Goal: Task Accomplishment & Management: Complete application form

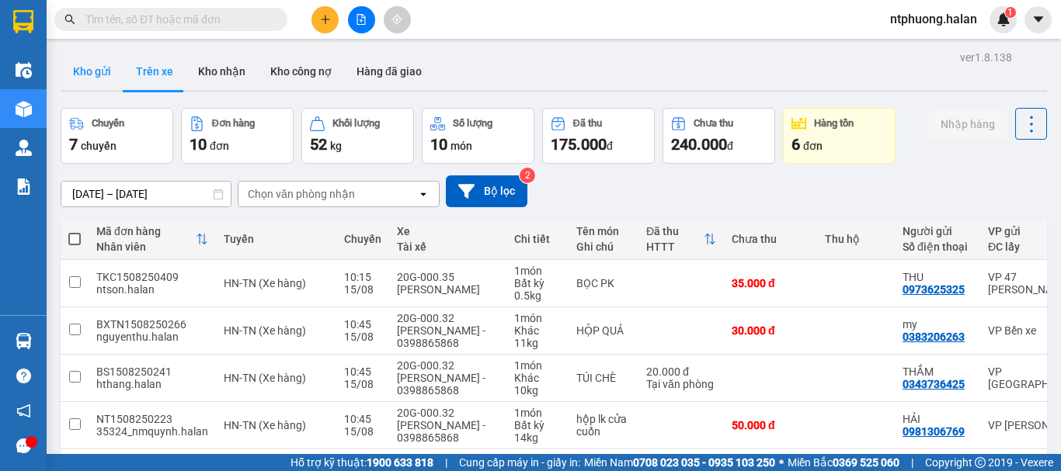
click at [90, 73] on button "Kho gửi" at bounding box center [92, 71] width 63 height 37
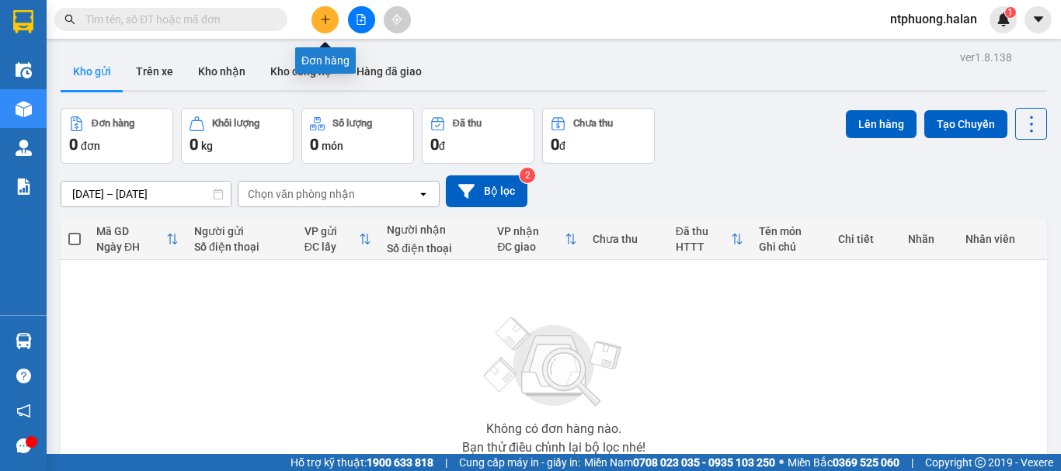
click at [327, 23] on icon "plus" at bounding box center [325, 19] width 11 height 11
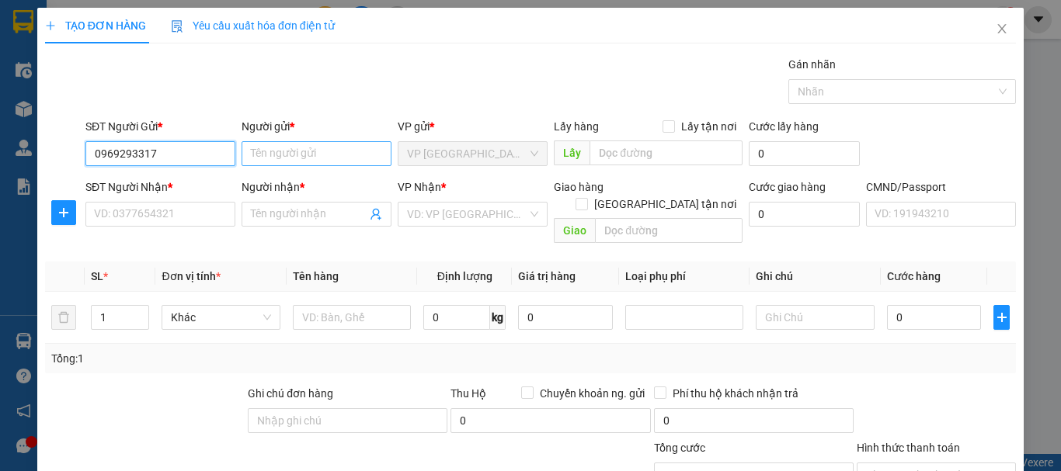
type input "0969293317"
click at [263, 153] on input "Người gửi *" at bounding box center [317, 153] width 150 height 25
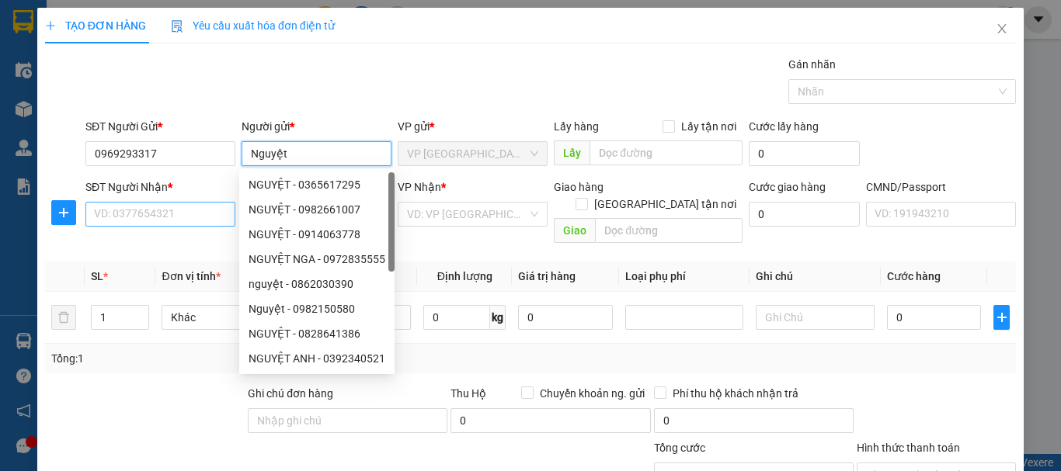
type input "Nguyệt"
click at [183, 220] on input "SĐT Người Nhận *" at bounding box center [160, 214] width 150 height 25
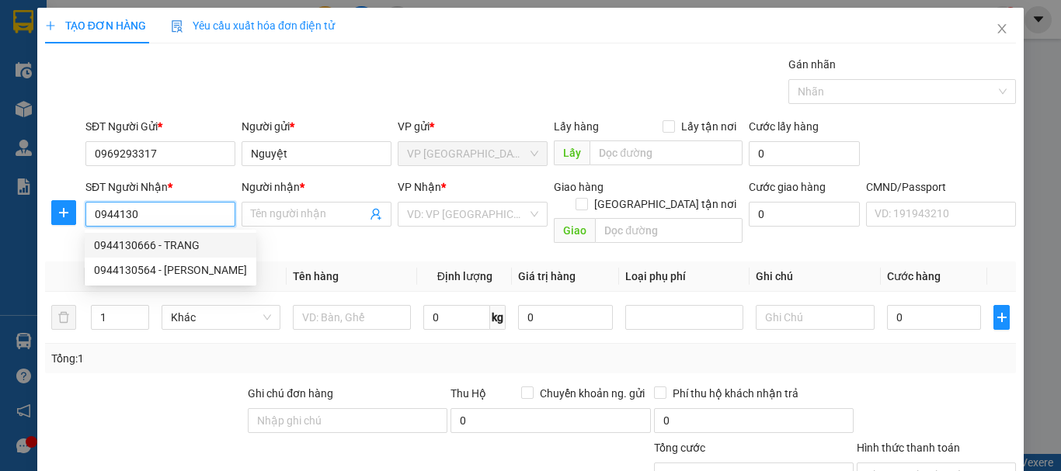
click at [144, 240] on div "0944130666 - TRANG" at bounding box center [170, 245] width 153 height 17
type input "0944130666"
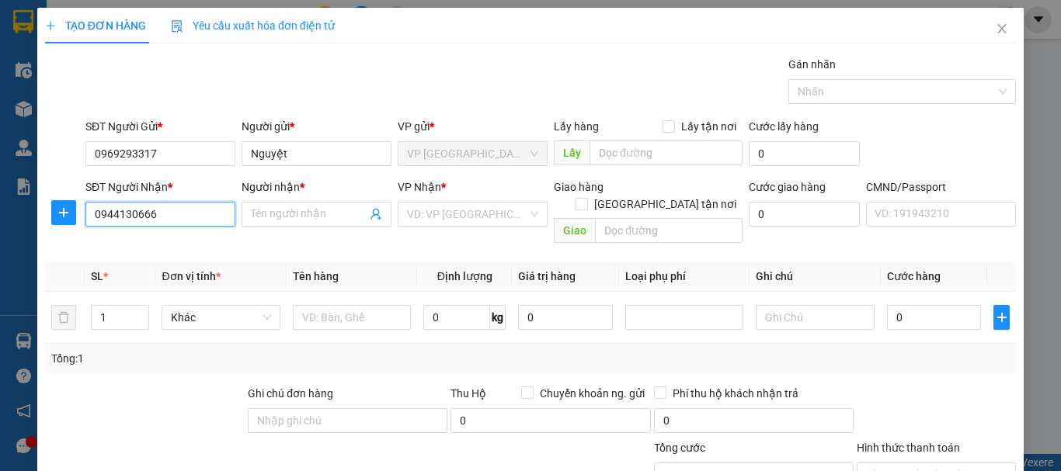
type input "TRANG"
checkbox input "true"
type input "81 [PERSON_NAME]"
type input "10.000"
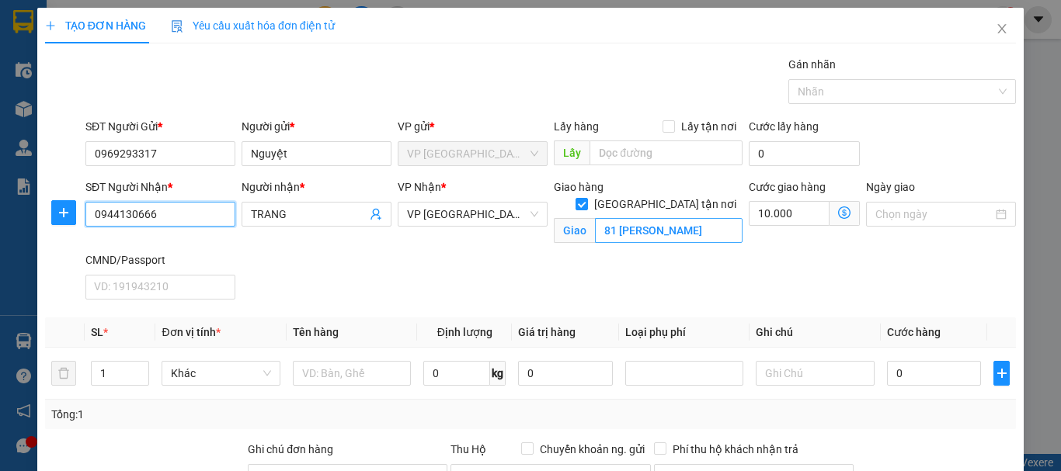
type input "0944130666"
click at [719, 218] on input "81 [PERSON_NAME]" at bounding box center [669, 230] width 148 height 25
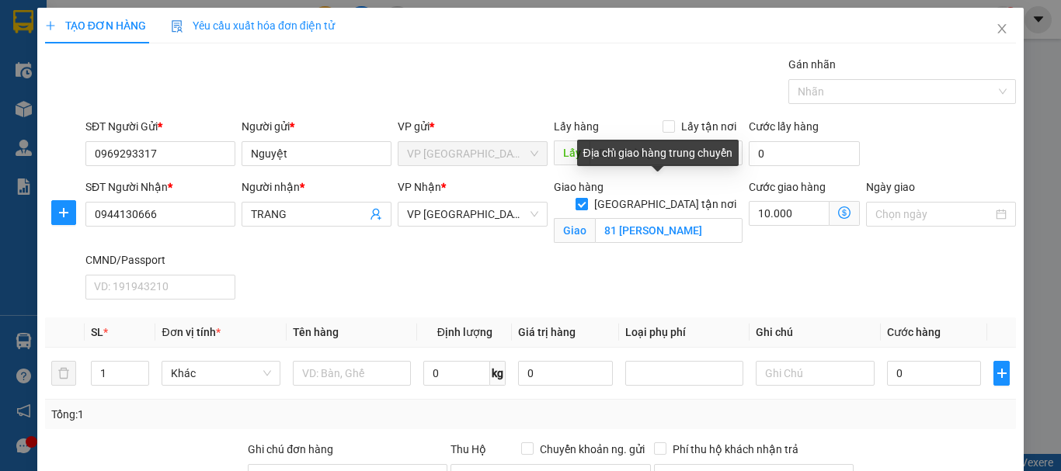
click at [586, 198] on input "[GEOGRAPHIC_DATA] tận nơi" at bounding box center [581, 203] width 11 height 11
checkbox input "false"
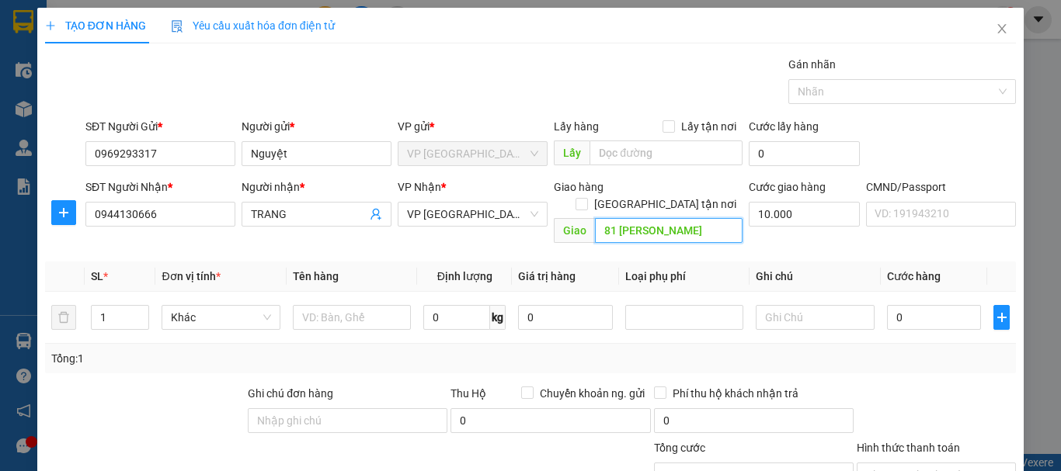
click at [662, 219] on input "81 [PERSON_NAME]" at bounding box center [669, 230] width 148 height 25
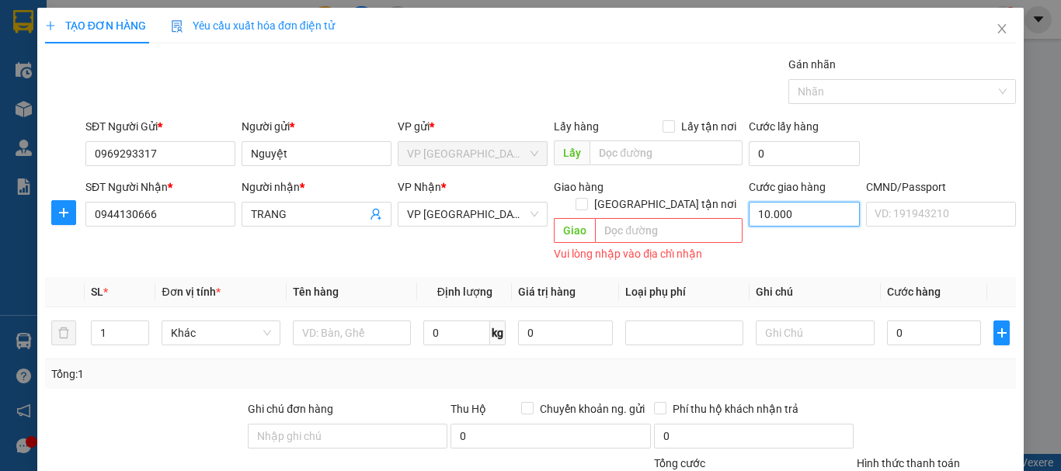
click at [769, 211] on input "10.000" at bounding box center [804, 214] width 111 height 25
type input "0"
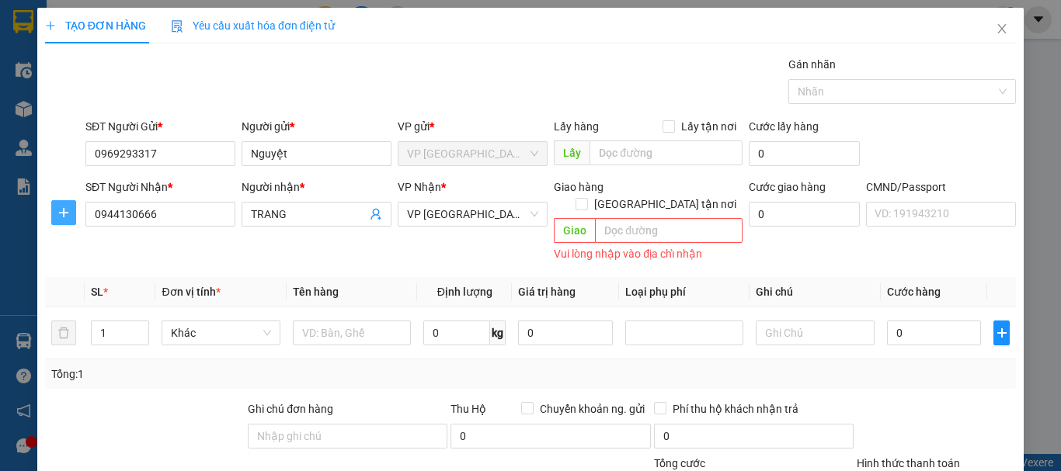
drag, startPoint x: 67, startPoint y: 214, endPoint x: 210, endPoint y: 217, distance: 143.0
click at [69, 214] on icon "plus" at bounding box center [63, 213] width 12 height 12
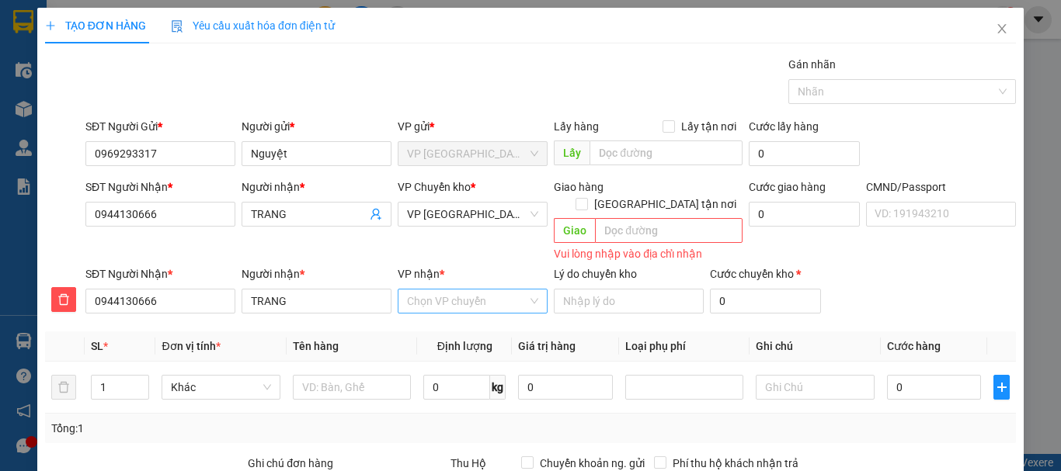
click at [459, 290] on input "VP nhận *" at bounding box center [467, 301] width 120 height 23
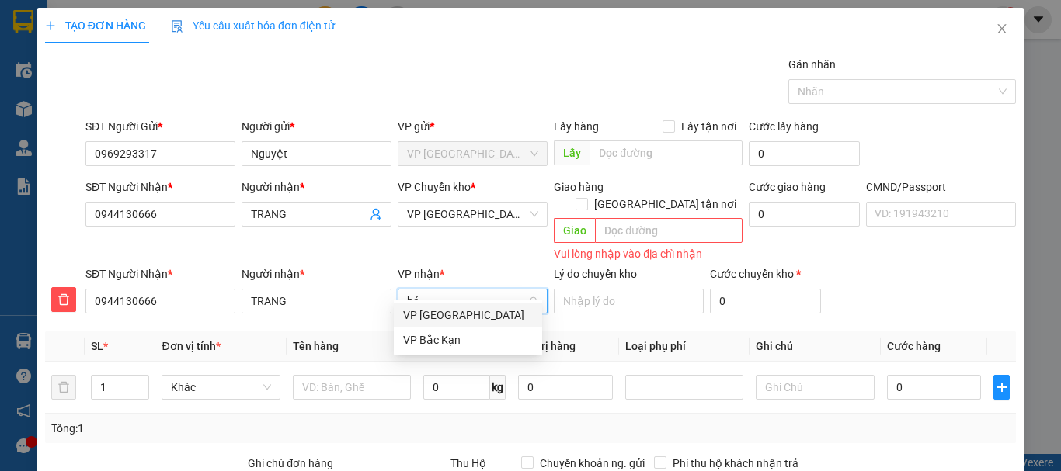
type input "bác"
click at [438, 308] on div "VP [GEOGRAPHIC_DATA]" at bounding box center [468, 315] width 130 height 17
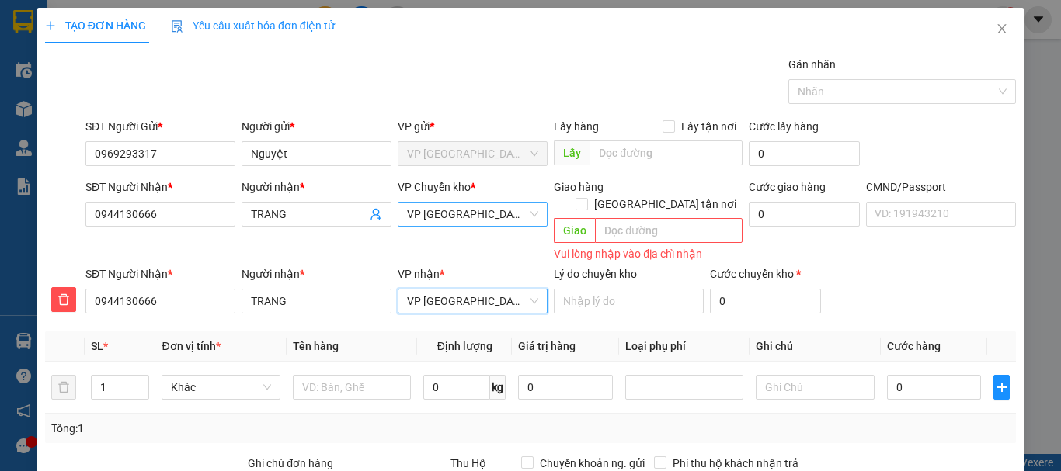
click at [464, 215] on span "VP [GEOGRAPHIC_DATA]" at bounding box center [472, 214] width 131 height 23
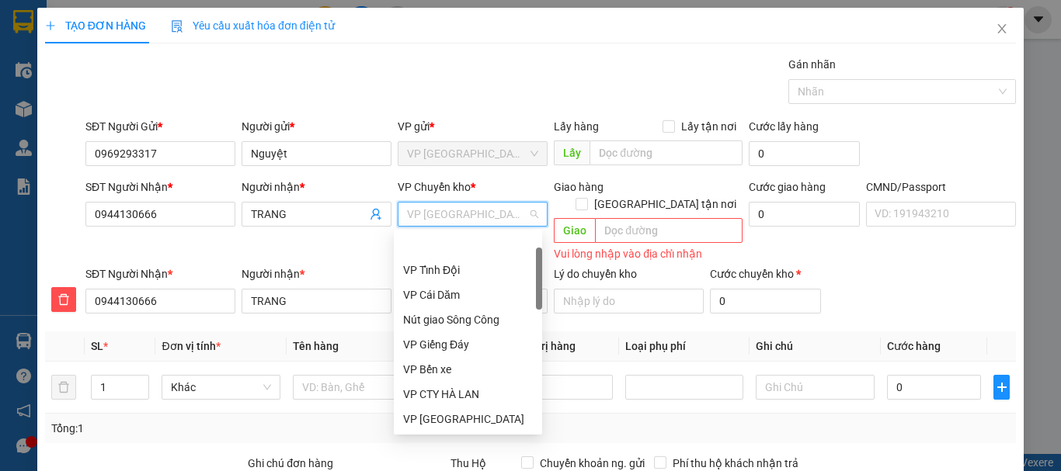
scroll to position [50, 0]
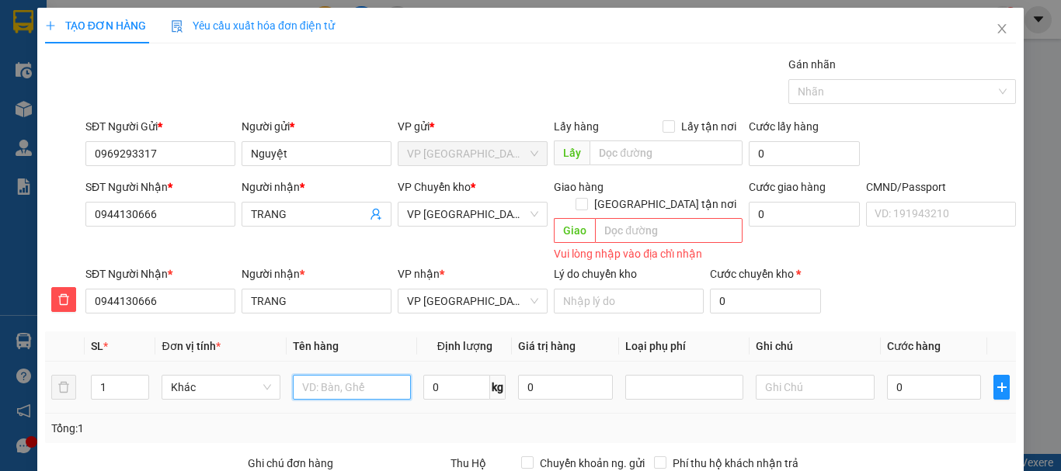
click at [321, 375] on input "text" at bounding box center [352, 387] width 118 height 25
type input "Thùng giấy TÚI VUA"
click at [452, 376] on input "0" at bounding box center [456, 387] width 67 height 25
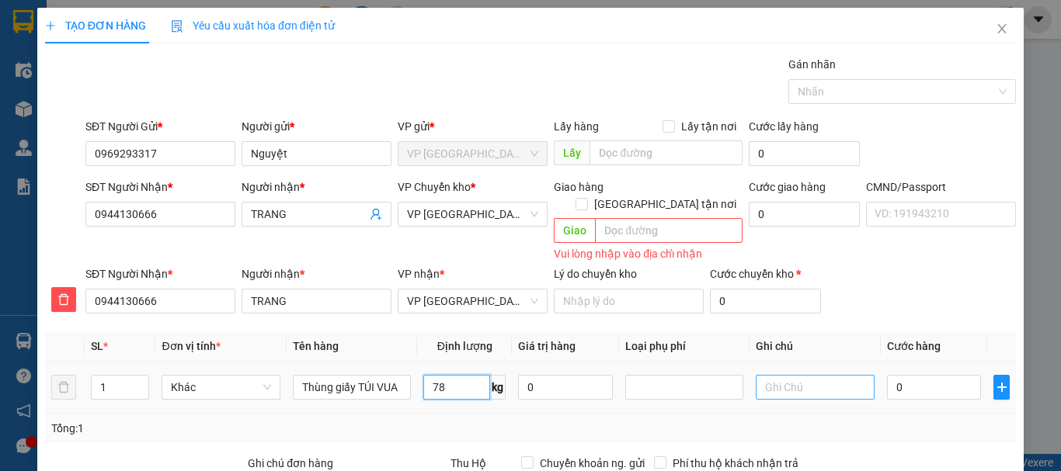
type input "78"
click at [799, 376] on input "text" at bounding box center [815, 387] width 118 height 25
click at [465, 209] on span "VP [GEOGRAPHIC_DATA]" at bounding box center [472, 214] width 131 height 23
type input "26x3"
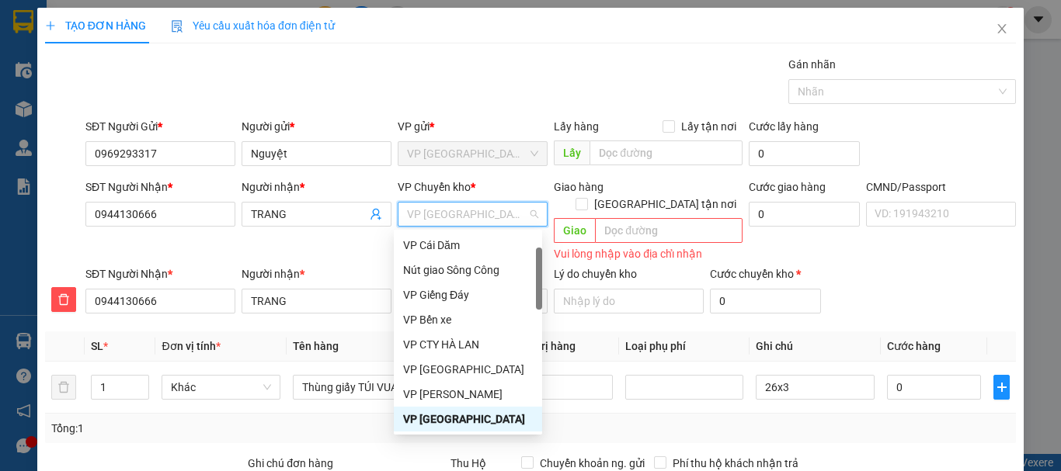
type input "b"
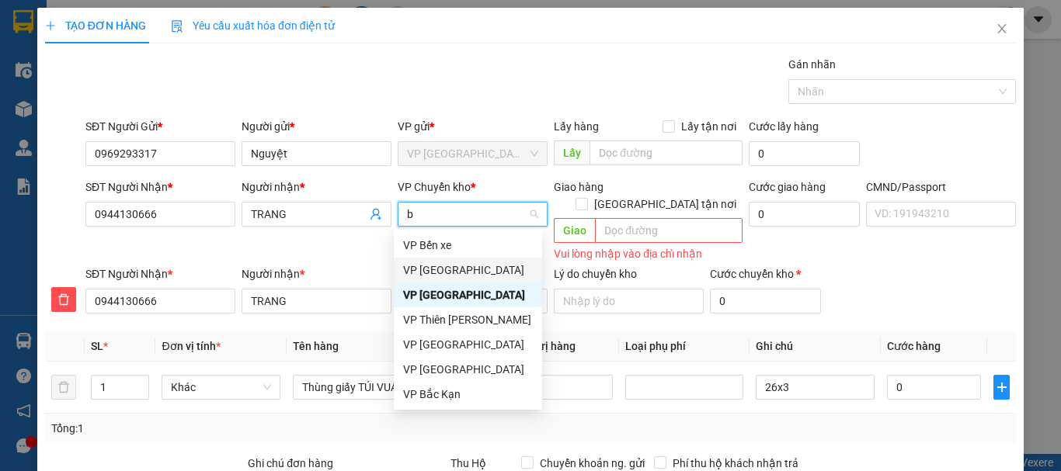
click at [440, 270] on div "VP [GEOGRAPHIC_DATA]" at bounding box center [468, 270] width 130 height 17
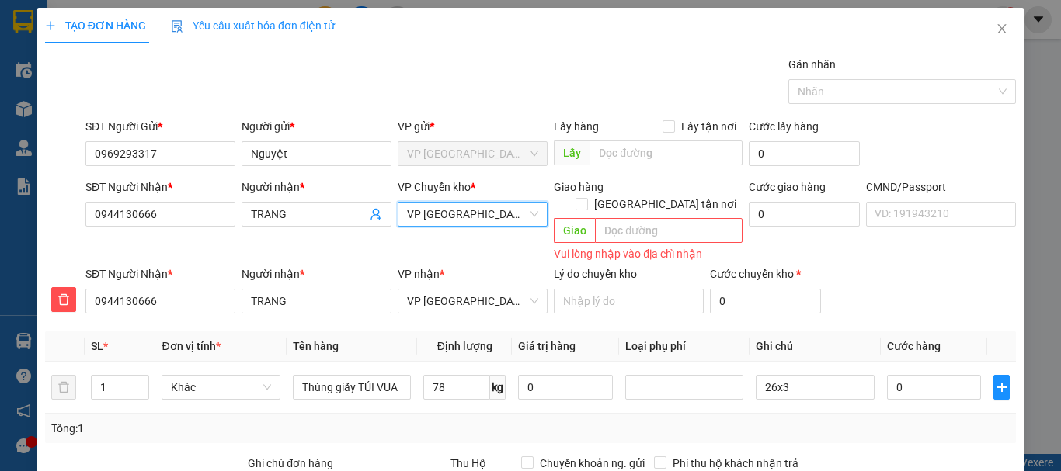
scroll to position [204, 0]
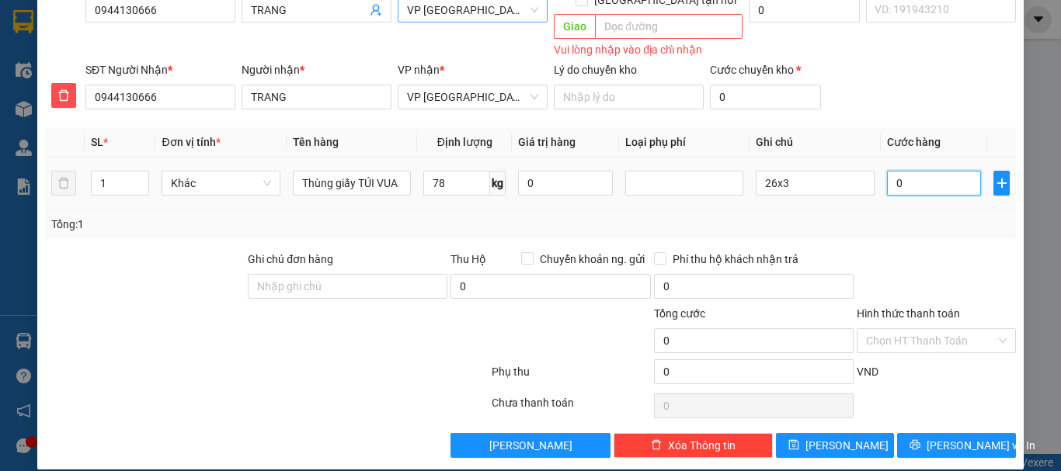
click at [910, 171] on input "0" at bounding box center [934, 183] width 95 height 25
type input "9"
type input "90"
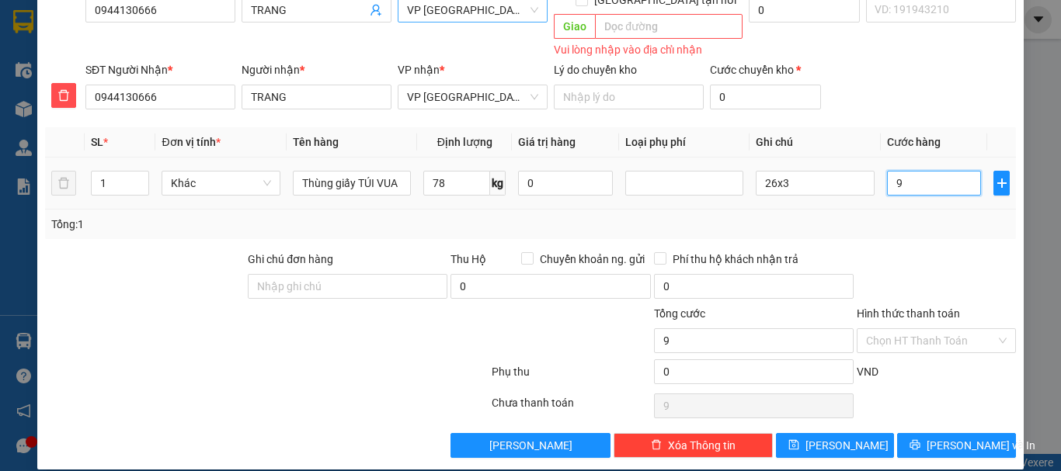
type input "90"
type input "900"
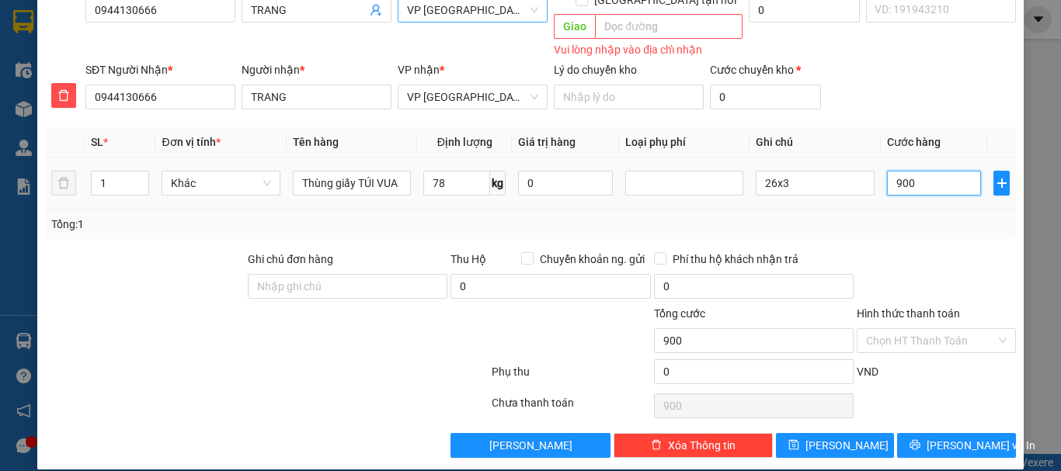
type input "9.000"
type input "90.000"
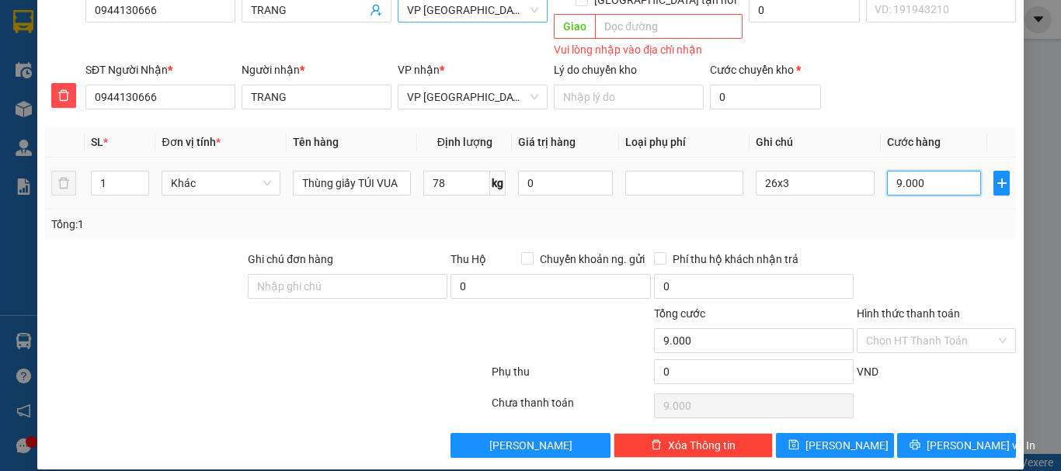
type input "90.000"
click at [102, 172] on input "1" at bounding box center [120, 183] width 57 height 23
click at [106, 172] on input "1" at bounding box center [120, 183] width 57 height 23
click at [138, 177] on icon "up" at bounding box center [140, 179] width 5 height 5
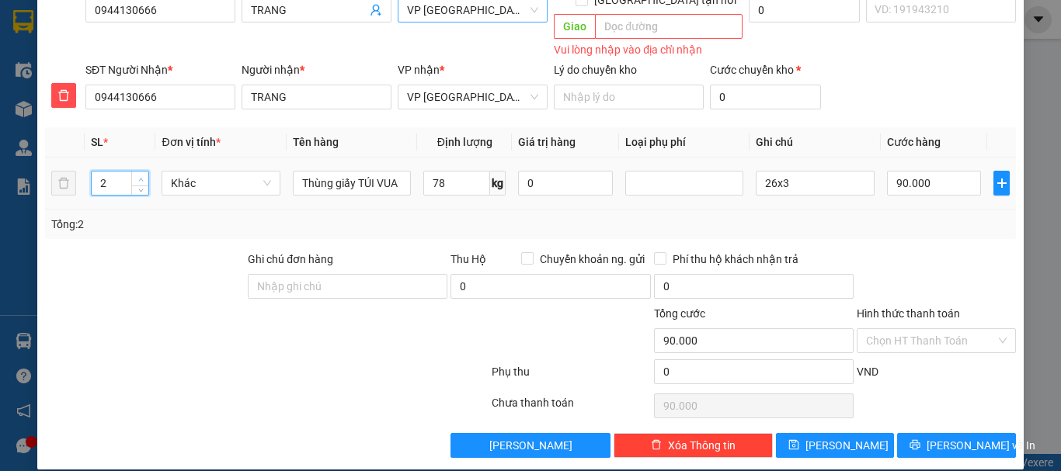
type input "3"
click at [138, 177] on icon "up" at bounding box center [140, 179] width 5 height 5
click at [941, 437] on span "[PERSON_NAME] và In" at bounding box center [981, 445] width 109 height 17
type input "0"
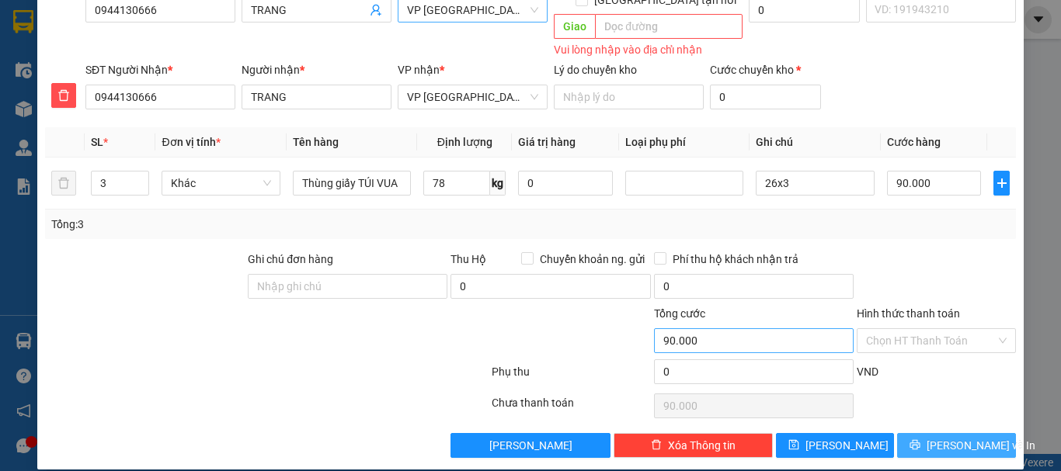
type input "0"
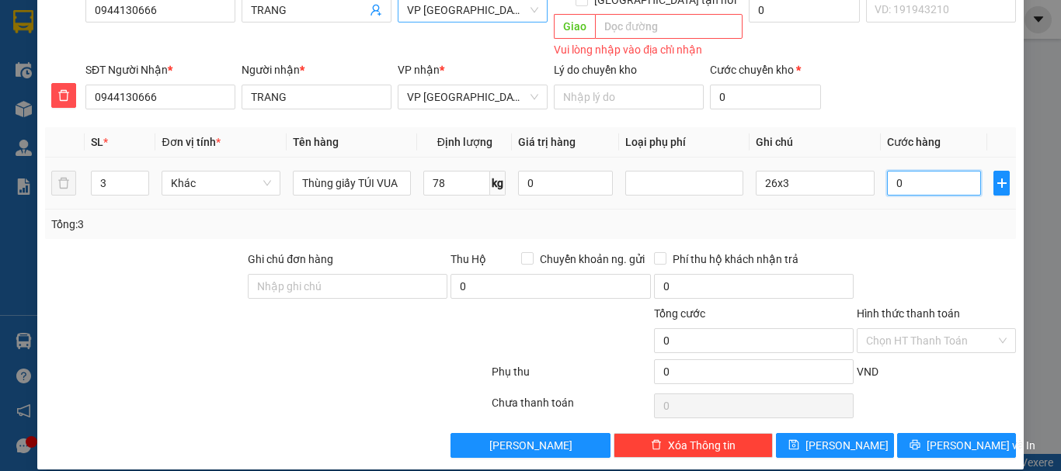
click at [917, 171] on input "0" at bounding box center [934, 183] width 95 height 25
type input "9"
type input "90"
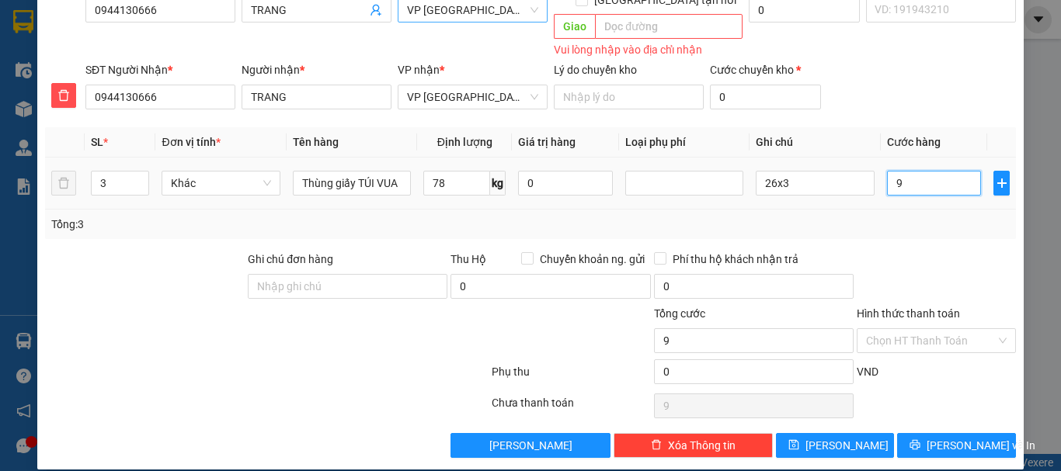
type input "90"
type input "900"
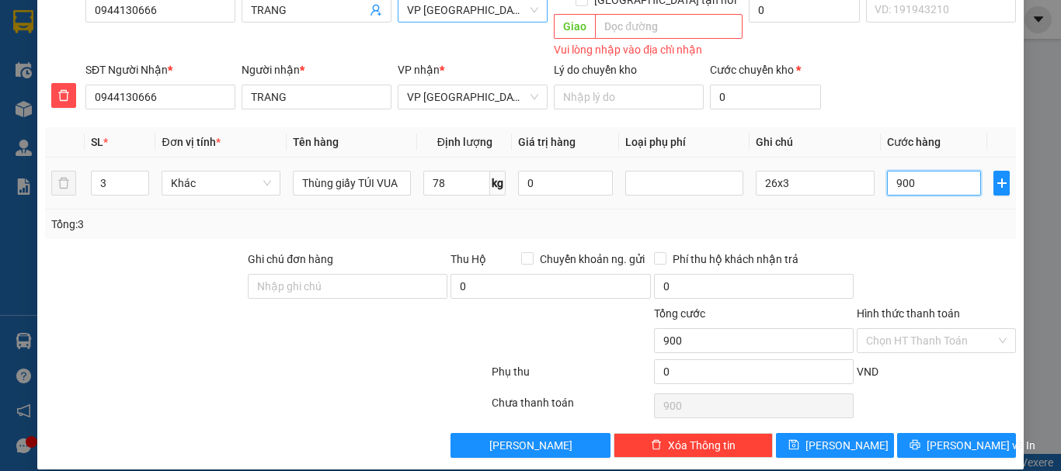
type input "9.000"
type input "90.000"
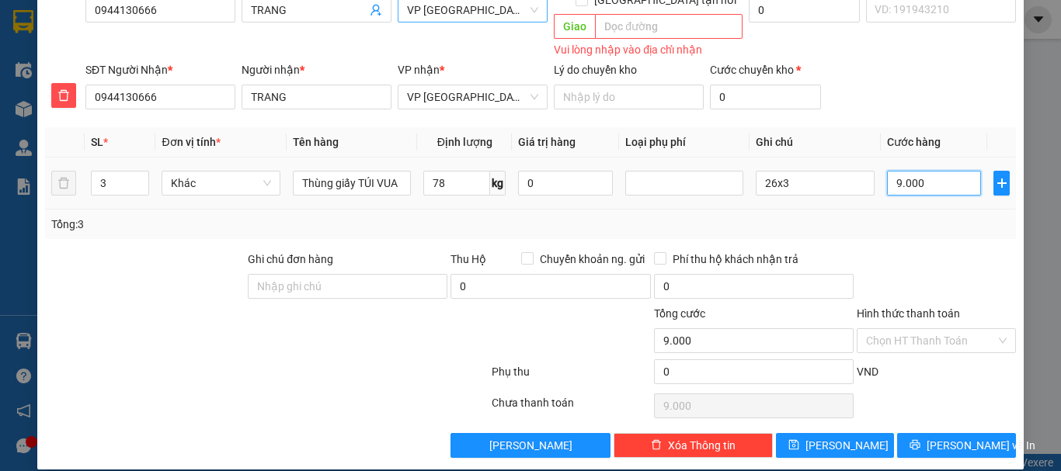
type input "90.000"
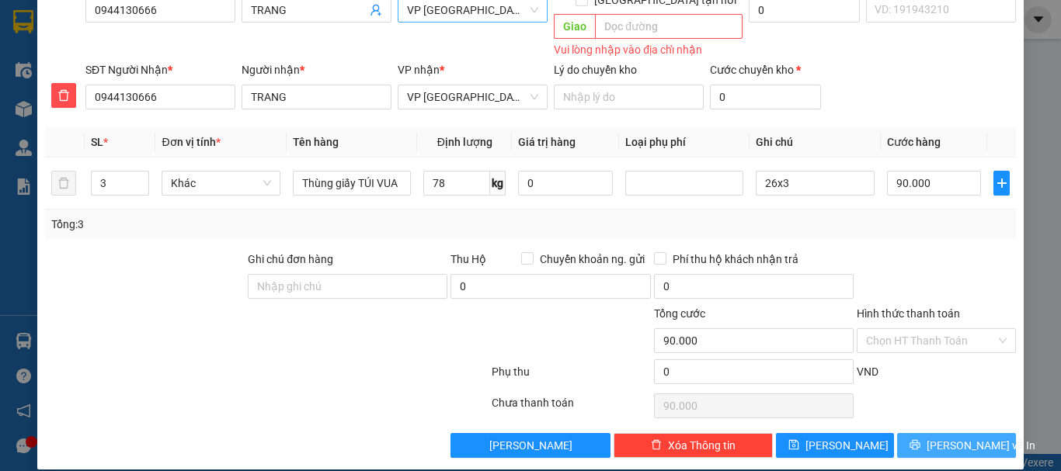
click at [959, 437] on span "[PERSON_NAME] và In" at bounding box center [981, 445] width 109 height 17
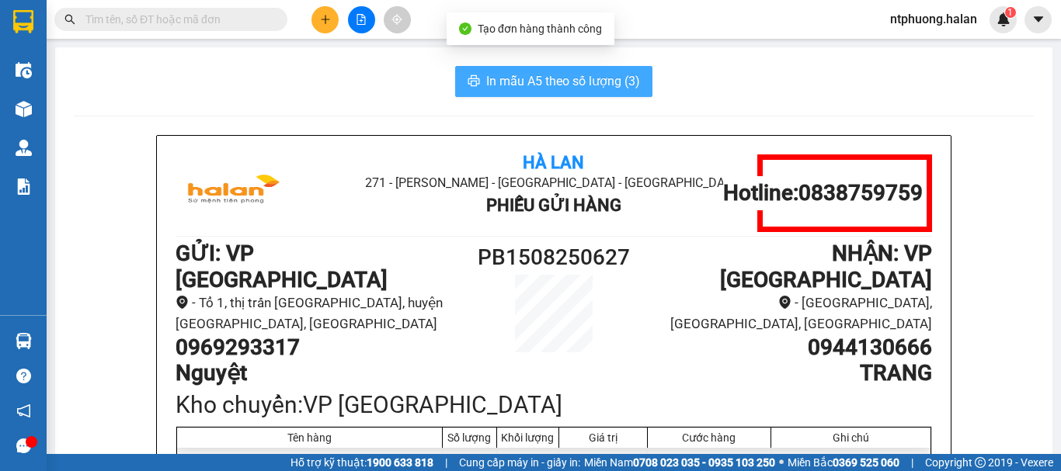
click at [546, 78] on span "In mẫu A5 theo số lượng (3)" at bounding box center [563, 80] width 154 height 19
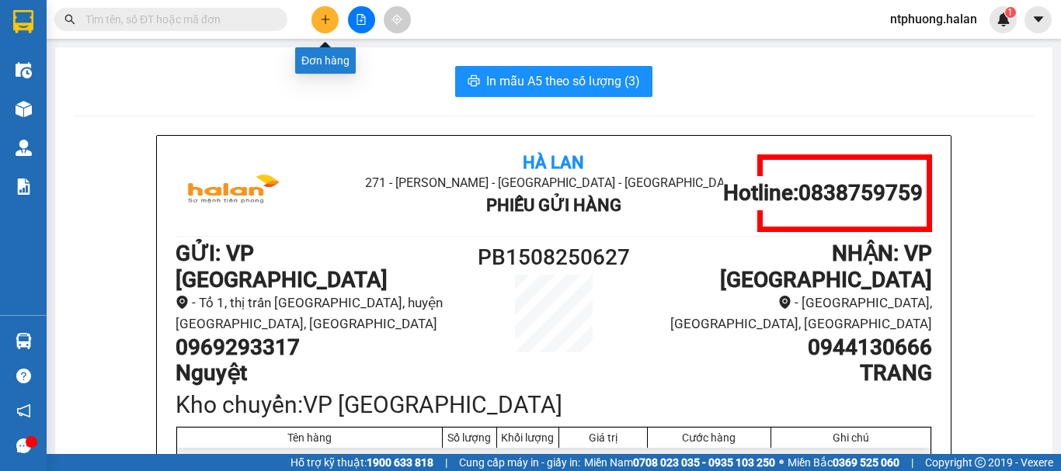
click at [327, 18] on icon "plus" at bounding box center [325, 19] width 11 height 11
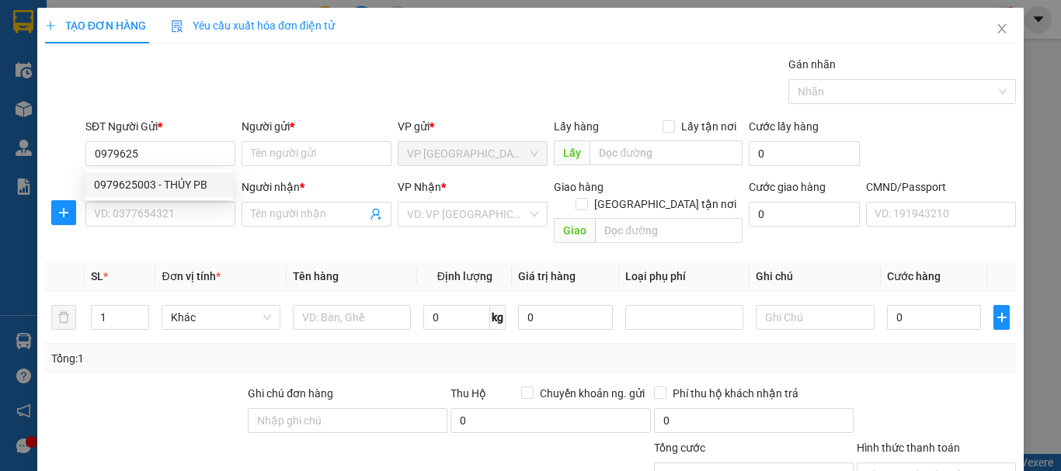
click at [165, 172] on div "0979625003 0979625003 - THỦY PB" at bounding box center [159, 184] width 148 height 31
click at [136, 159] on input "0979625" at bounding box center [160, 153] width 150 height 25
click at [171, 191] on div "0979625003 - THỦY PB" at bounding box center [159, 184] width 130 height 17
type input "0979625003"
type input "THỦY PB"
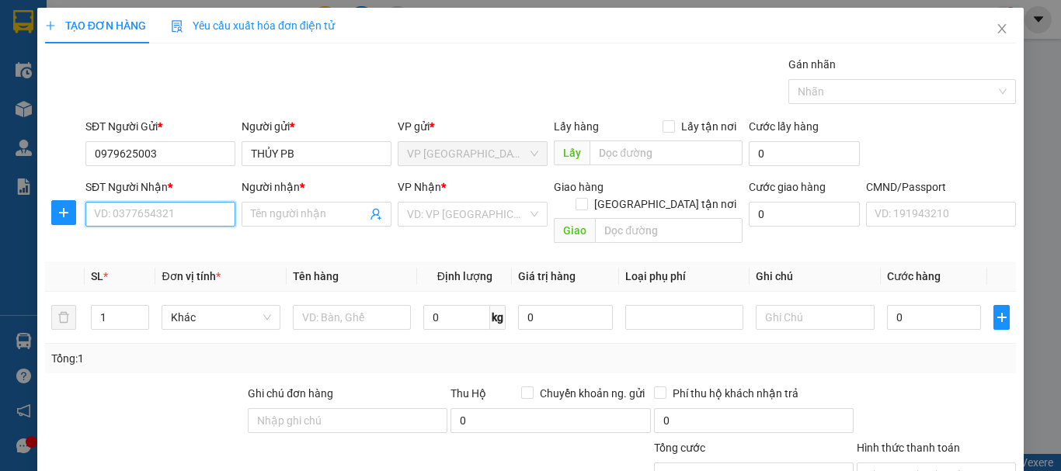
click at [194, 211] on input "SĐT Người Nhận *" at bounding box center [160, 214] width 150 height 25
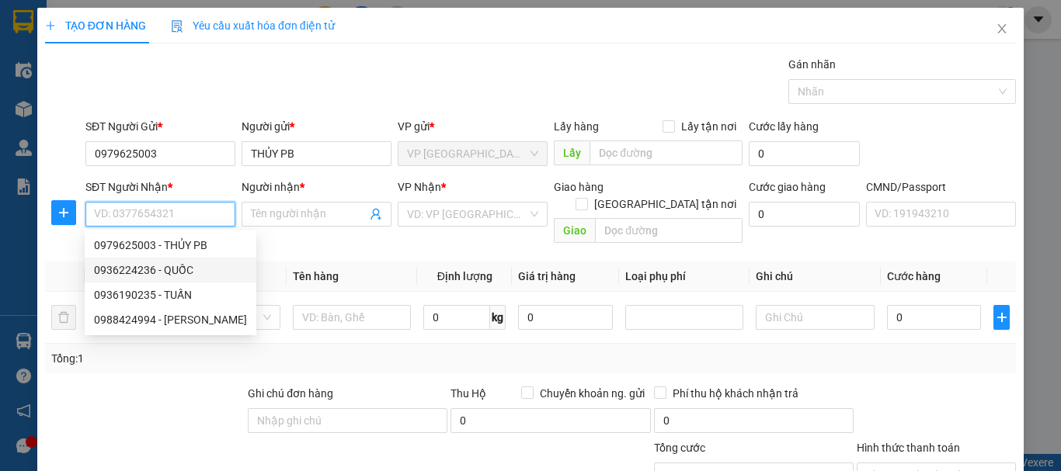
click at [172, 269] on div "0936224236 - QUỐC" at bounding box center [170, 270] width 153 height 17
type input "0936224236"
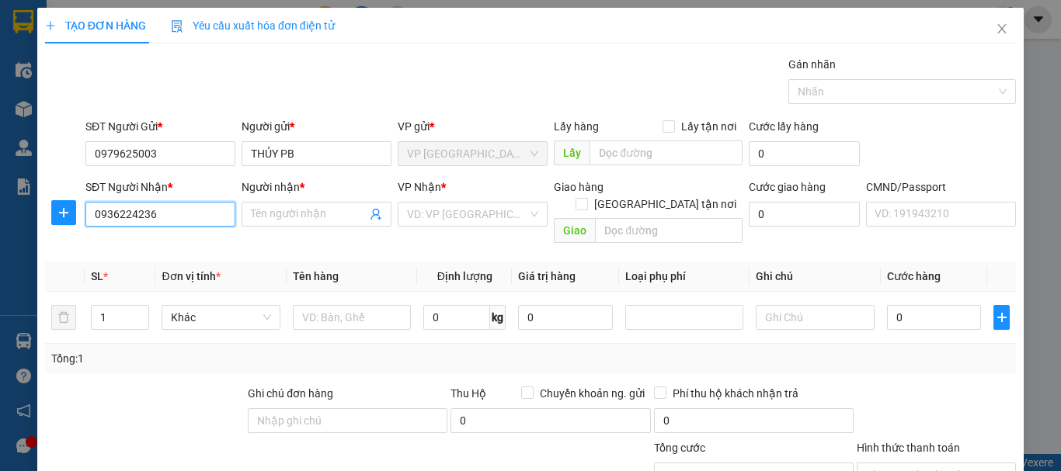
type input "QUỐC"
drag, startPoint x: 57, startPoint y: 214, endPoint x: 141, endPoint y: 228, distance: 85.0
click at [61, 215] on icon "plus" at bounding box center [63, 213] width 12 height 12
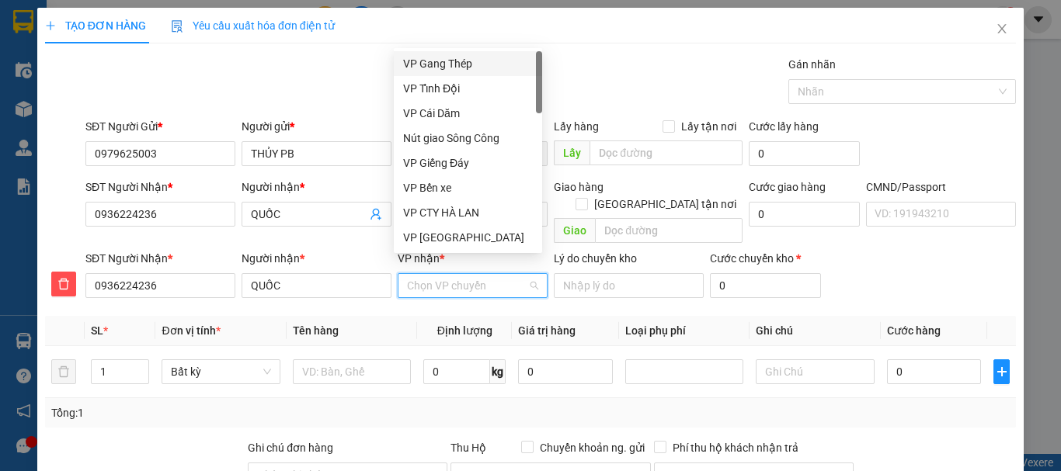
click at [444, 274] on input "VP nhận *" at bounding box center [467, 285] width 120 height 23
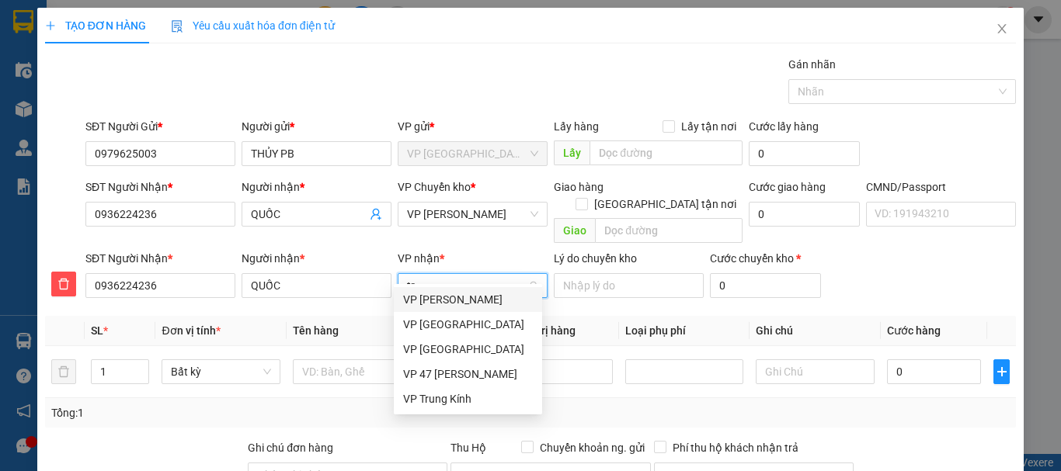
type input "tra"
click at [451, 301] on div "VP [PERSON_NAME]" at bounding box center [468, 299] width 130 height 17
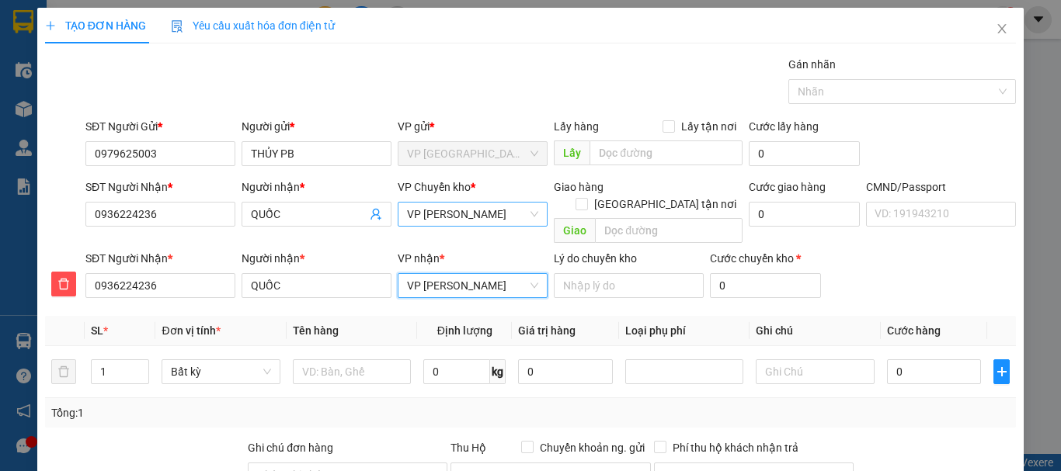
click at [468, 213] on span "VP [PERSON_NAME]" at bounding box center [472, 214] width 131 height 23
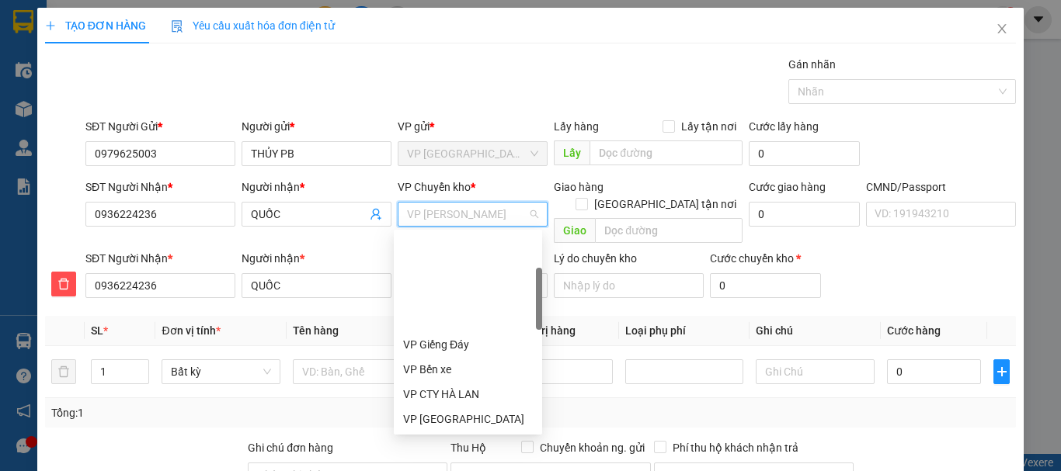
scroll to position [124, 0]
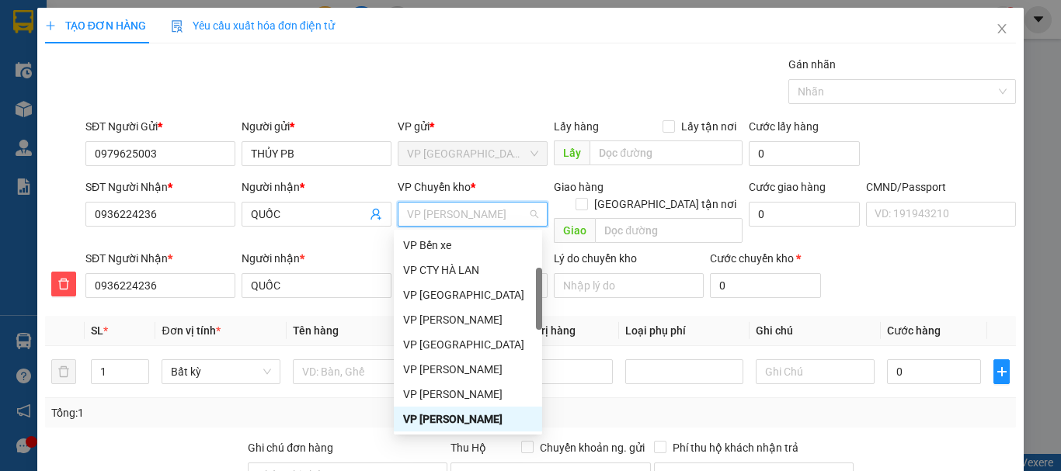
type input "b"
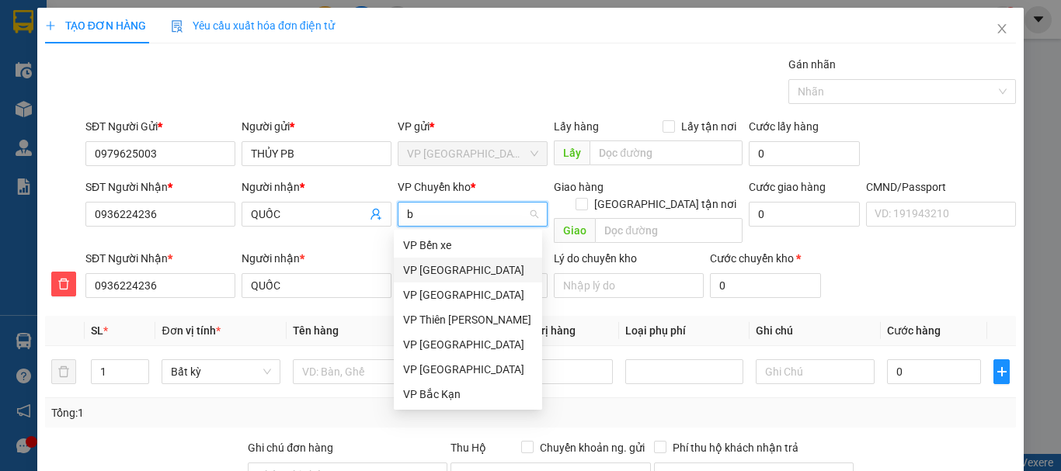
click at [437, 271] on div "VP [GEOGRAPHIC_DATA]" at bounding box center [468, 270] width 130 height 17
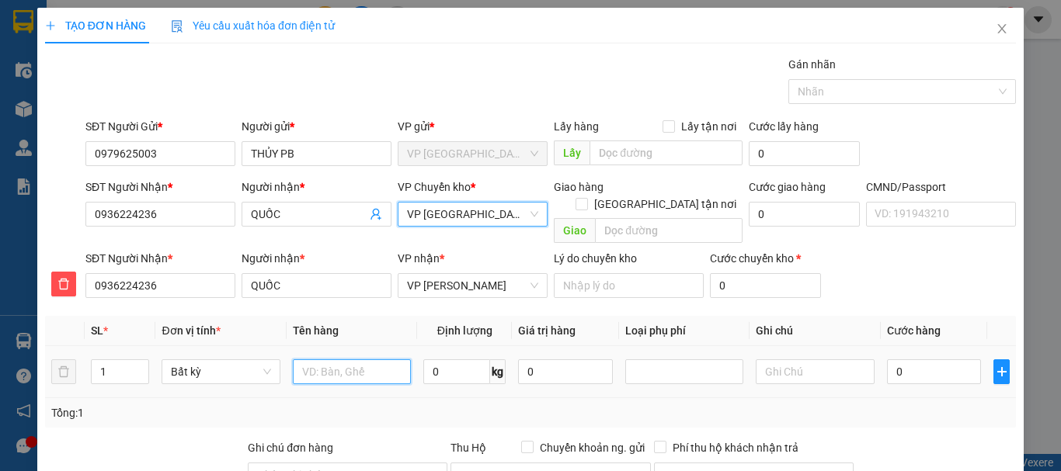
click at [331, 360] on input "text" at bounding box center [352, 372] width 118 height 25
type input "Bọc túi bóng mẫu XNYT"
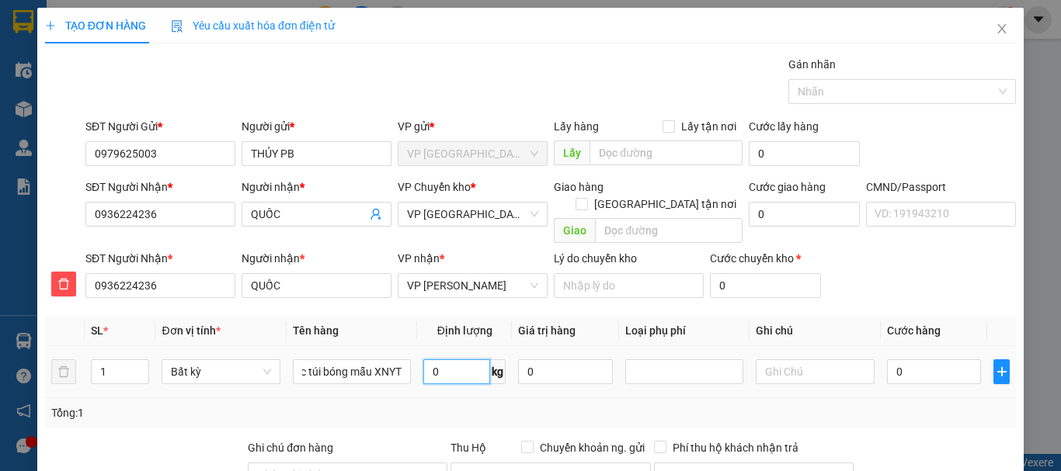
scroll to position [0, 0]
click at [466, 360] on input "0" at bounding box center [456, 372] width 67 height 25
type input "0.1"
drag, startPoint x: 920, startPoint y: 359, endPoint x: 924, endPoint y: 352, distance: 8.4
click at [920, 360] on input "0" at bounding box center [934, 372] width 95 height 25
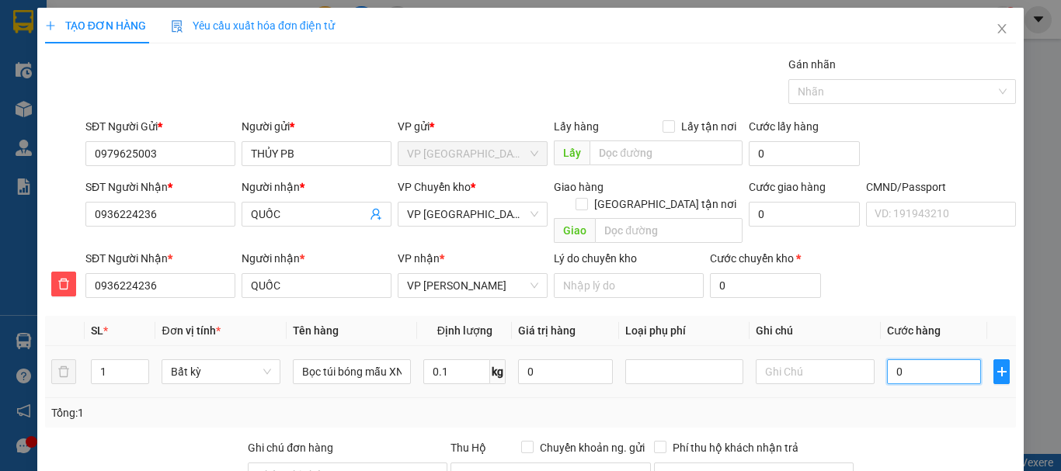
type input "35.000"
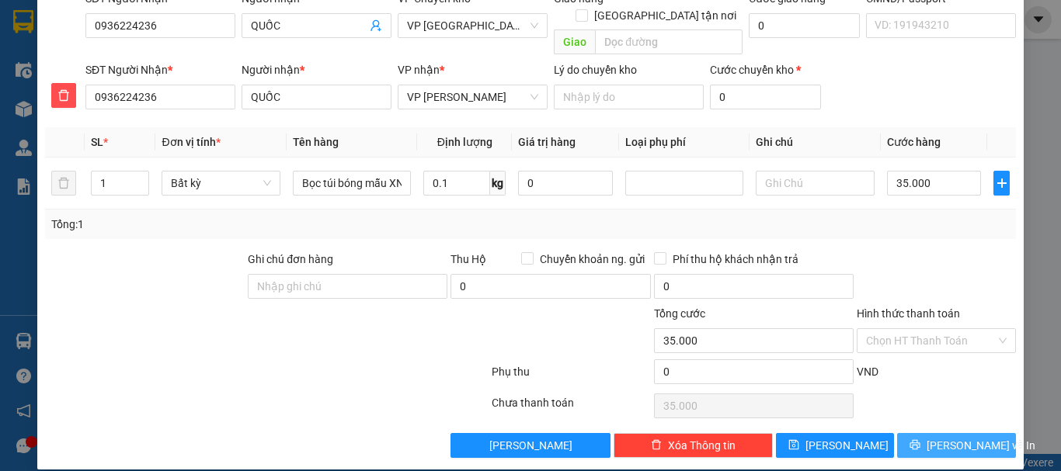
click at [954, 437] on span "[PERSON_NAME] và In" at bounding box center [981, 445] width 109 height 17
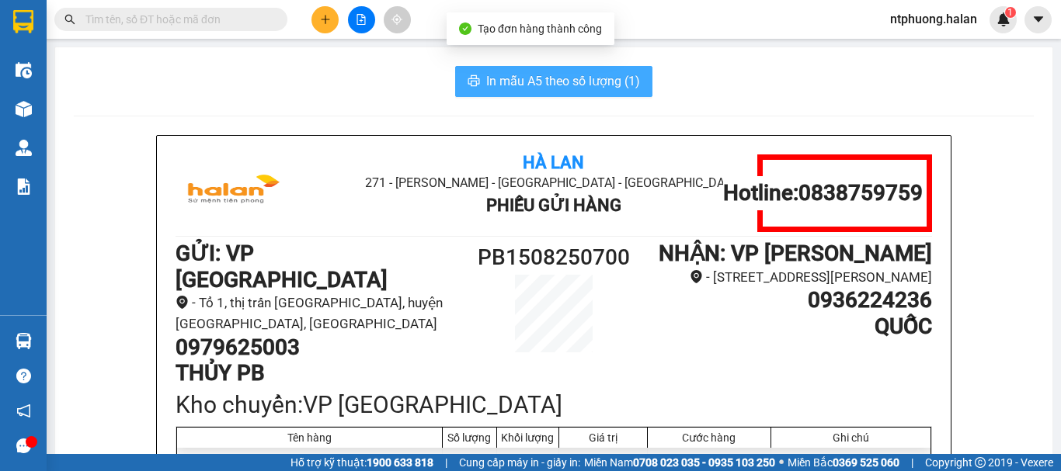
click at [583, 88] on span "In mẫu A5 theo số lượng (1)" at bounding box center [563, 80] width 154 height 19
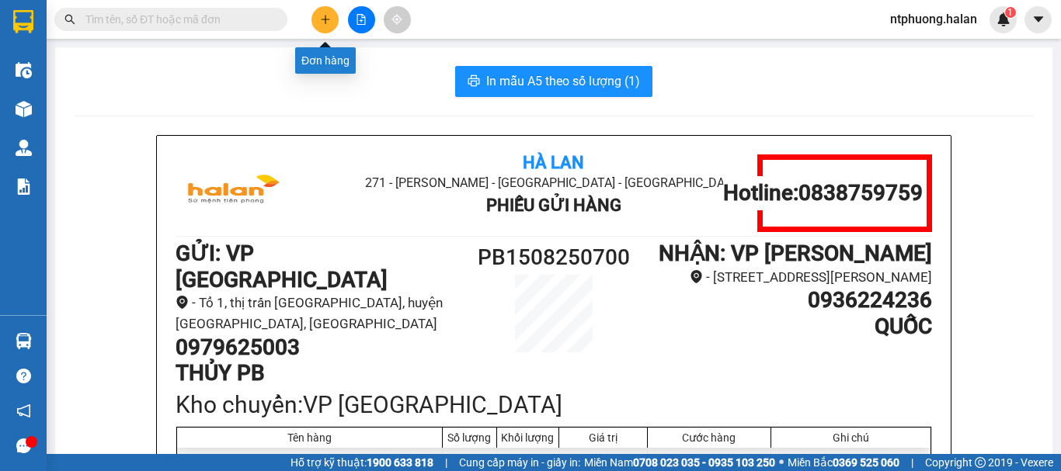
click at [320, 20] on icon "plus" at bounding box center [325, 19] width 11 height 11
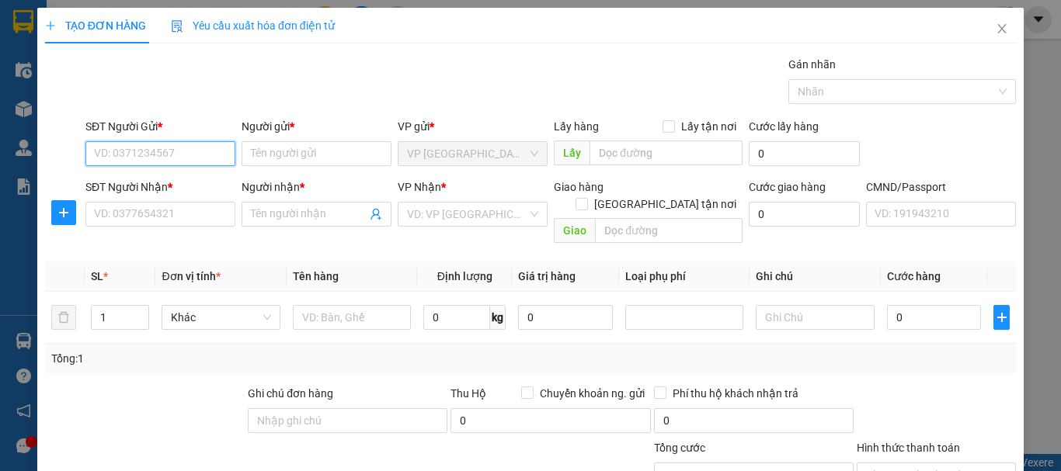
click at [149, 162] on input "SĐT Người Gửi *" at bounding box center [160, 153] width 150 height 25
click at [158, 185] on div "0979625003 - THỦY PB" at bounding box center [159, 184] width 130 height 17
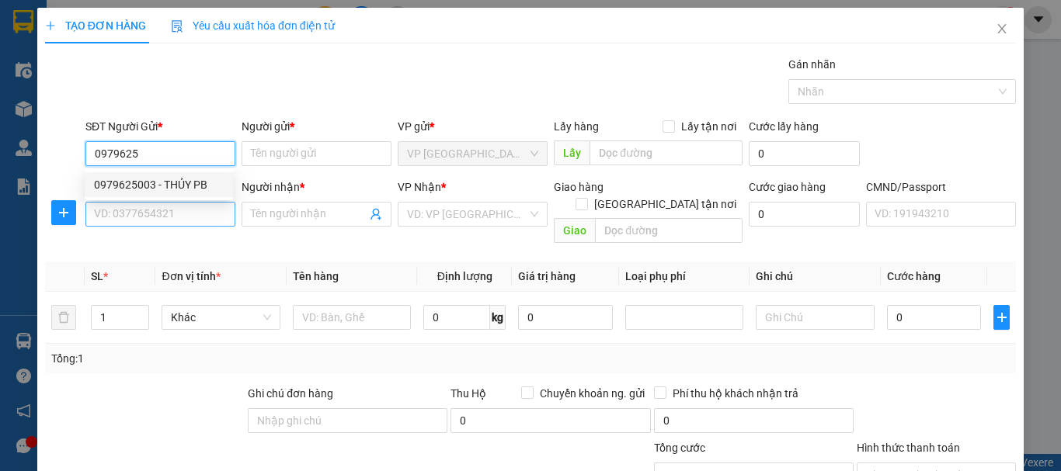
type input "0979625003"
type input "THỦY PB"
type input "0979625003"
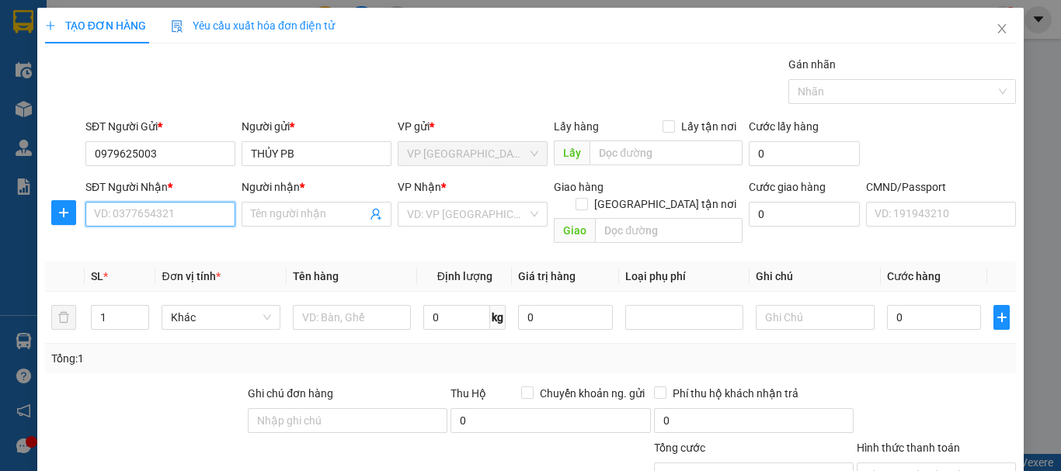
click at [162, 215] on input "SĐT Người Nhận *" at bounding box center [160, 214] width 150 height 25
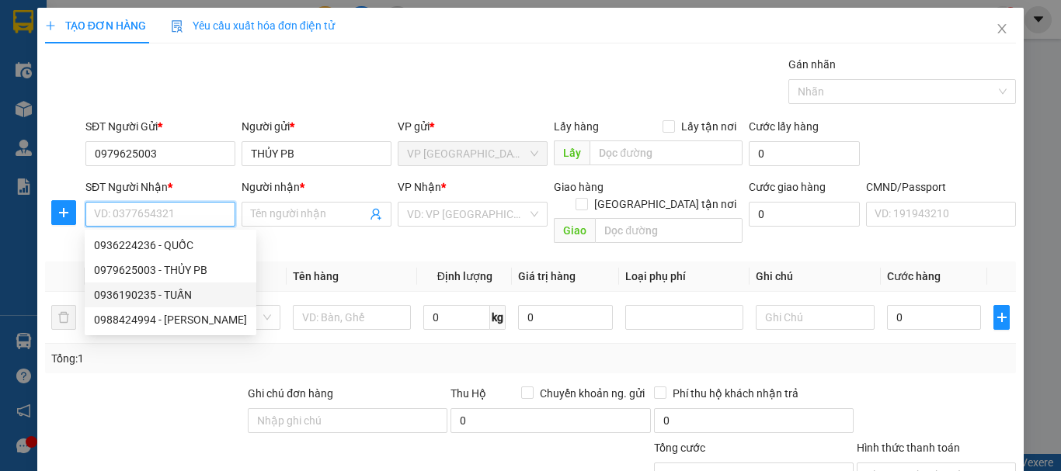
click at [154, 297] on div "0936190235 - TUẤN" at bounding box center [170, 295] width 153 height 17
type input "0936190235"
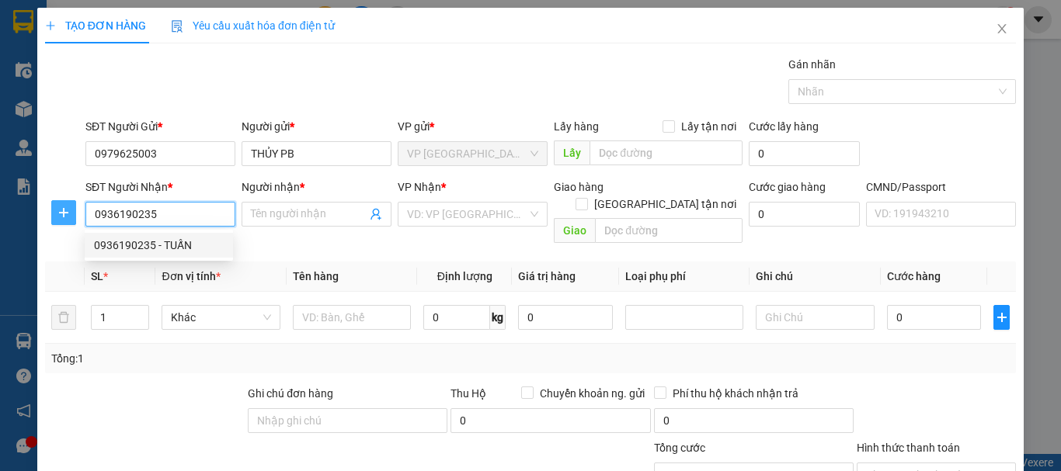
type input "TUẤN"
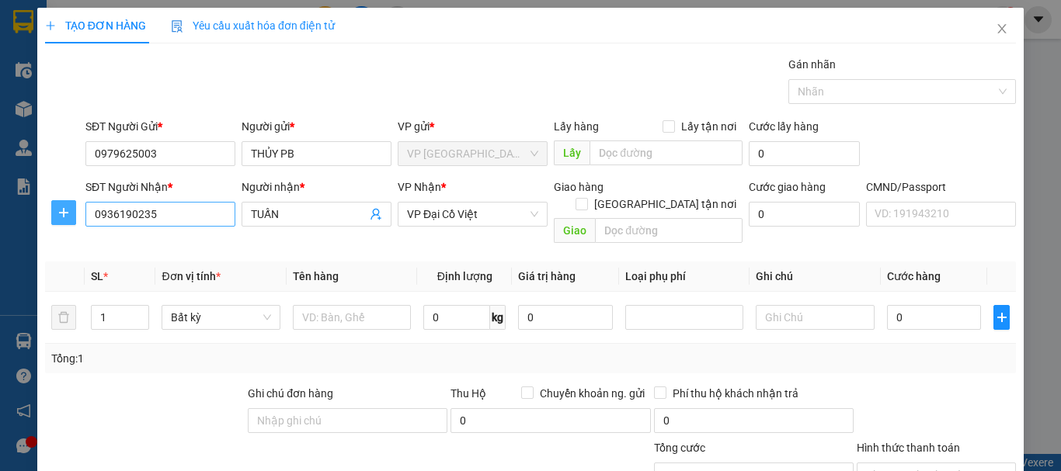
drag, startPoint x: 63, startPoint y: 217, endPoint x: 91, endPoint y: 221, distance: 28.2
click at [71, 217] on span "plus" at bounding box center [63, 213] width 23 height 12
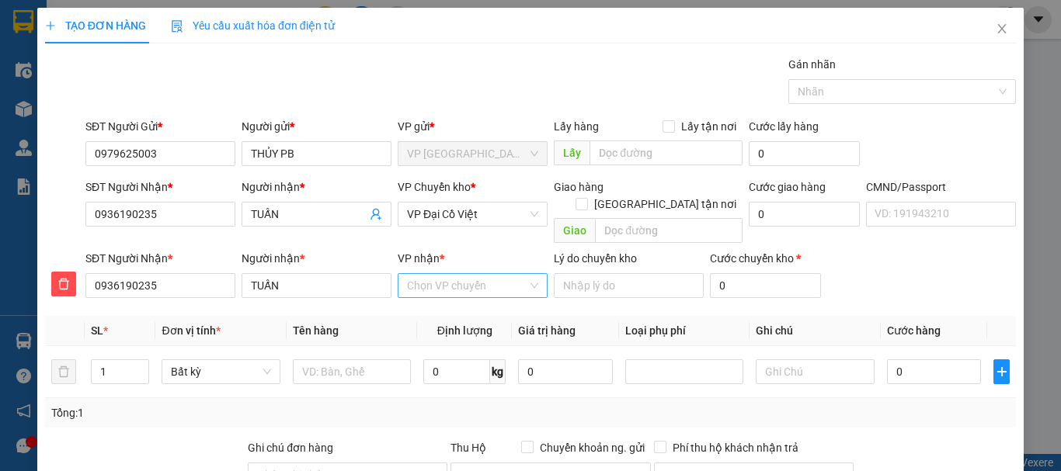
click at [439, 274] on input "VP nhận *" at bounding box center [467, 285] width 120 height 23
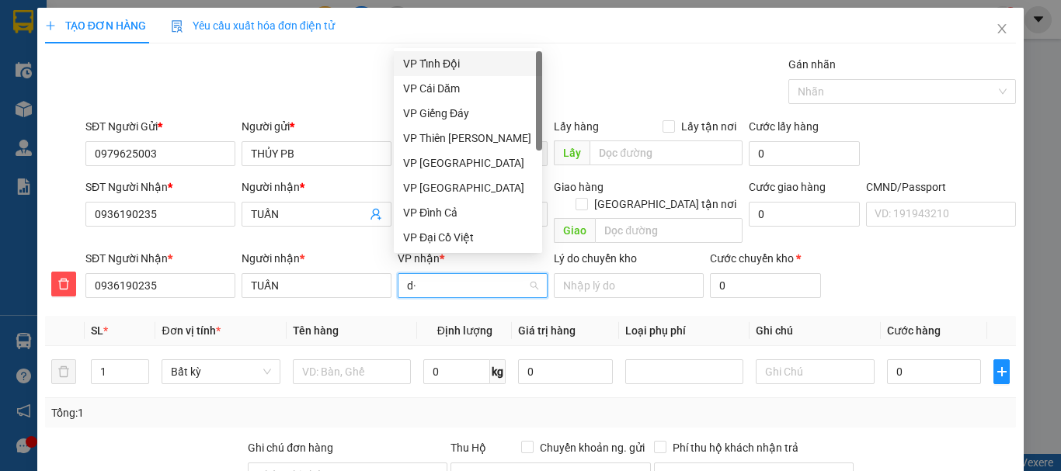
type input "d"
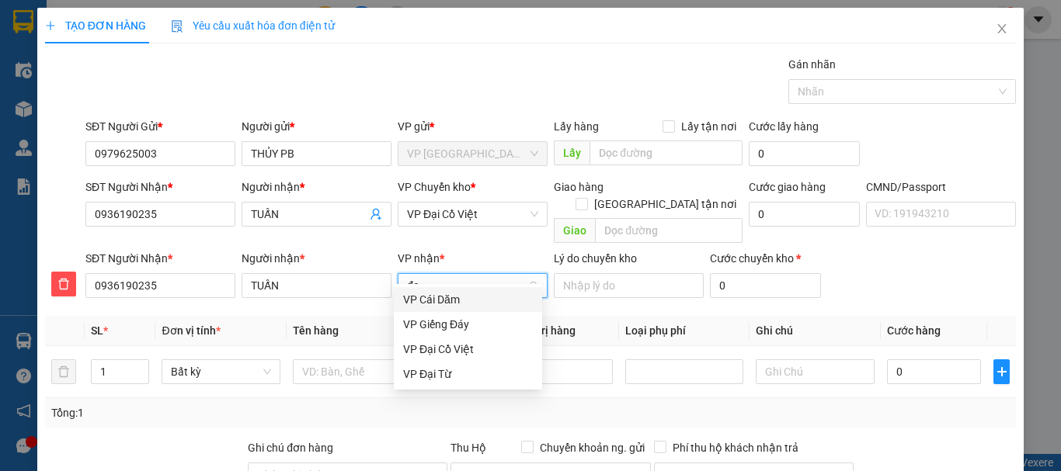
type input "đai"
click at [433, 298] on div "VP Đại Cồ Việt" at bounding box center [468, 299] width 130 height 17
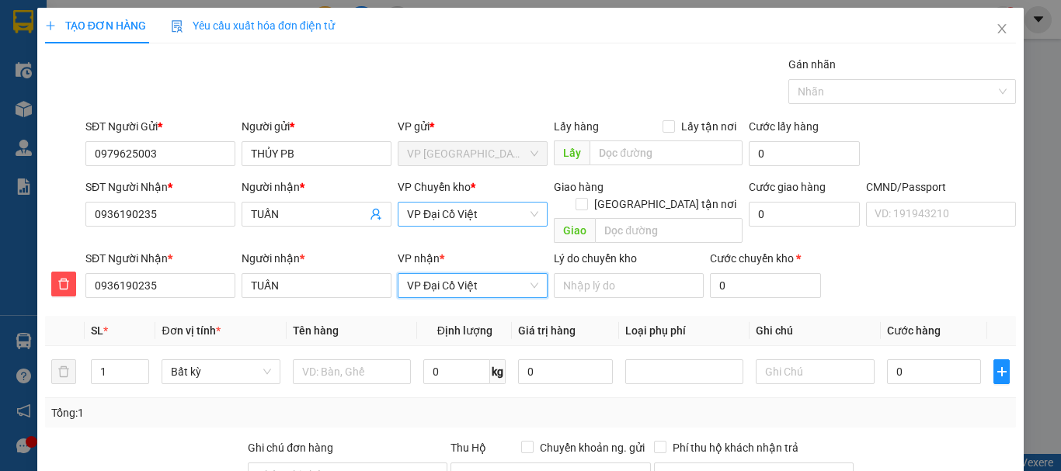
click at [463, 218] on span "VP Đại Cồ Việt" at bounding box center [472, 214] width 131 height 23
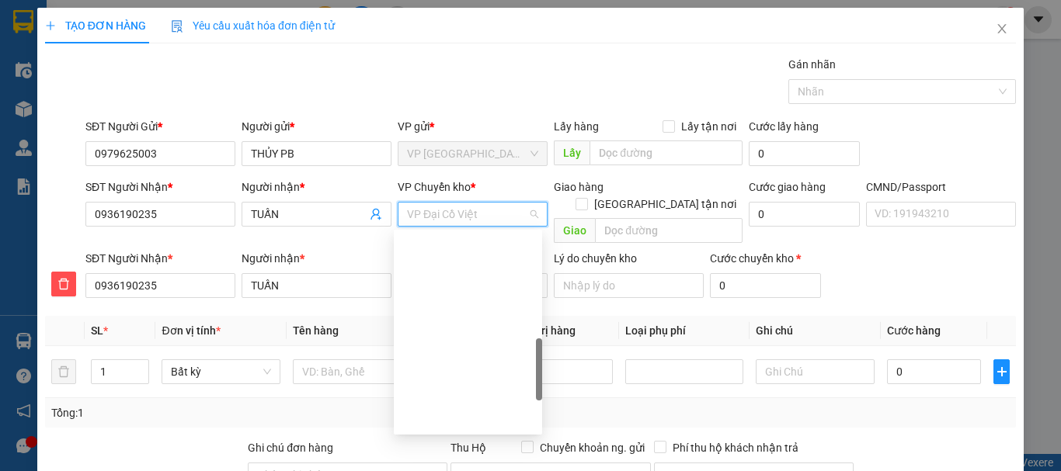
type input "b"
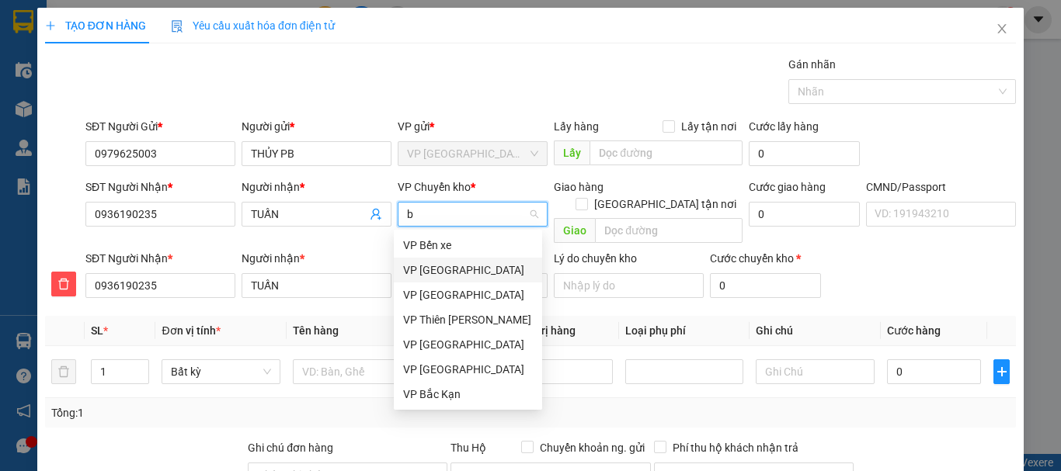
click at [445, 271] on div "VP [GEOGRAPHIC_DATA]" at bounding box center [468, 270] width 130 height 17
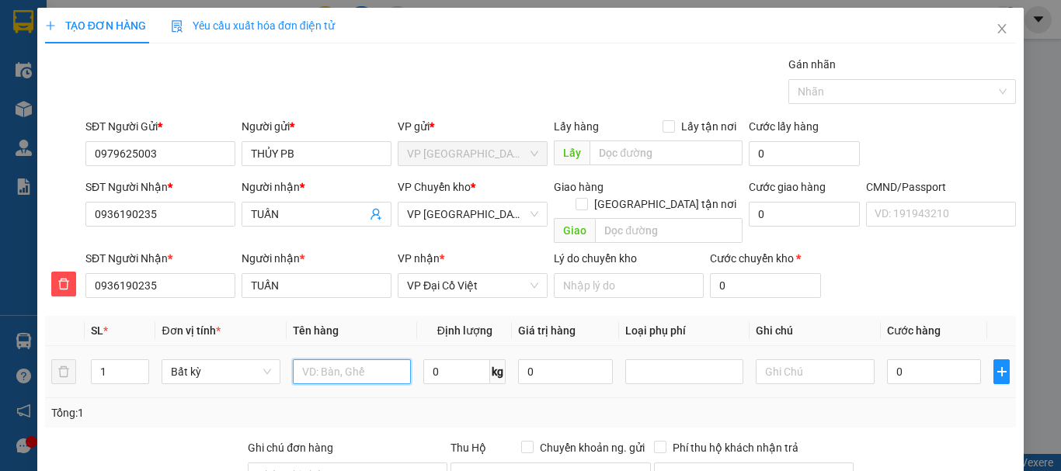
click at [327, 360] on input "text" at bounding box center [352, 372] width 118 height 25
type input "B"
type input "Hộp Mẫu XNYt"
click at [458, 360] on input "0" at bounding box center [456, 372] width 67 height 25
type input "0.1"
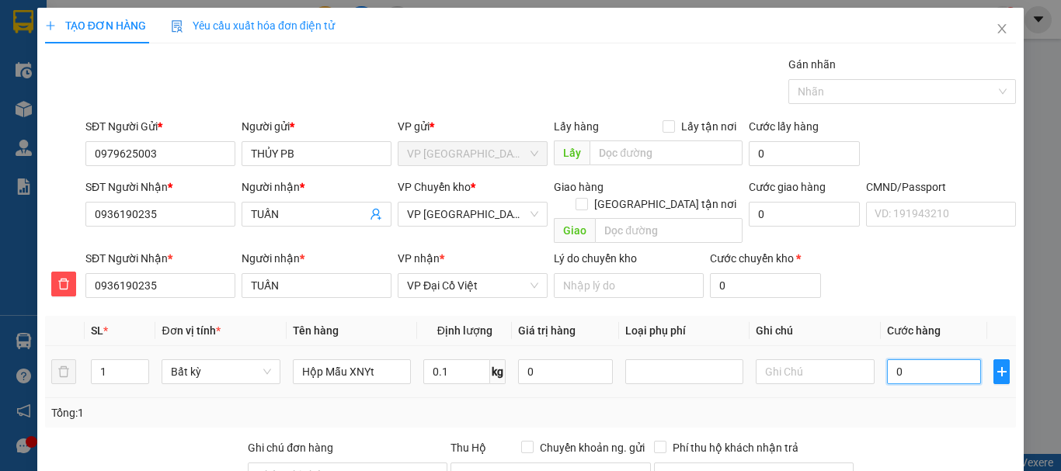
click at [953, 360] on input "0" at bounding box center [934, 372] width 95 height 25
type input "35.000"
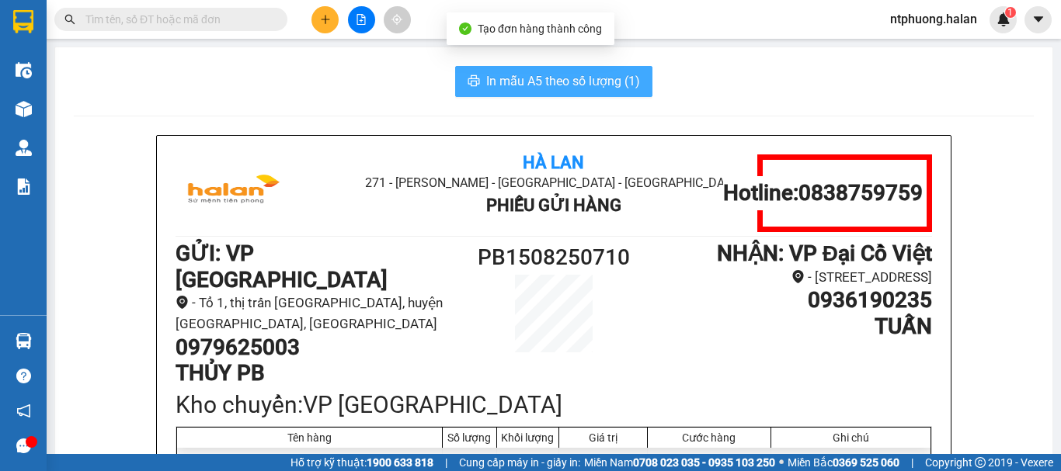
click at [538, 83] on span "In mẫu A5 theo số lượng (1)" at bounding box center [563, 80] width 154 height 19
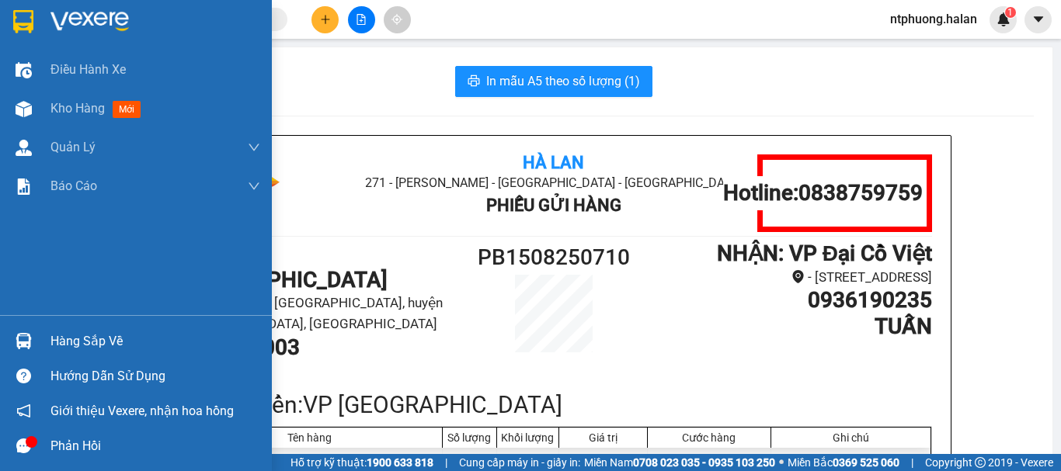
click at [54, 347] on div "Hàng sắp về" at bounding box center [155, 341] width 210 height 23
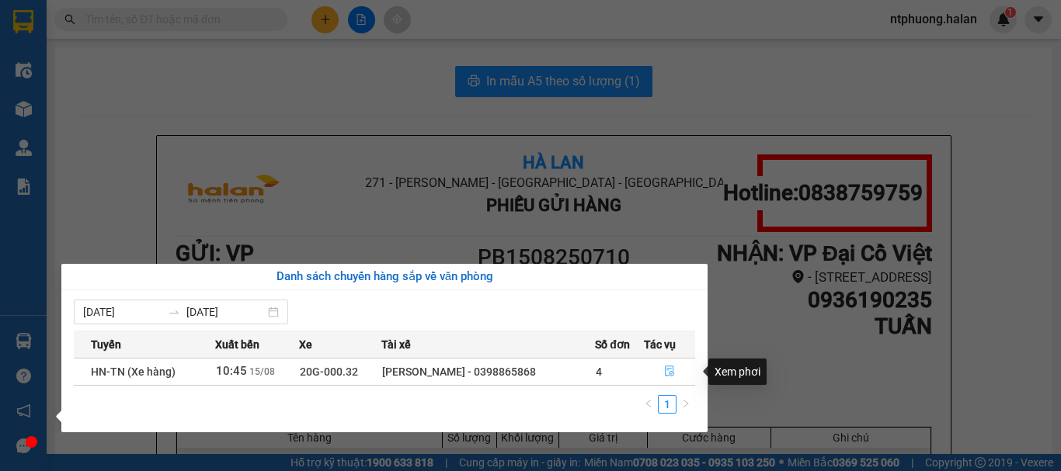
click at [670, 371] on icon "file-done" at bounding box center [669, 371] width 11 height 11
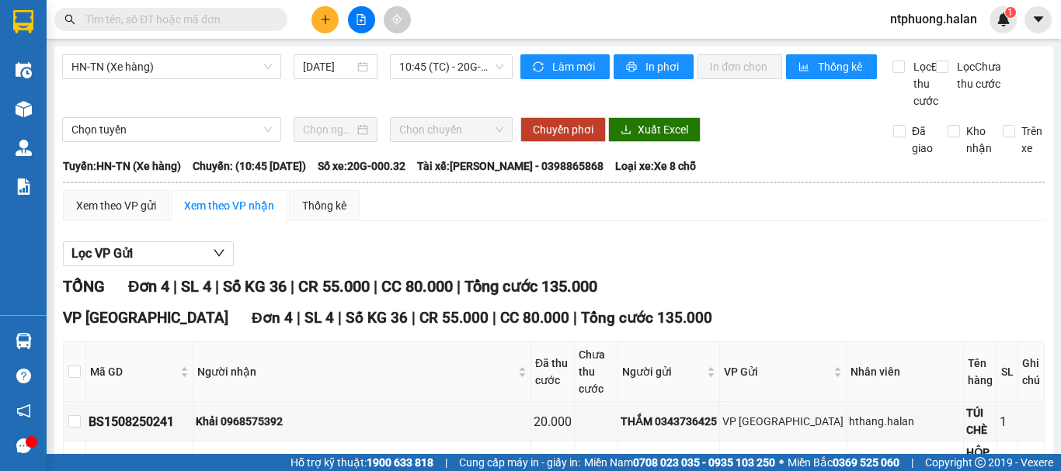
drag, startPoint x: 677, startPoint y: 95, endPoint x: 698, endPoint y: 85, distance: 23.3
click at [695, 190] on div "Xem theo VP gửi Xem theo VP nhận Thống kê Lọc VP Gửi TỔNG Đơn 4 | SL 4 | Số KG…" at bounding box center [554, 420] width 982 height 461
click at [698, 190] on div "Xem theo VP gửi Xem theo VP nhận Thống kê" at bounding box center [554, 205] width 982 height 31
click at [704, 190] on div "Xem theo VP gửi Xem theo VP nhận Thống kê" at bounding box center [554, 205] width 982 height 31
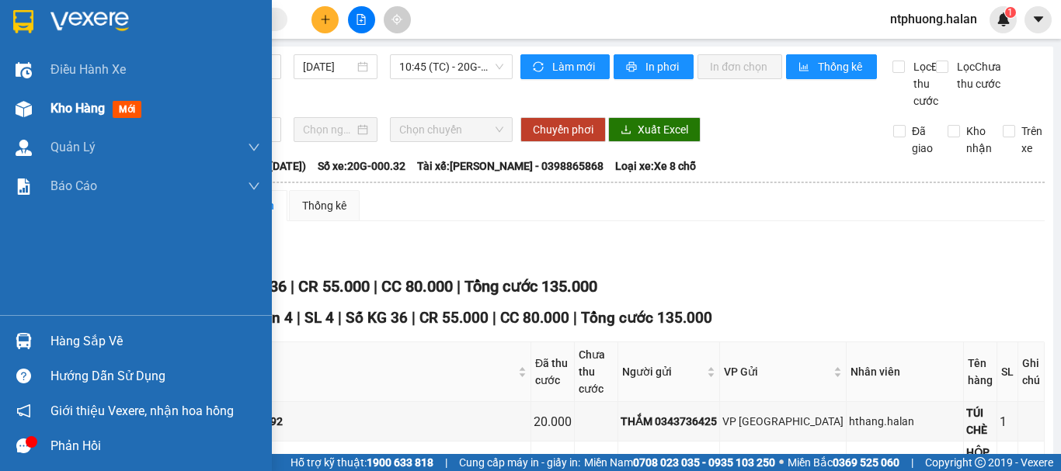
click at [88, 106] on span "Kho hàng" at bounding box center [77, 108] width 54 height 15
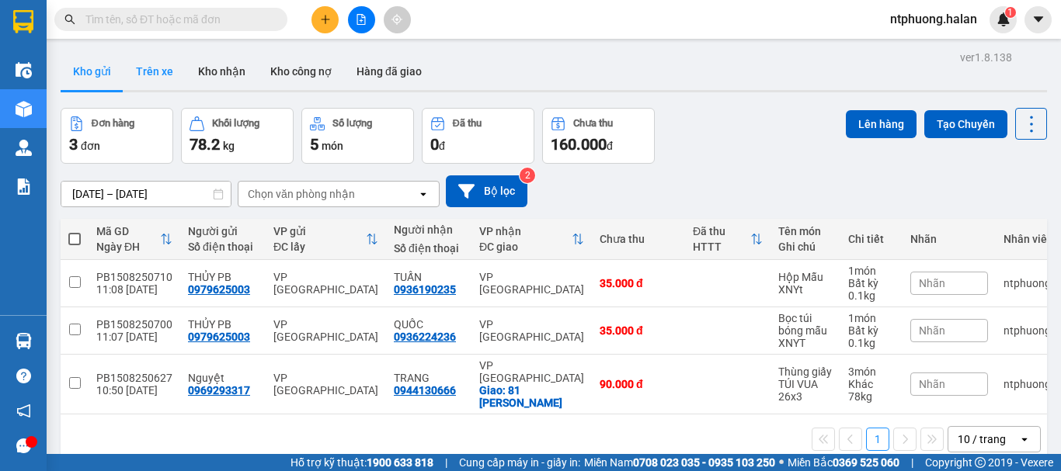
click at [155, 64] on button "Trên xe" at bounding box center [155, 71] width 62 height 37
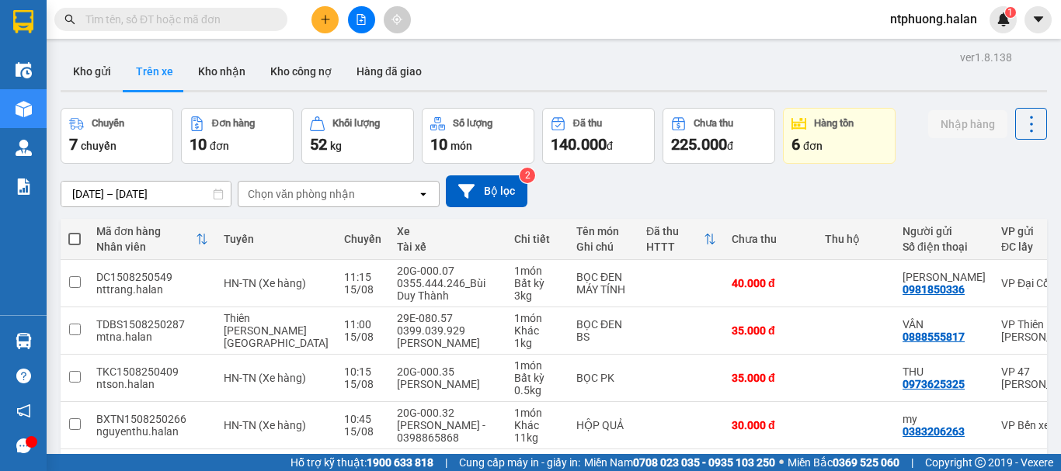
checkbox input "true"
click at [217, 28] on span at bounding box center [170, 19] width 233 height 23
click at [210, 19] on input "text" at bounding box center [176, 19] width 183 height 17
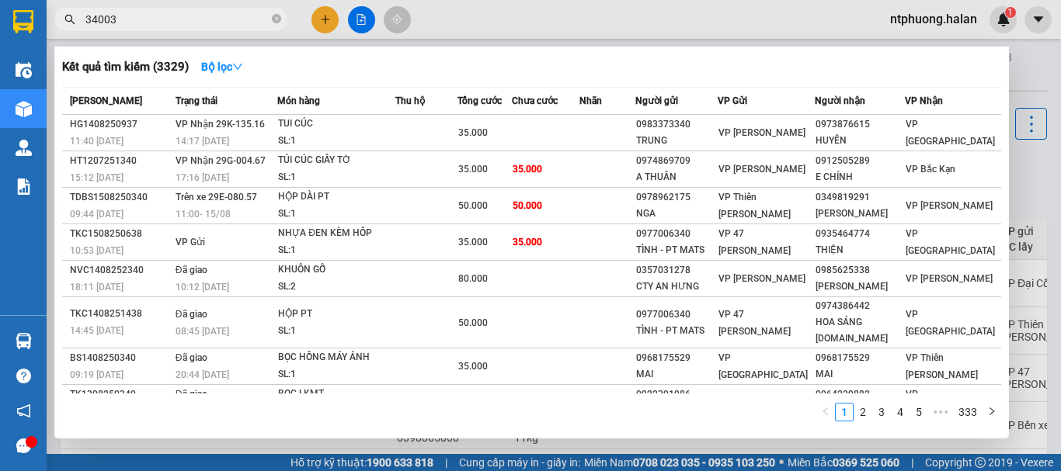
type input "340035"
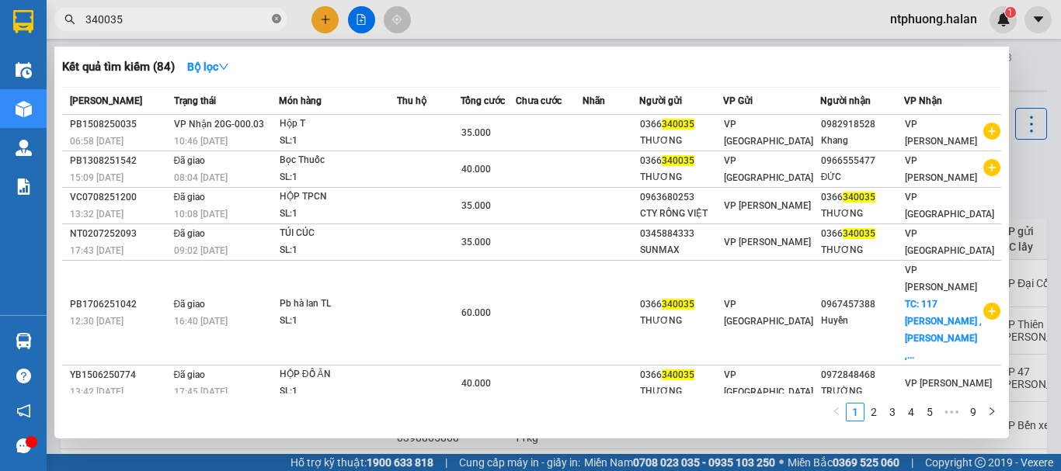
click at [275, 22] on icon "close-circle" at bounding box center [276, 18] width 9 height 9
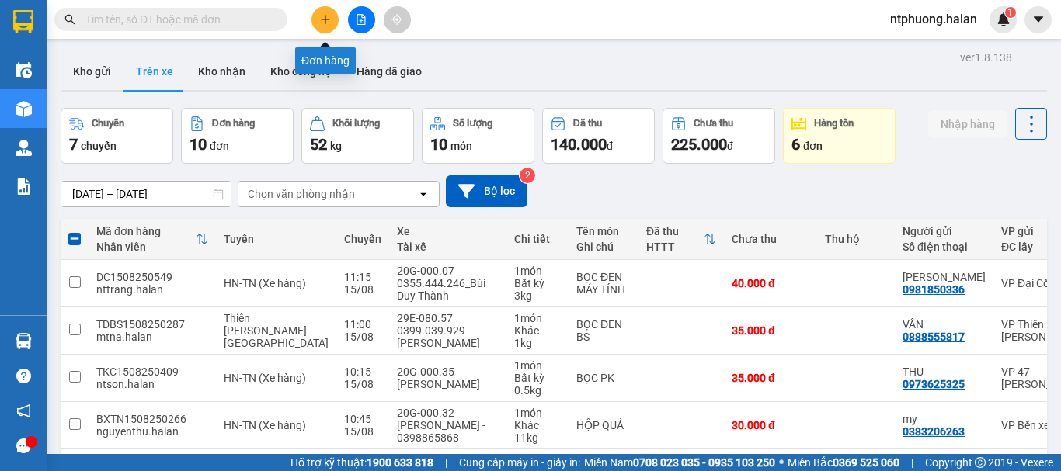
click at [329, 18] on icon "plus" at bounding box center [325, 19] width 11 height 11
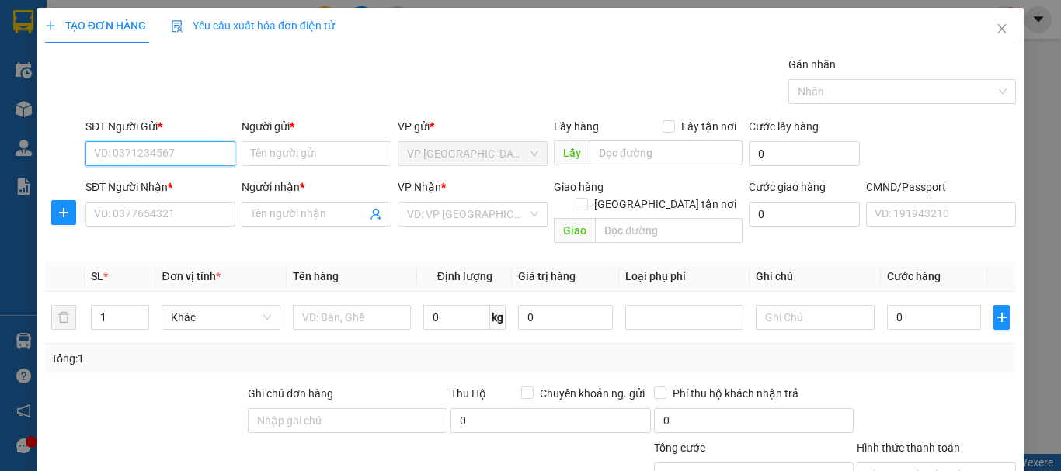
click at [188, 157] on input "SĐT Người Gửi *" at bounding box center [160, 153] width 150 height 25
click at [138, 191] on div "0375778663 - BS Tuyến" at bounding box center [159, 184] width 130 height 17
type input "0375778663"
type input "BS Tuyến"
type input "0375778663"
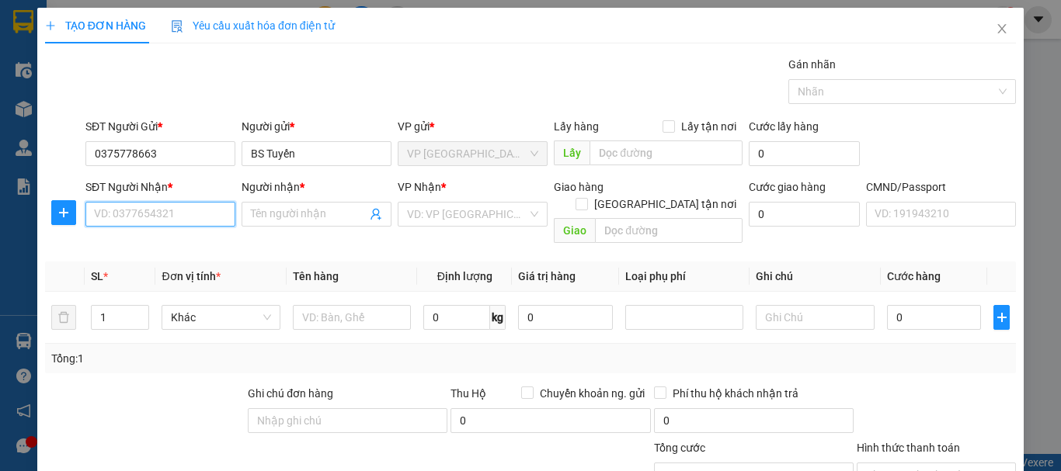
click at [164, 209] on input "SĐT Người Nhận *" at bounding box center [160, 214] width 150 height 25
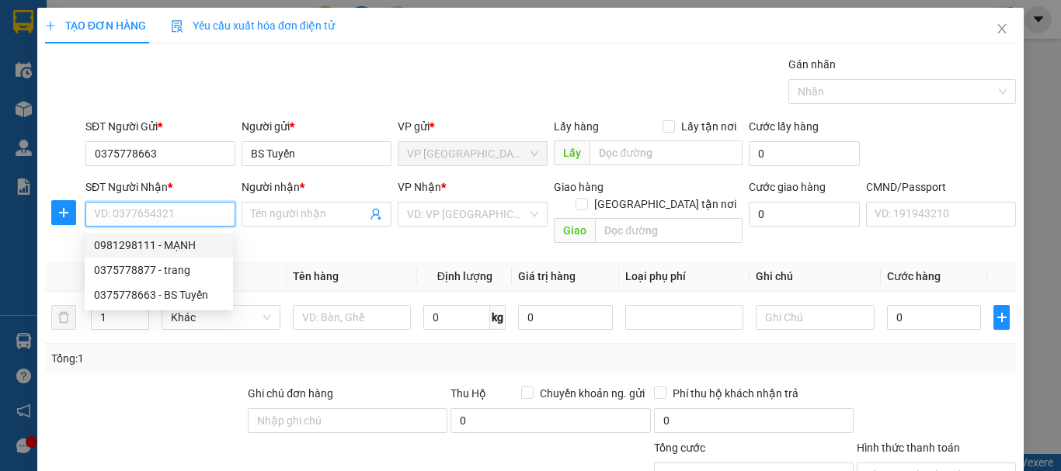
click at [141, 250] on div "0981298111 - MẠNH" at bounding box center [159, 245] width 130 height 17
type input "0981298111"
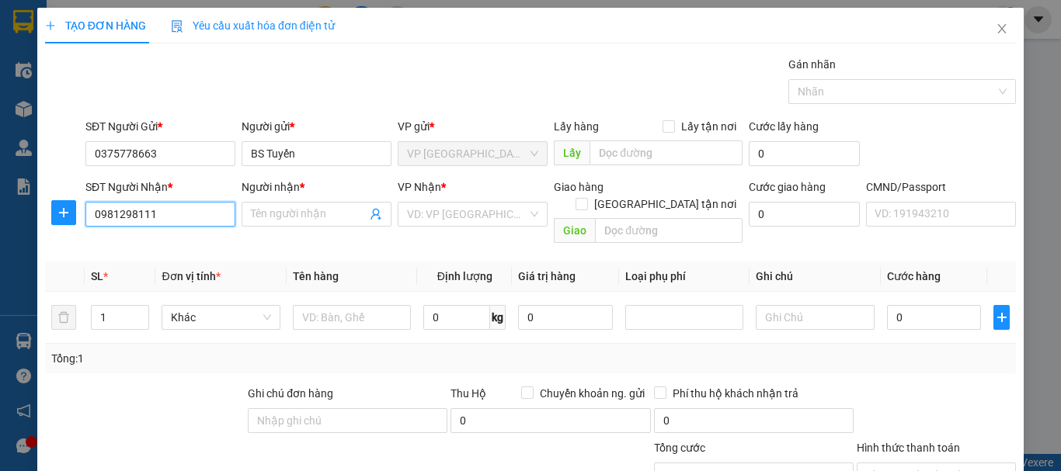
type input "MẠNH"
drag, startPoint x: 63, startPoint y: 217, endPoint x: 130, endPoint y: 221, distance: 67.7
click at [64, 217] on icon "plus" at bounding box center [63, 213] width 12 height 12
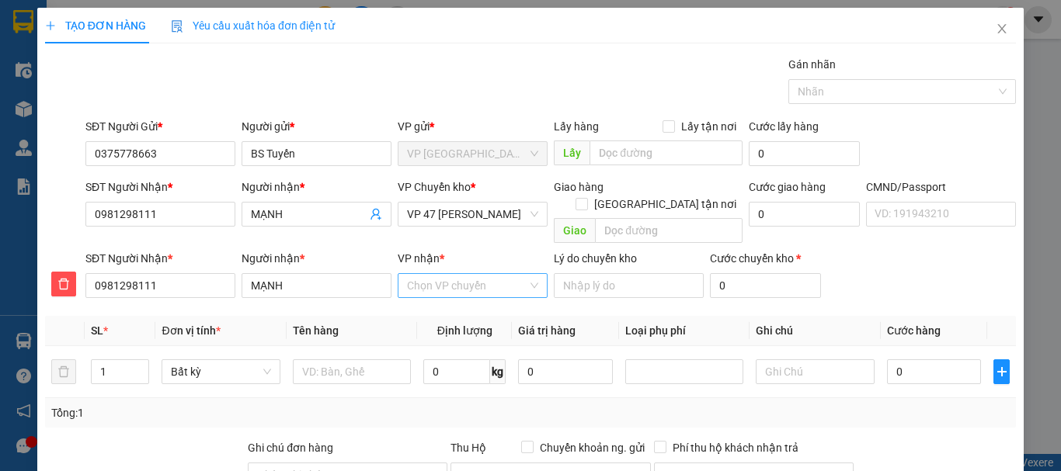
click at [447, 274] on input "VP nhận *" at bounding box center [467, 285] width 120 height 23
type input "47"
click at [469, 301] on div "VP 47 [PERSON_NAME]" at bounding box center [468, 299] width 130 height 17
click at [471, 209] on span "VP 47 [PERSON_NAME]" at bounding box center [472, 214] width 131 height 23
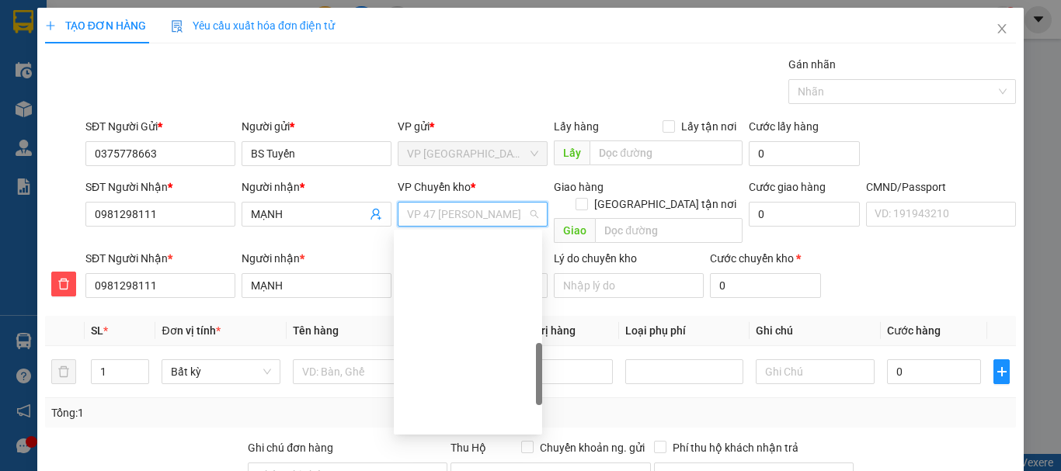
type input "b"
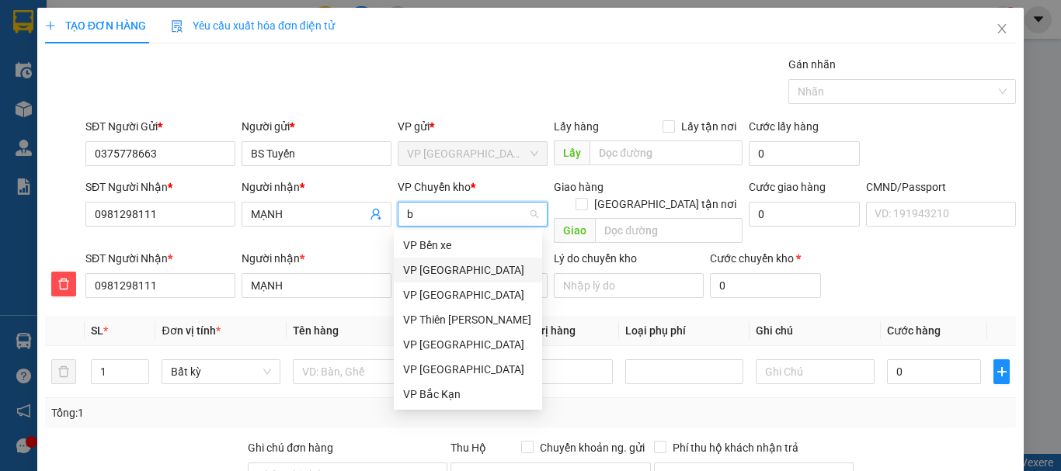
click at [444, 270] on div "VP [GEOGRAPHIC_DATA]" at bounding box center [468, 270] width 130 height 17
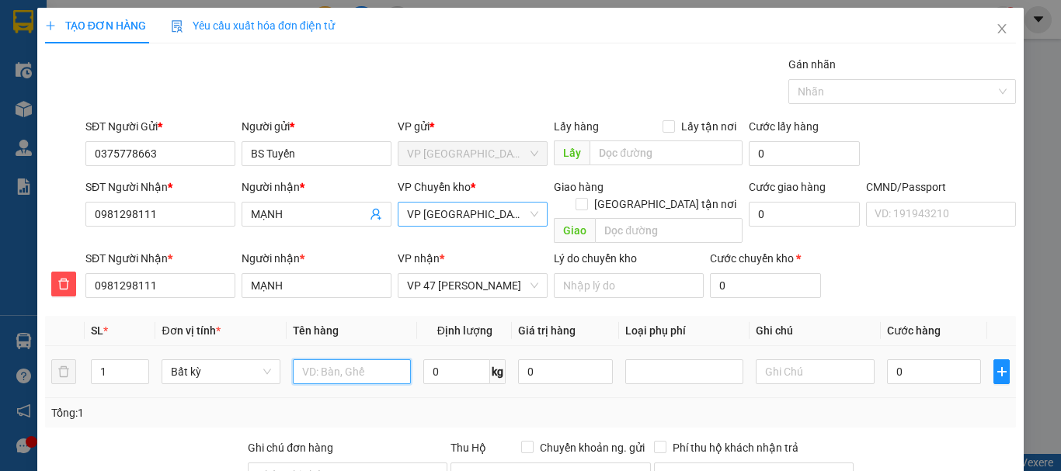
click at [335, 360] on input "text" at bounding box center [352, 372] width 118 height 25
type input "Hộp mẫu XNYT"
click at [465, 360] on input "0" at bounding box center [456, 372] width 67 height 25
type input "0.1"
click at [931, 360] on input "0" at bounding box center [934, 372] width 95 height 25
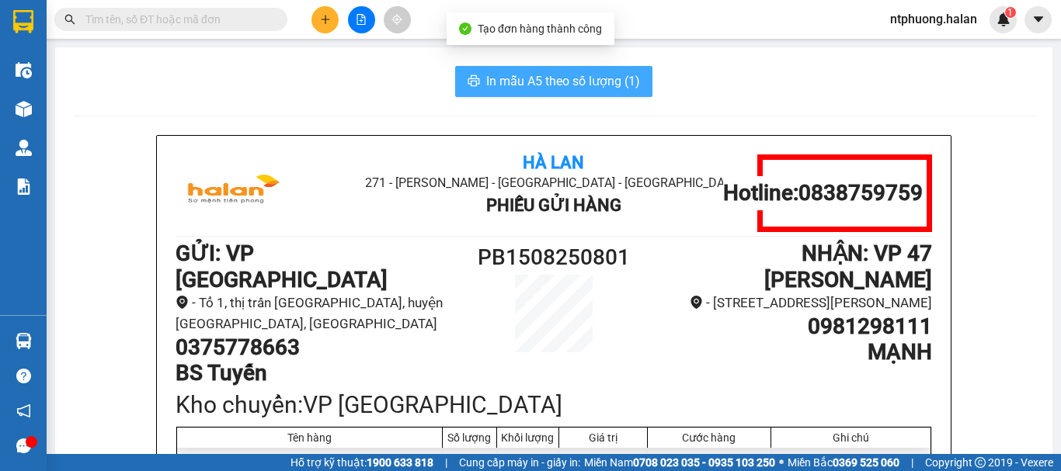
click at [573, 82] on span "In mẫu A5 theo số lượng (1)" at bounding box center [563, 80] width 154 height 19
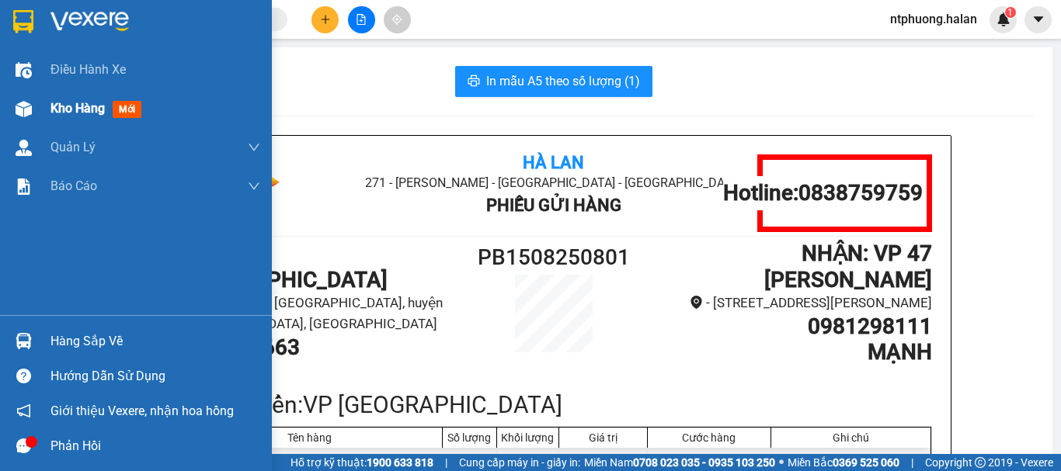
click at [76, 112] on span "Kho hàng" at bounding box center [77, 108] width 54 height 15
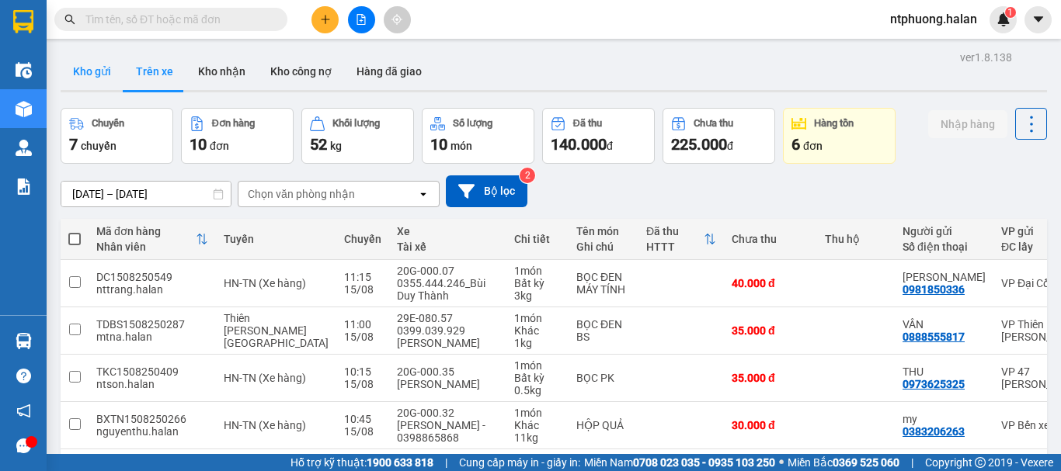
click at [92, 75] on button "Kho gửi" at bounding box center [92, 71] width 63 height 37
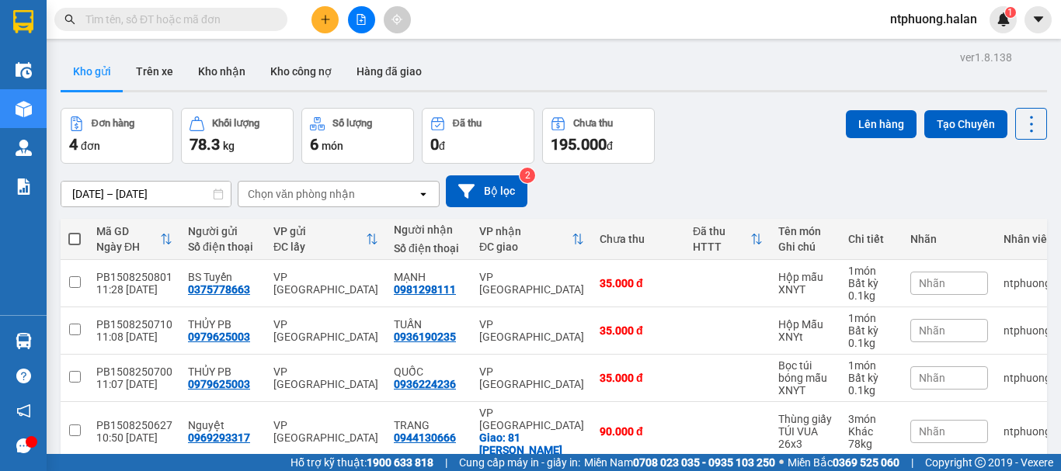
click at [77, 239] on span at bounding box center [74, 239] width 12 height 12
click at [75, 231] on input "checkbox" at bounding box center [75, 231] width 0 height 0
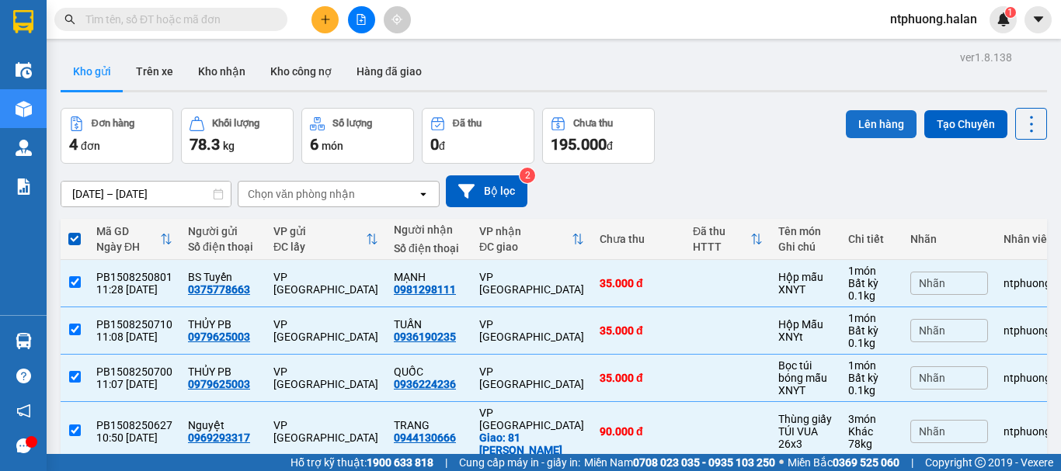
click at [878, 120] on button "Lên hàng" at bounding box center [881, 124] width 71 height 28
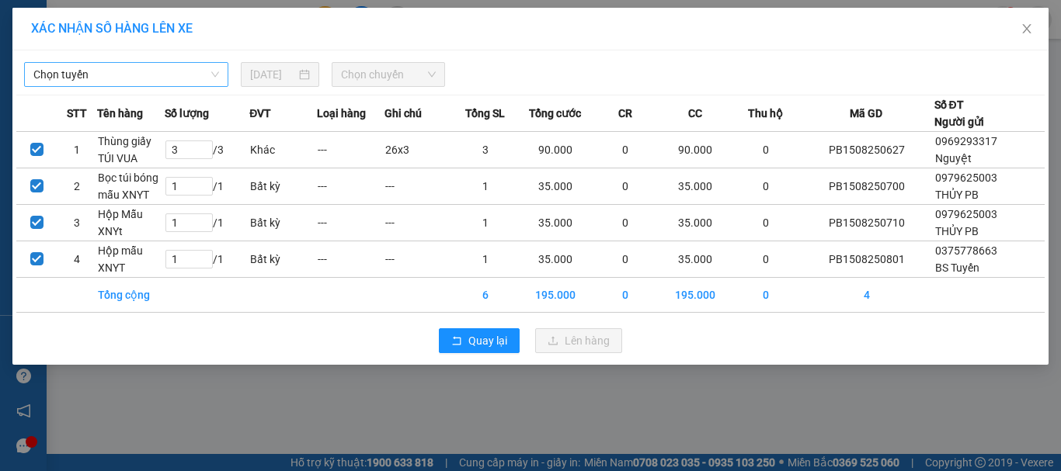
click at [162, 66] on span "Chọn tuyến" at bounding box center [126, 74] width 186 height 23
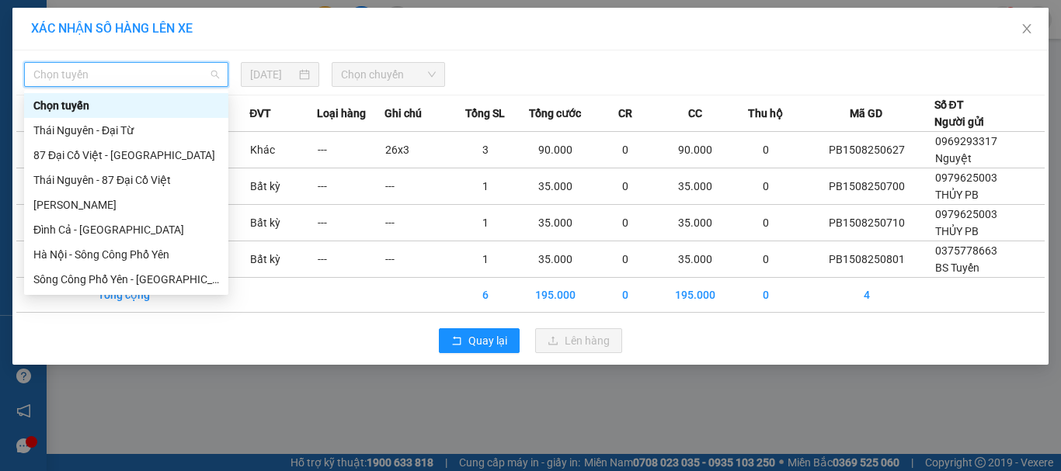
type input "x"
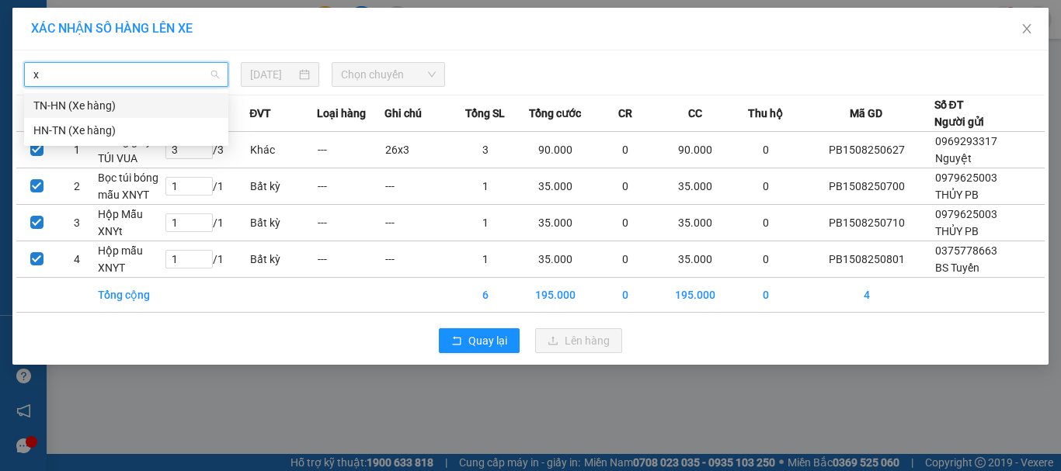
click at [104, 117] on div "TN-HN (Xe hàng)" at bounding box center [126, 105] width 204 height 25
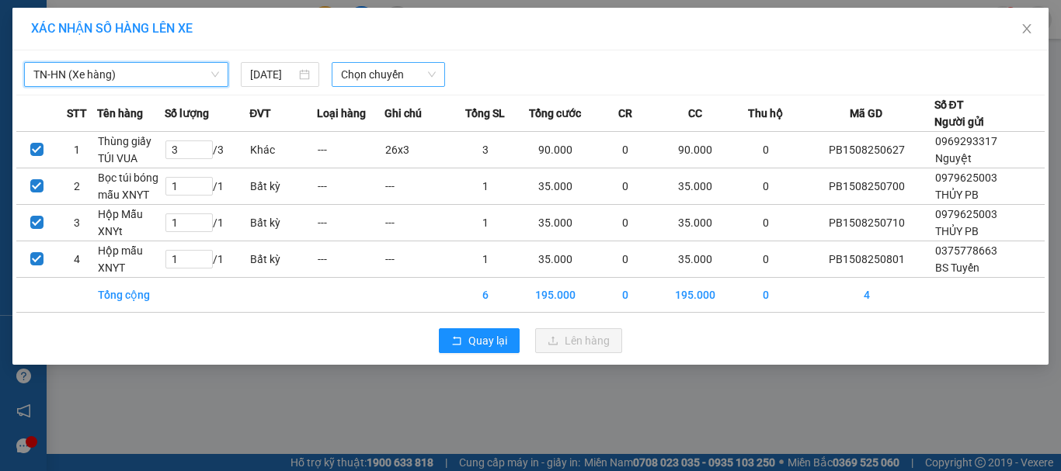
click at [419, 68] on span "Chọn chuyến" at bounding box center [389, 74] width 96 height 23
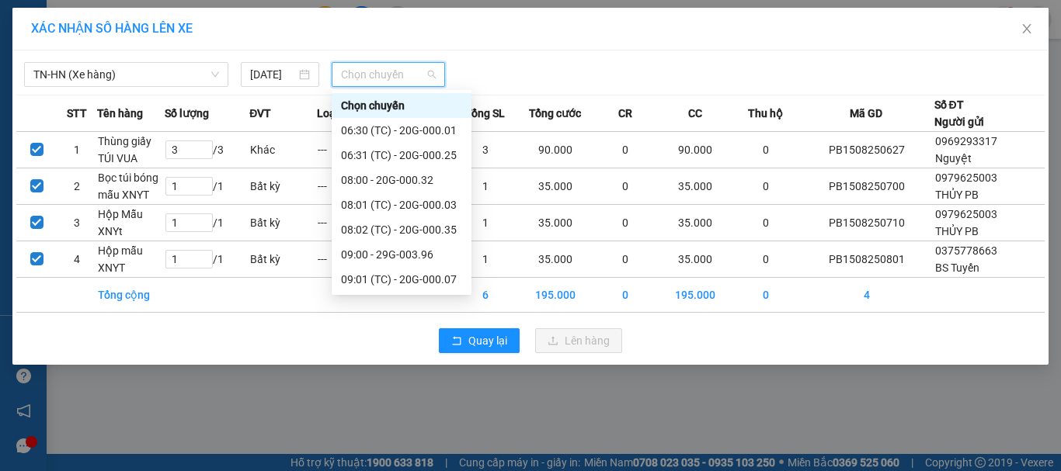
click at [414, 395] on div "11:00 - 20G-000.32" at bounding box center [401, 403] width 121 height 17
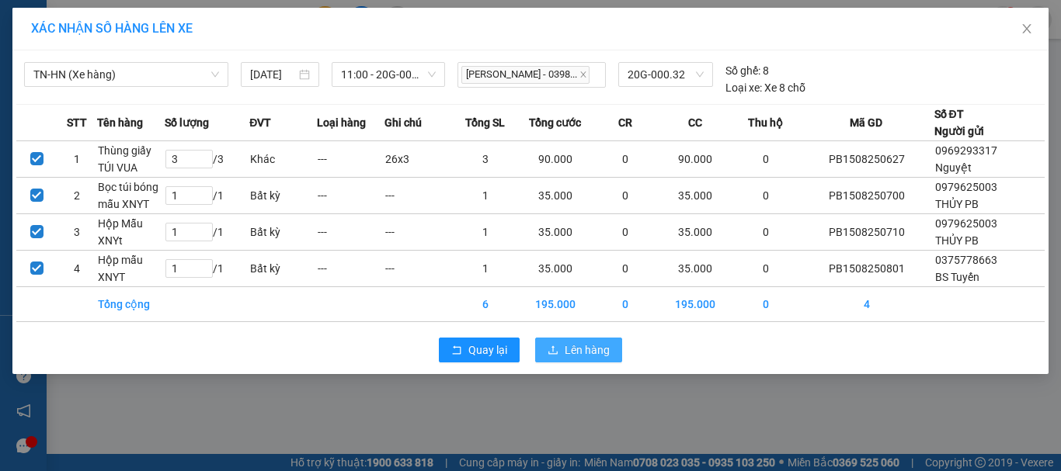
click at [594, 350] on span "Lên hàng" at bounding box center [587, 350] width 45 height 17
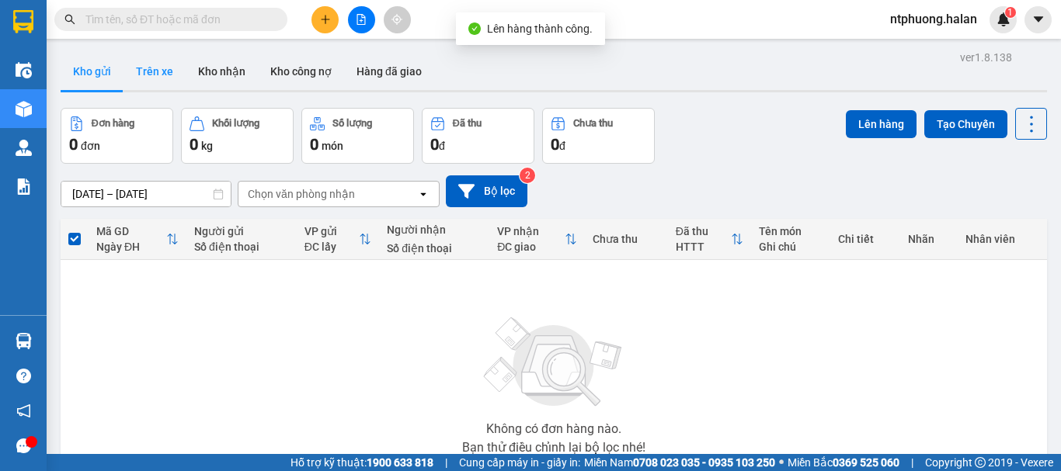
click at [158, 74] on button "Trên xe" at bounding box center [155, 71] width 62 height 37
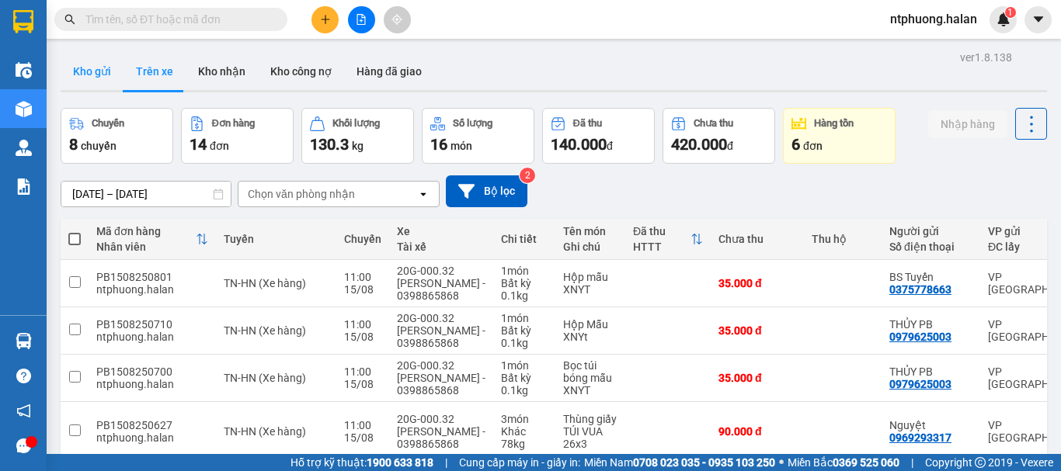
click at [104, 78] on button "Kho gửi" at bounding box center [92, 71] width 63 height 37
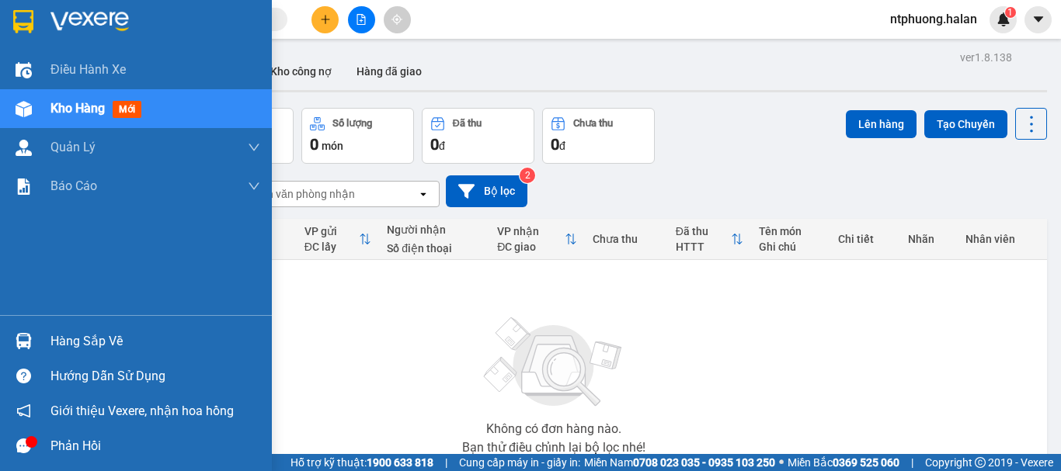
click at [96, 335] on div "Hàng sắp về" at bounding box center [155, 341] width 210 height 23
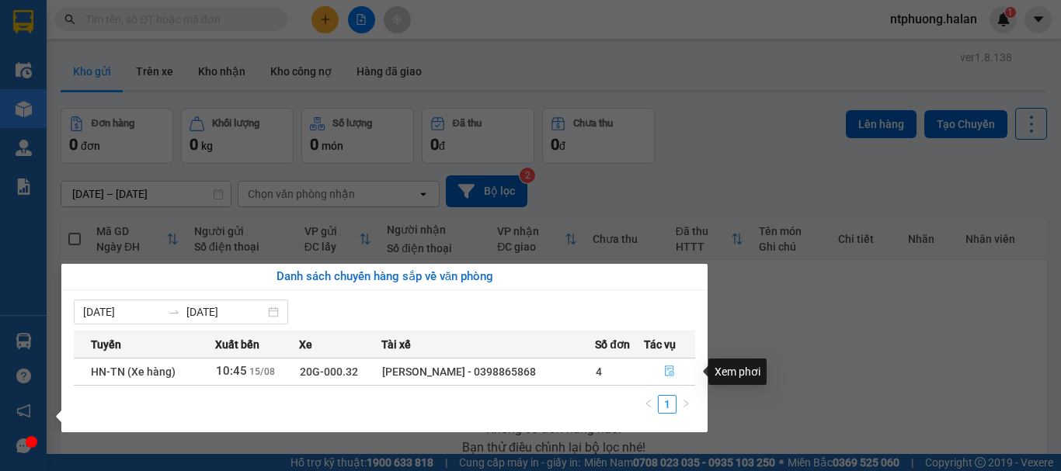
click at [670, 375] on icon "file-done" at bounding box center [669, 372] width 9 height 11
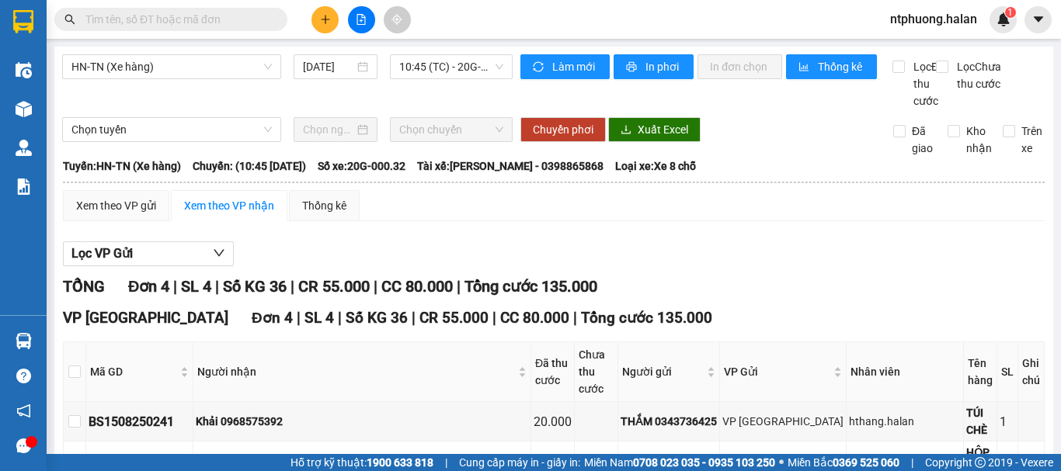
drag, startPoint x: 82, startPoint y: 338, endPoint x: 311, endPoint y: 316, distance: 230.2
click at [103, 327] on span "VP [GEOGRAPHIC_DATA]" at bounding box center [145, 318] width 165 height 18
click at [875, 267] on div "Lọc VP Gửi" at bounding box center [554, 255] width 982 height 26
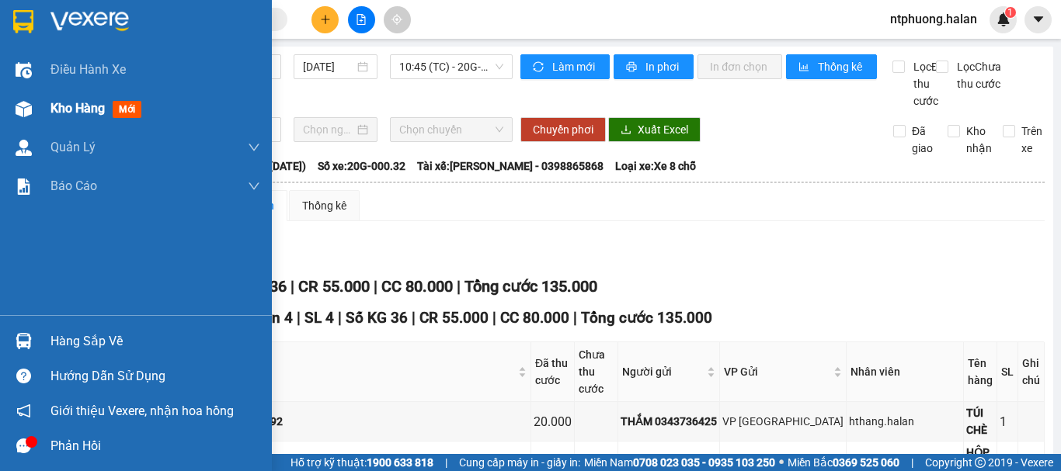
click at [90, 114] on span "Kho hàng" at bounding box center [77, 108] width 54 height 15
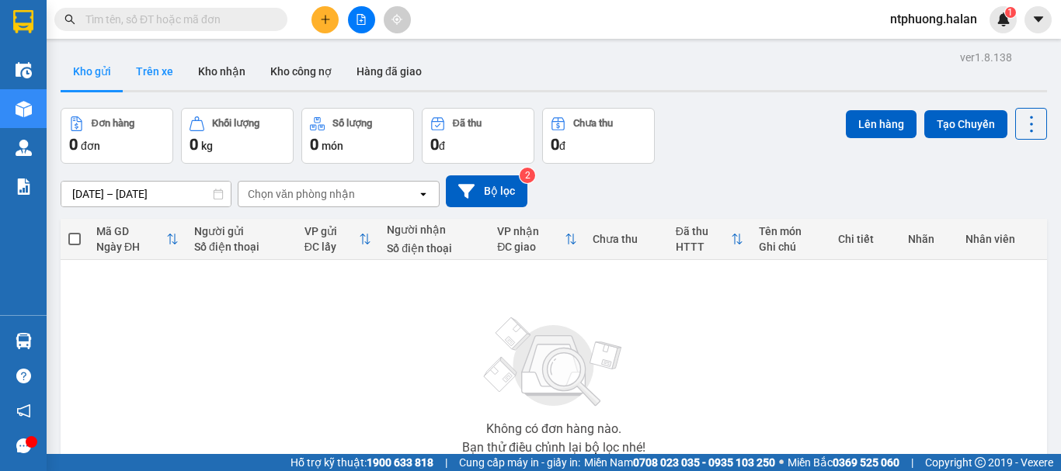
click at [152, 72] on button "Trên xe" at bounding box center [155, 71] width 62 height 37
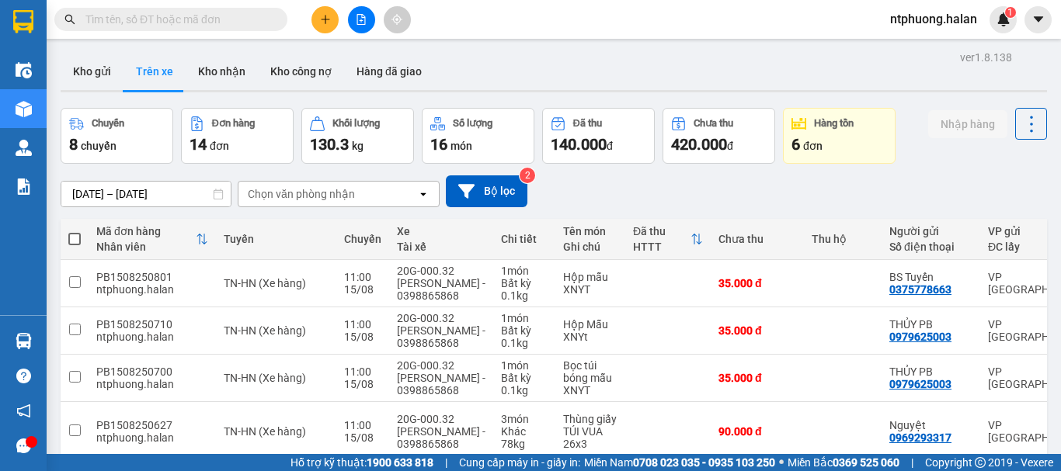
checkbox input "true"
click at [325, 18] on icon "plus" at bounding box center [325, 19] width 11 height 11
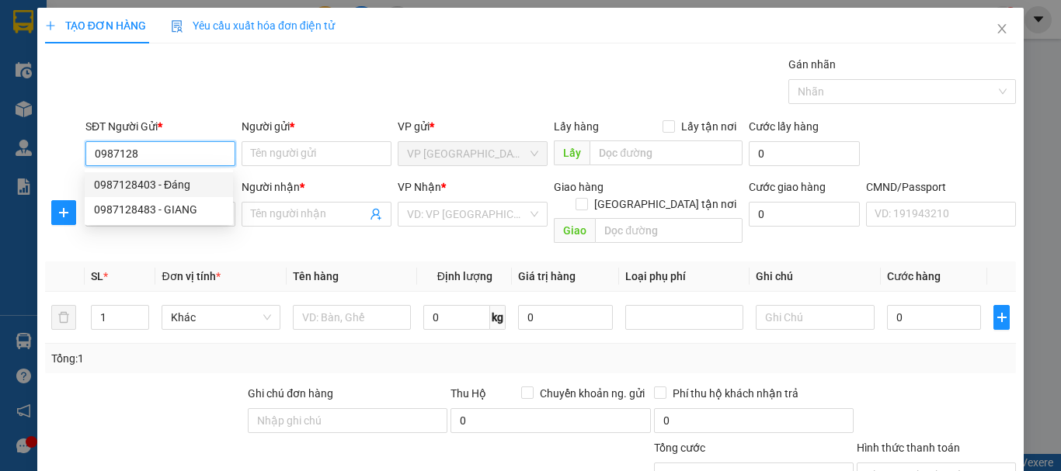
click at [127, 182] on div "0987128403 - Đáng" at bounding box center [159, 184] width 130 height 17
type input "0987128403"
type input "Đáng"
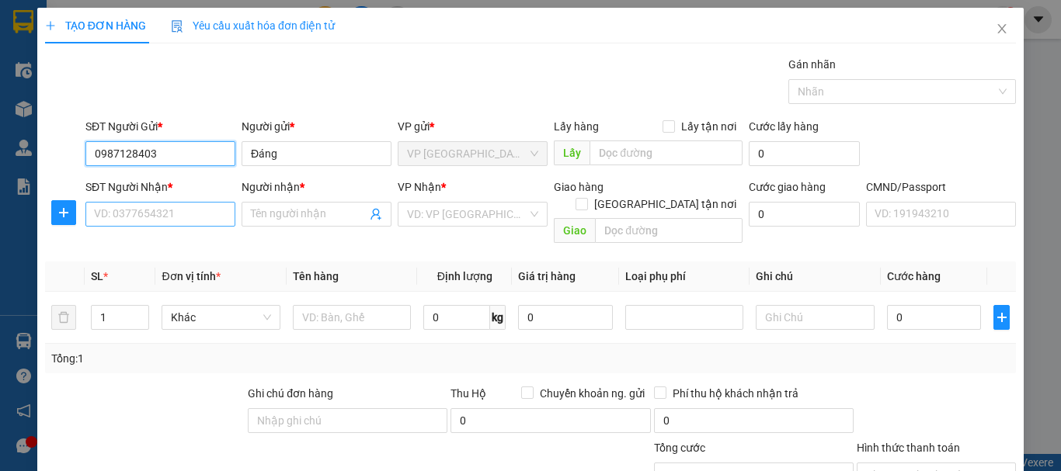
type input "0987128403"
click at [145, 214] on input "SĐT Người Nhận *" at bounding box center [160, 214] width 150 height 25
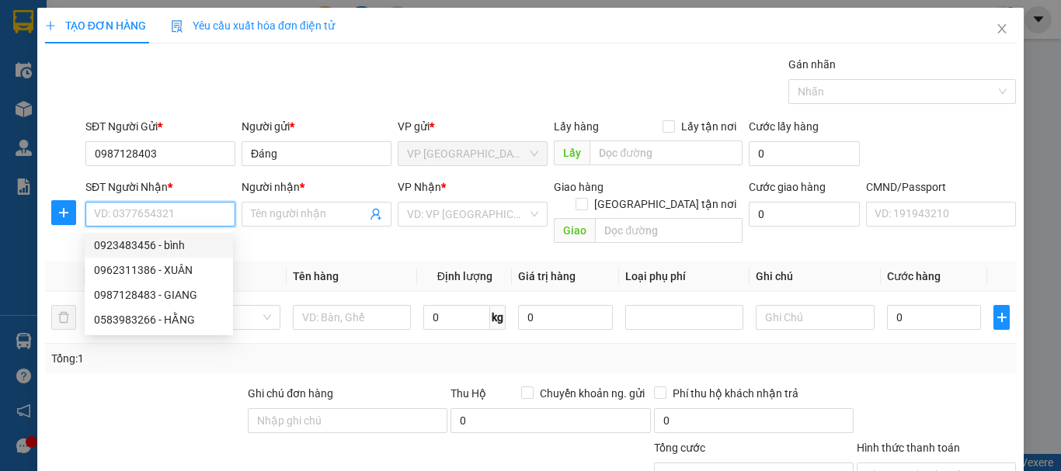
click at [141, 248] on div "0923483456 - bình" at bounding box center [159, 245] width 130 height 17
type input "0923483456"
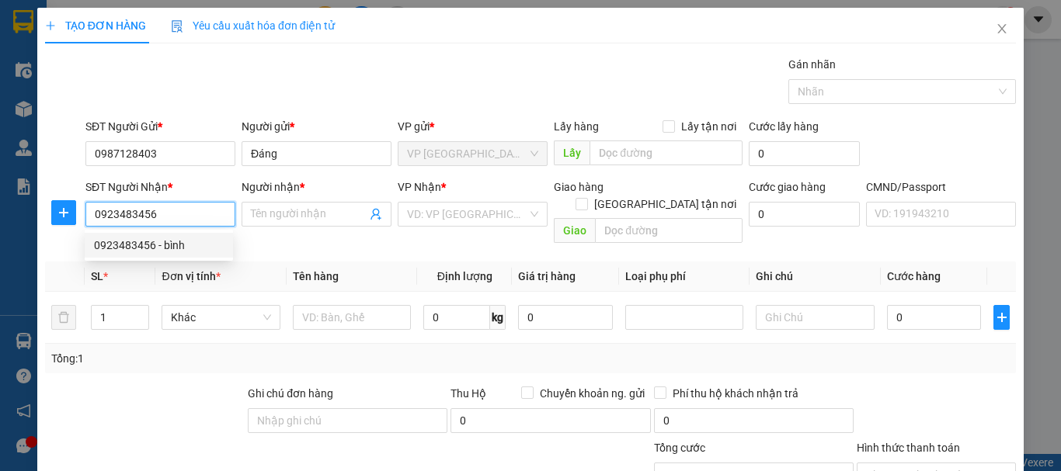
type input "bình"
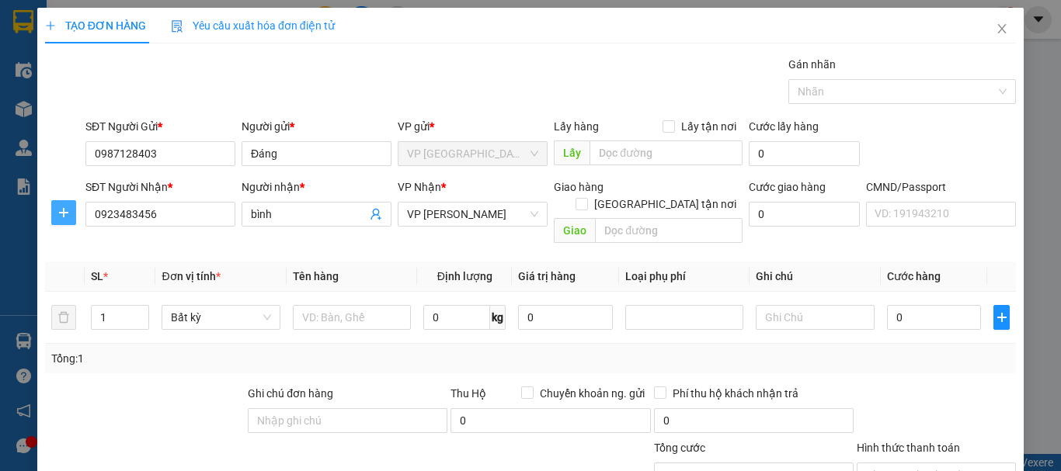
drag, startPoint x: 60, startPoint y: 214, endPoint x: 69, endPoint y: 214, distance: 9.3
click at [62, 214] on icon "plus" at bounding box center [63, 213] width 12 height 12
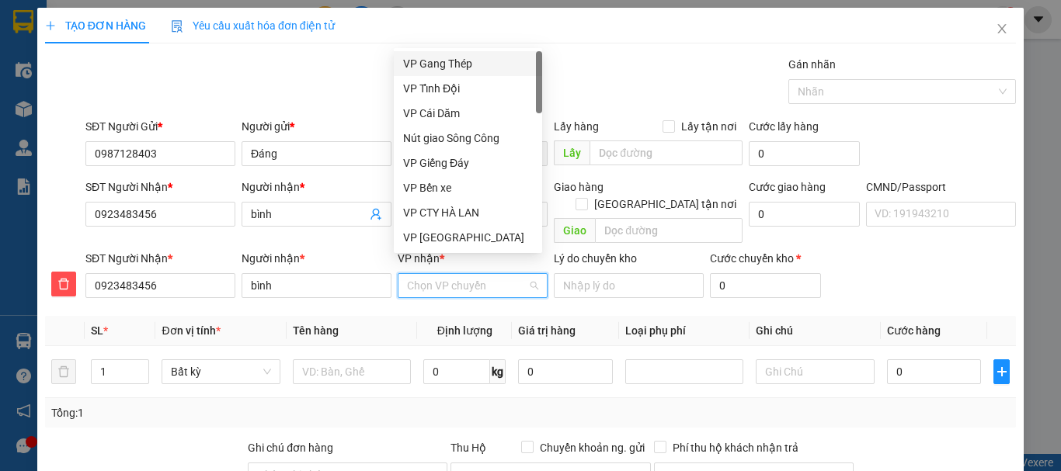
click at [438, 274] on input "VP nhận *" at bounding box center [467, 285] width 120 height 23
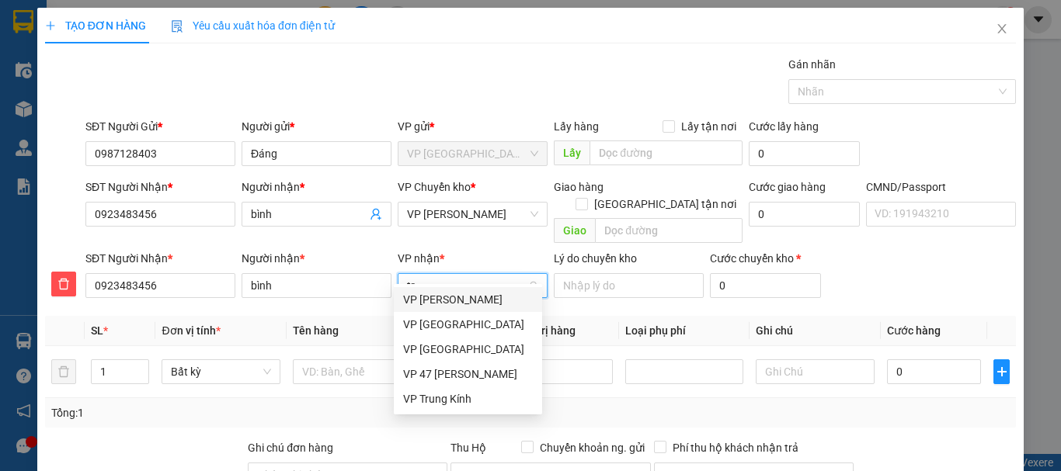
type input "tra"
drag, startPoint x: 437, startPoint y: 303, endPoint x: 455, endPoint y: 248, distance: 58.0
click at [440, 297] on div "VP [PERSON_NAME]" at bounding box center [468, 299] width 130 height 17
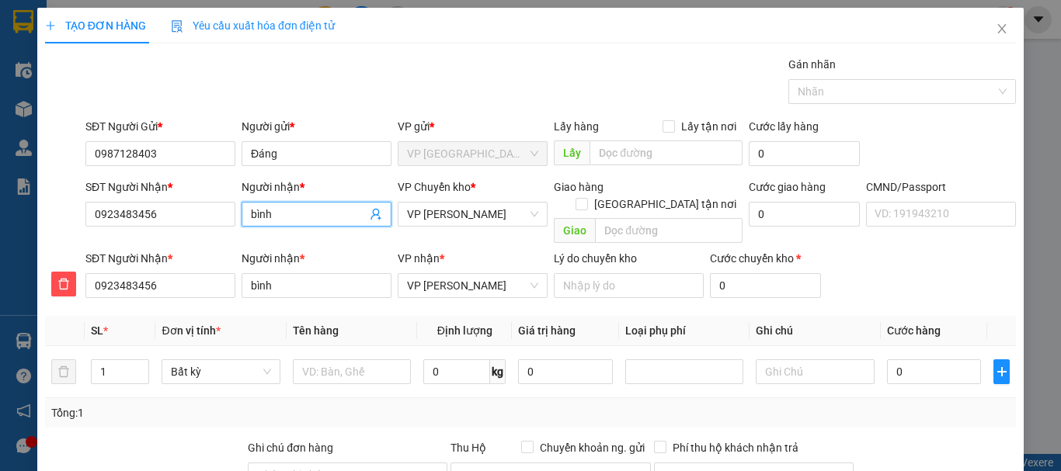
click at [254, 212] on input "bình" at bounding box center [309, 214] width 116 height 17
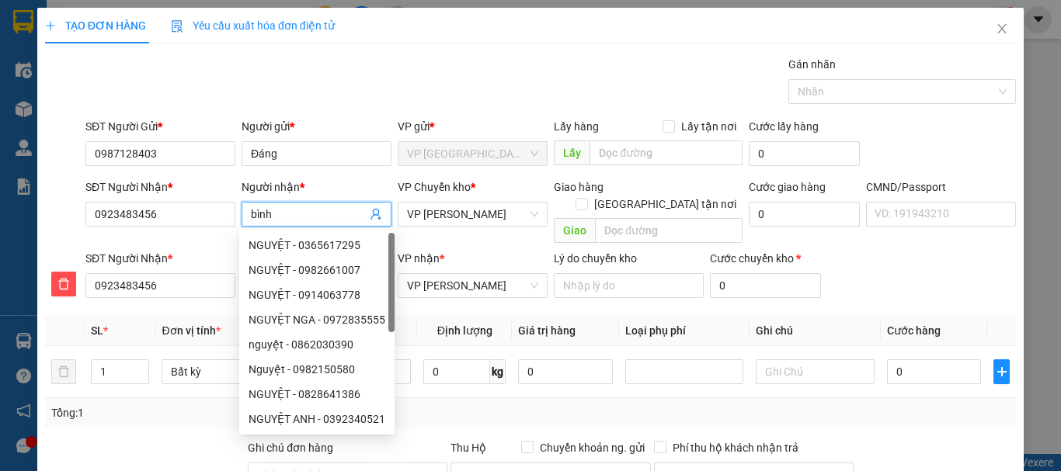
type input "ình"
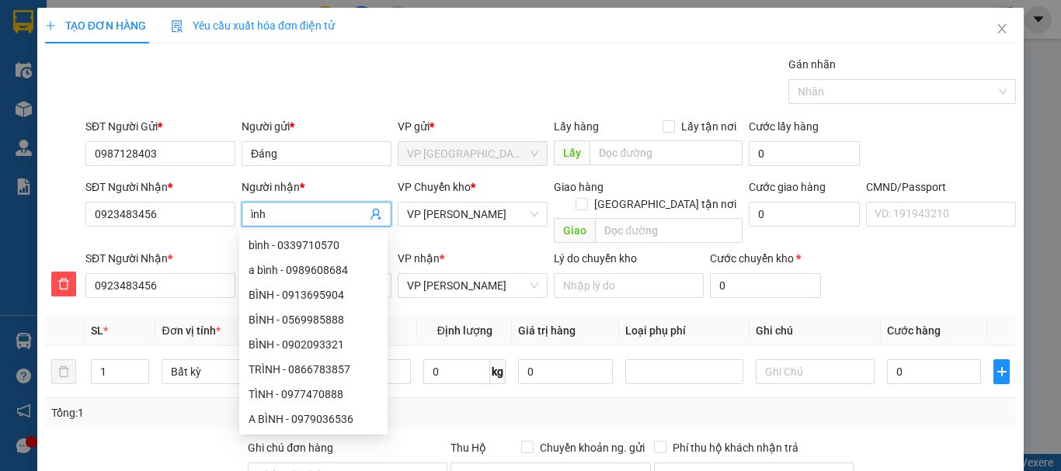
type input "Bình"
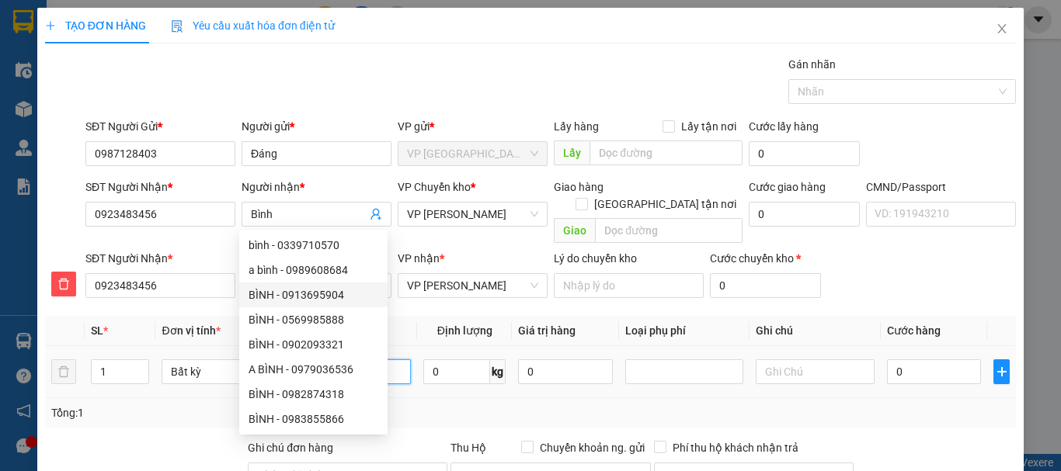
click at [363, 360] on input "text" at bounding box center [352, 372] width 118 height 25
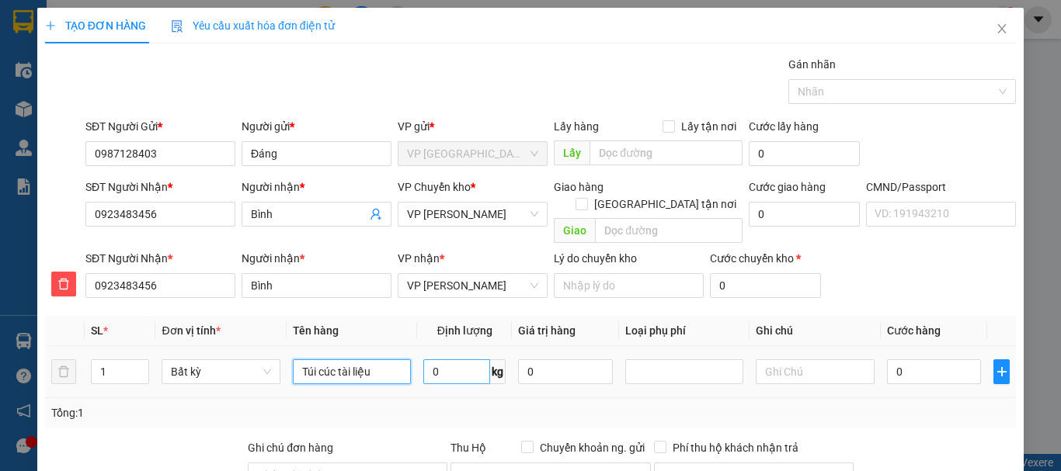
type input "Túi cúc tài liệu"
click at [461, 360] on input "0" at bounding box center [456, 372] width 67 height 25
type input "0.1"
click at [920, 360] on input "0" at bounding box center [934, 372] width 95 height 25
type input "35.000"
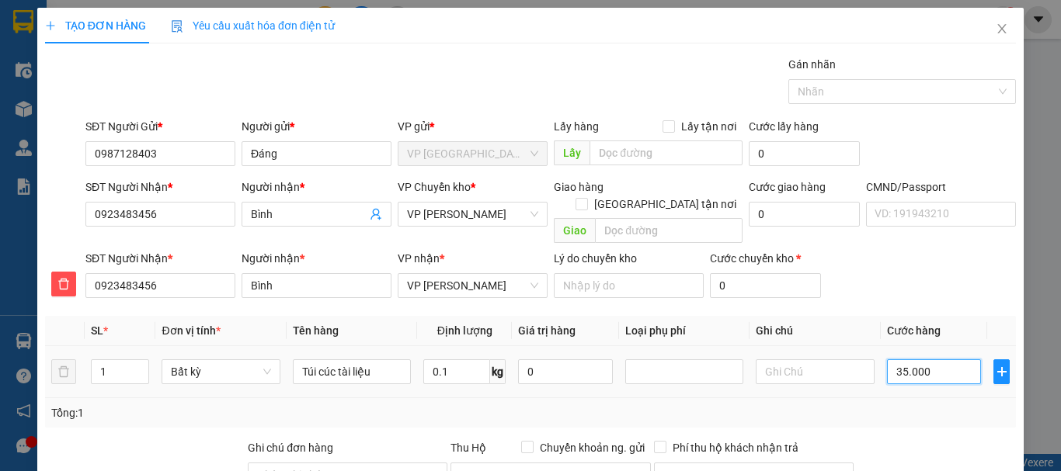
type input "35.000"
click at [468, 203] on span "VP [PERSON_NAME]" at bounding box center [472, 214] width 131 height 23
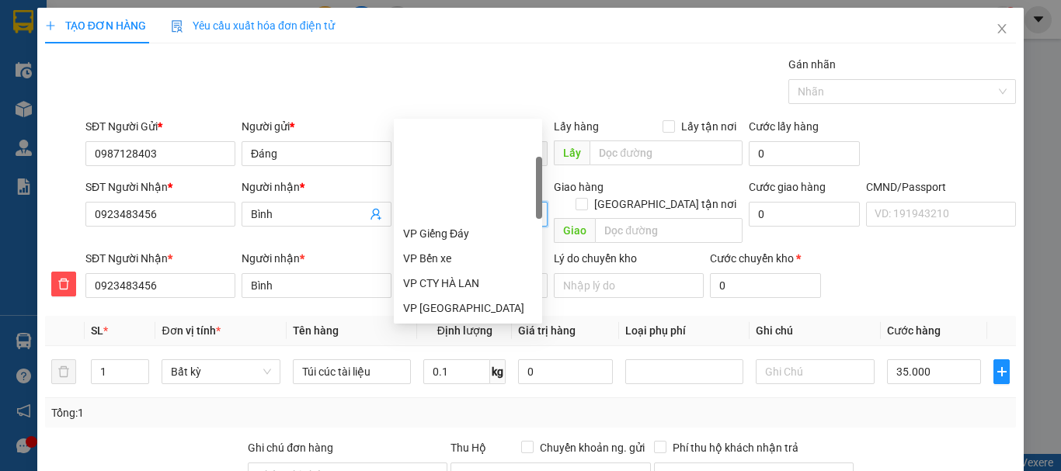
type input "b"
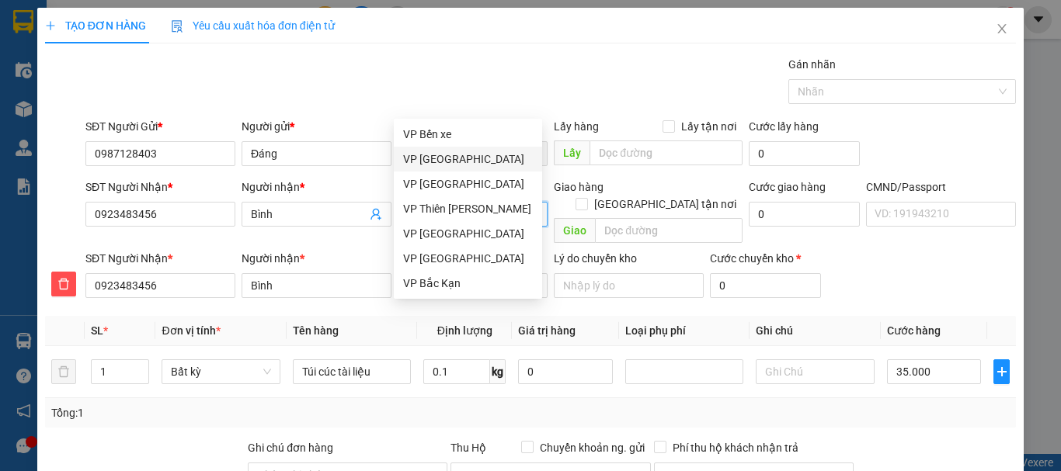
click at [447, 162] on div "VP [GEOGRAPHIC_DATA]" at bounding box center [468, 159] width 130 height 17
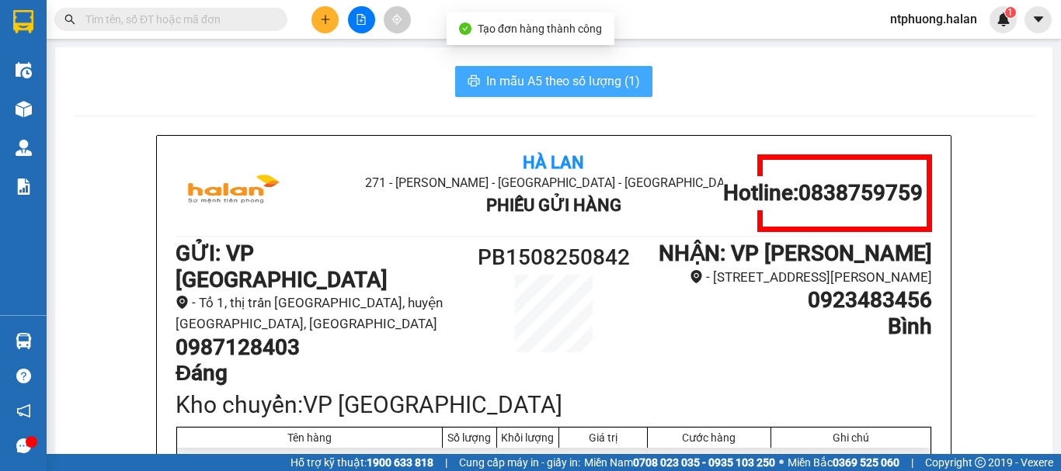
click at [576, 78] on span "In mẫu A5 theo số lượng (1)" at bounding box center [563, 80] width 154 height 19
click at [577, 82] on span "In mẫu A5 theo số lượng (1)" at bounding box center [563, 80] width 154 height 19
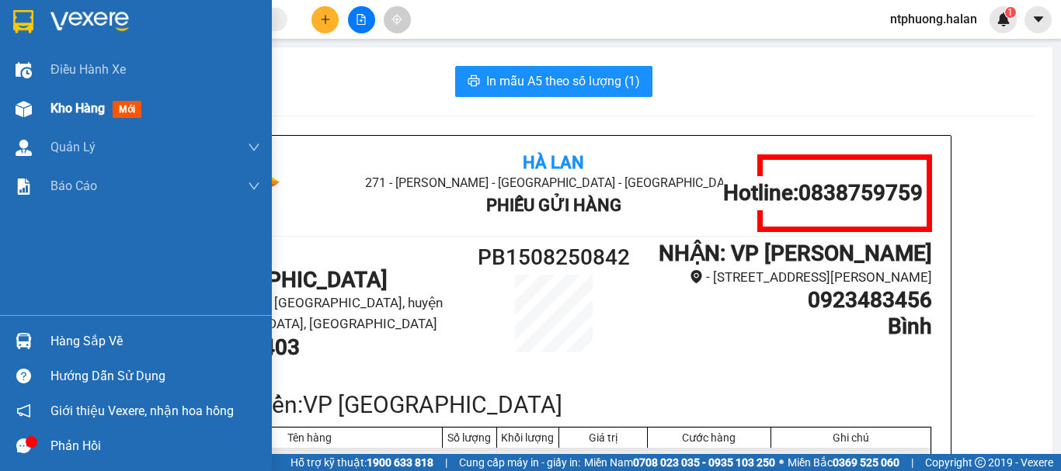
click at [81, 110] on span "Kho hàng" at bounding box center [77, 108] width 54 height 15
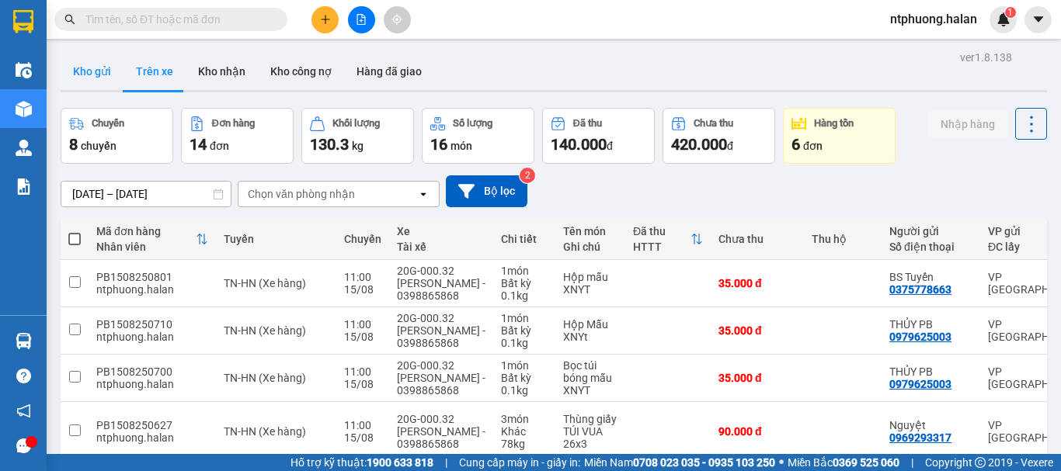
click at [91, 78] on button "Kho gửi" at bounding box center [92, 71] width 63 height 37
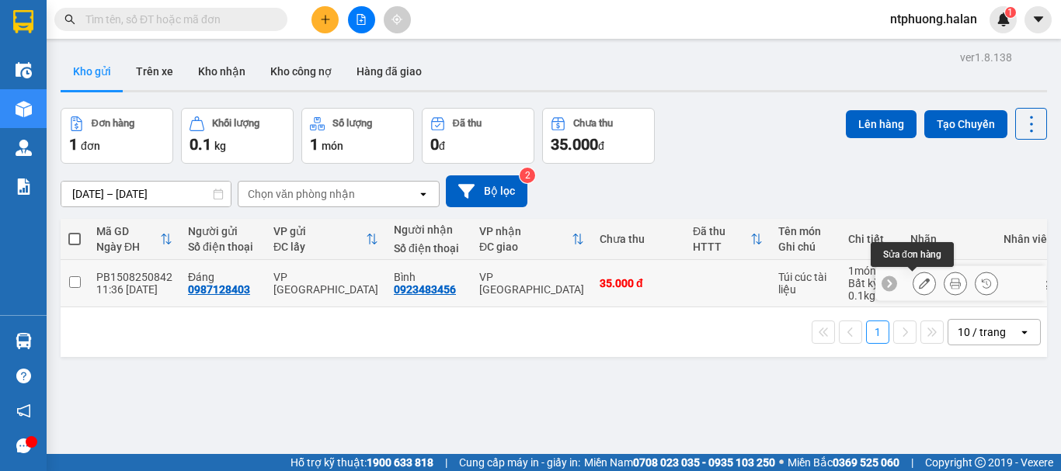
click at [919, 282] on icon at bounding box center [924, 283] width 11 height 11
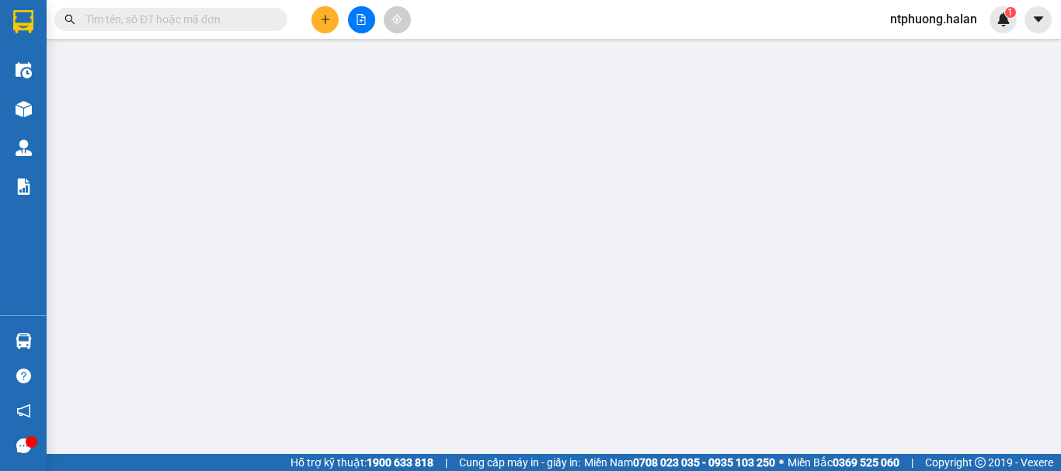
type input "0987128403"
type input "0923483456"
type input "35.000"
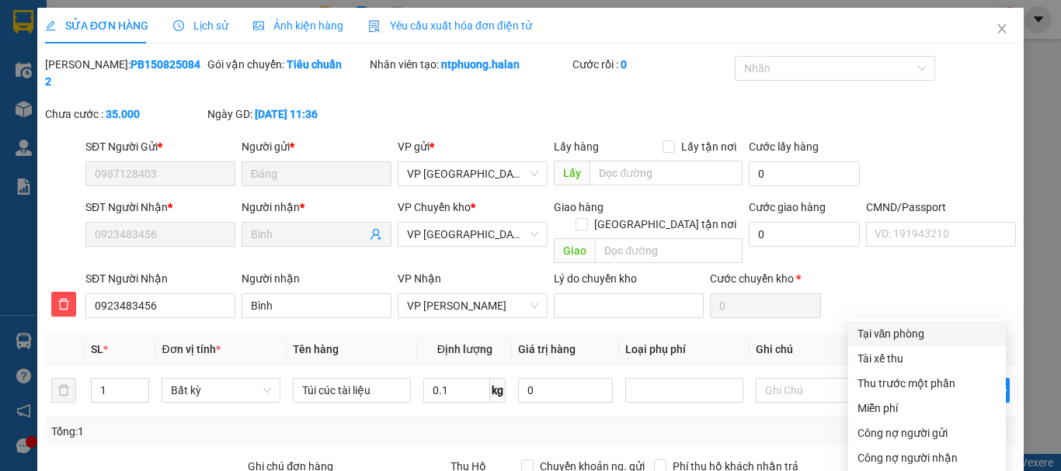
click at [875, 325] on div "Tại văn phòng" at bounding box center [927, 333] width 139 height 17
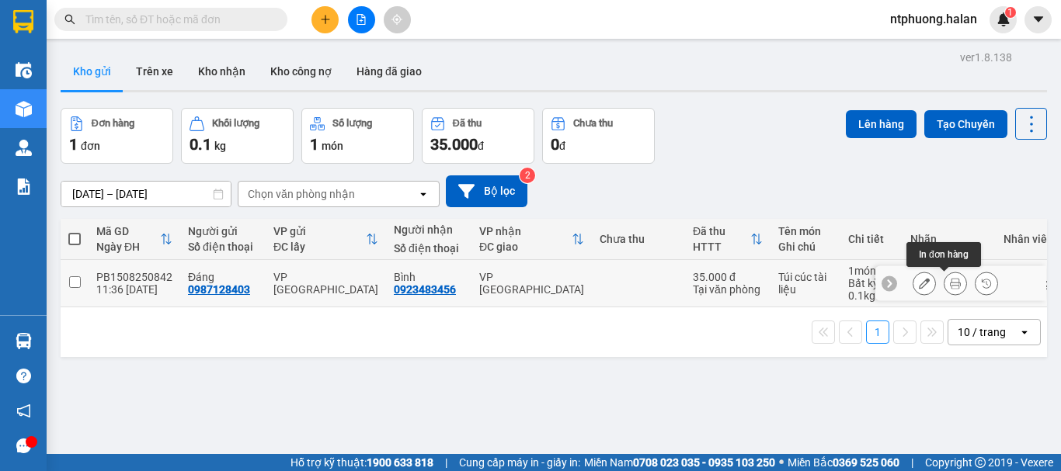
click at [950, 283] on icon at bounding box center [955, 283] width 11 height 11
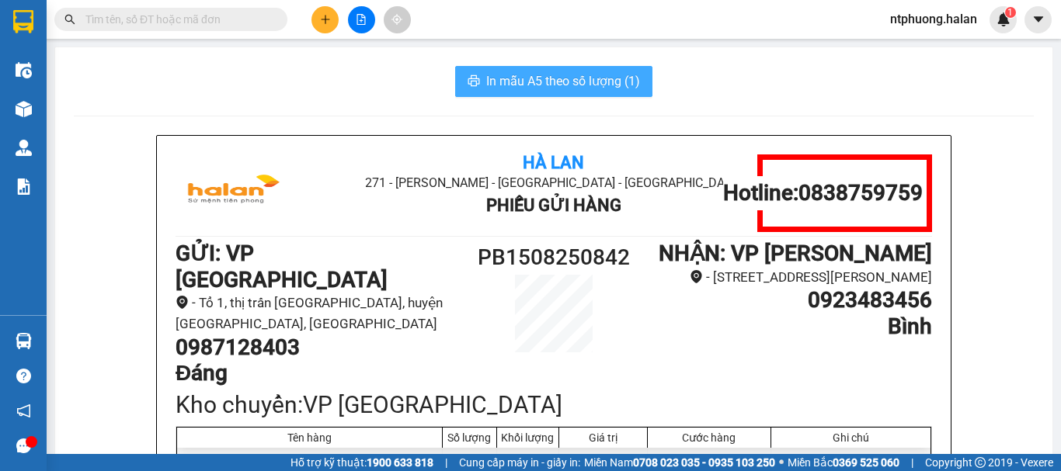
click at [546, 77] on span "In mẫu A5 theo số lượng (1)" at bounding box center [563, 80] width 154 height 19
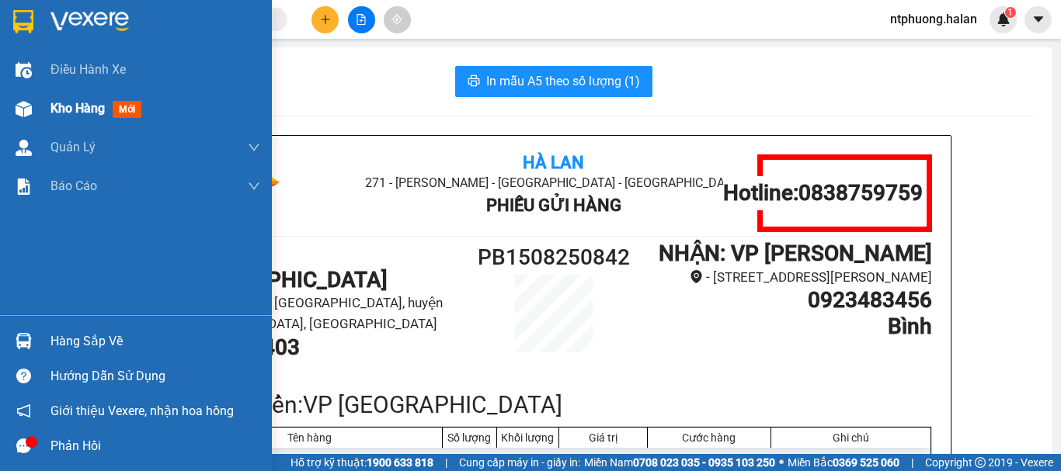
click at [66, 103] on span "Kho hàng" at bounding box center [77, 108] width 54 height 15
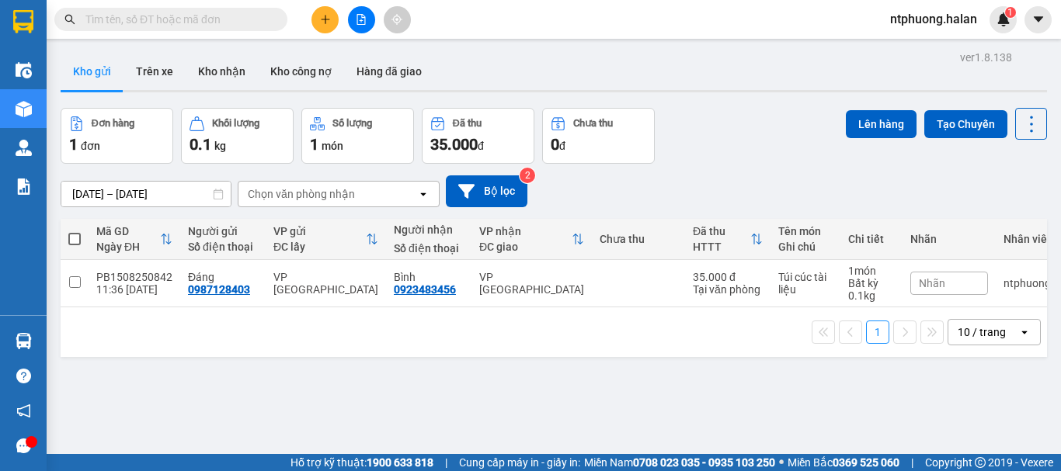
click at [75, 238] on span at bounding box center [74, 239] width 12 height 12
click at [75, 231] on input "checkbox" at bounding box center [75, 231] width 0 height 0
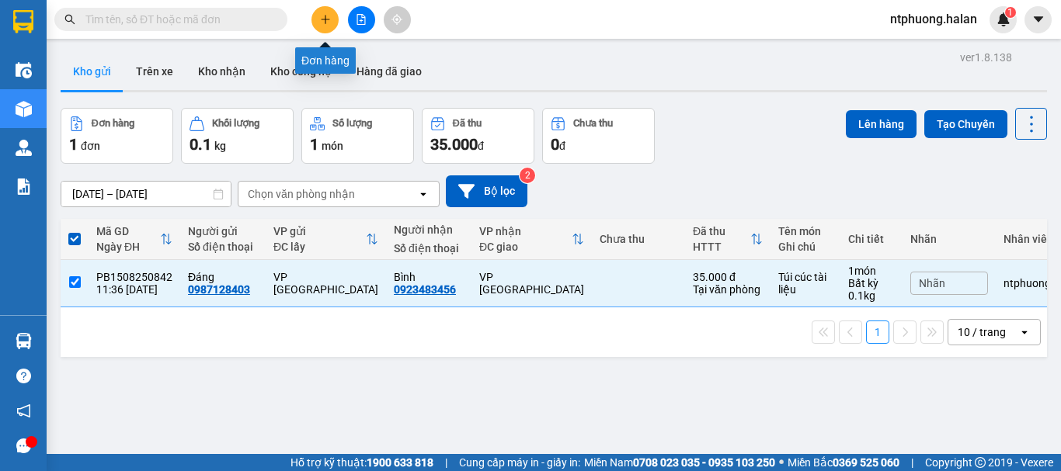
click at [325, 21] on icon "plus" at bounding box center [325, 19] width 11 height 11
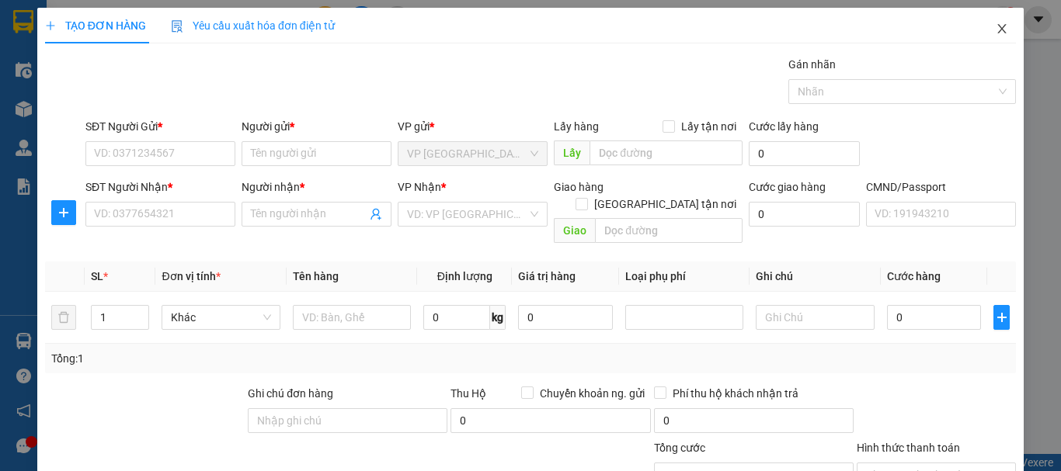
drag, startPoint x: 990, startPoint y: 26, endPoint x: 886, endPoint y: 42, distance: 105.2
click at [996, 26] on icon "close" at bounding box center [1002, 29] width 12 height 12
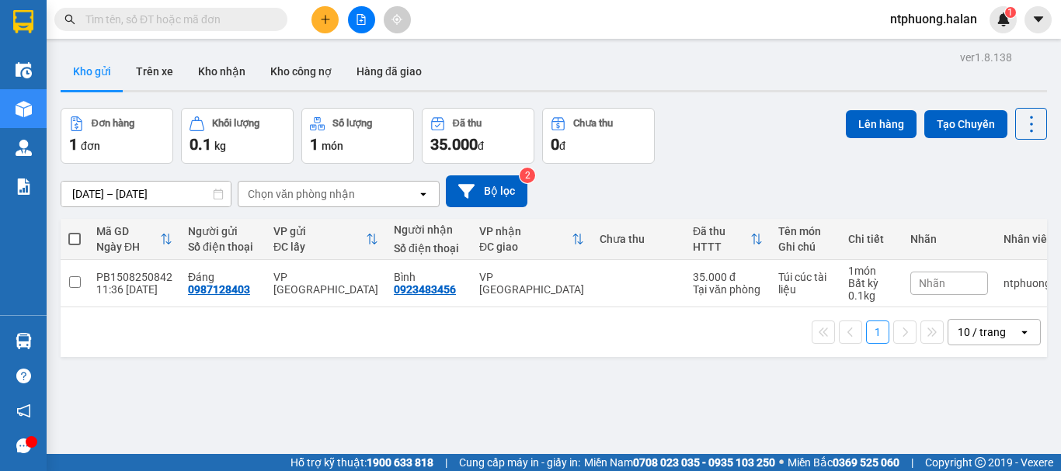
click at [74, 239] on span at bounding box center [74, 239] width 12 height 12
click at [75, 231] on input "checkbox" at bounding box center [75, 231] width 0 height 0
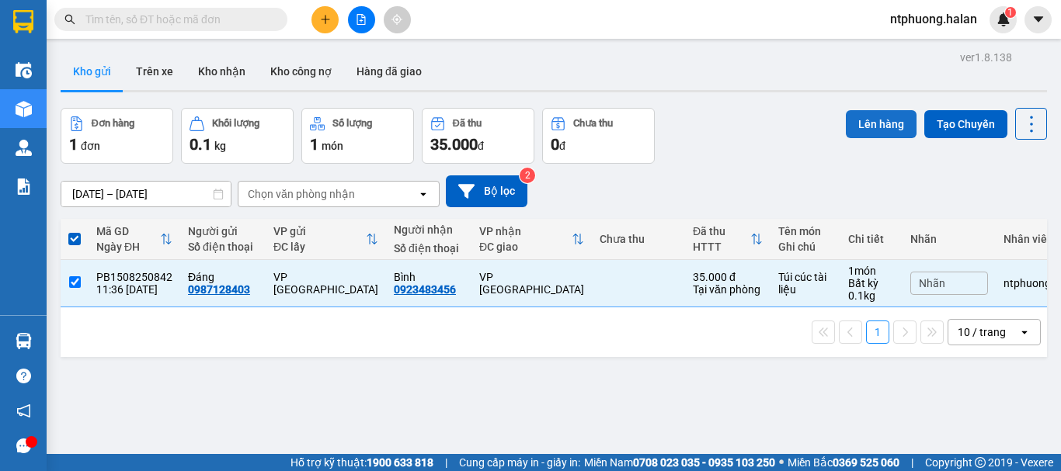
drag, startPoint x: 875, startPoint y: 126, endPoint x: 865, endPoint y: 125, distance: 10.1
click at [872, 125] on button "Lên hàng" at bounding box center [881, 124] width 71 height 28
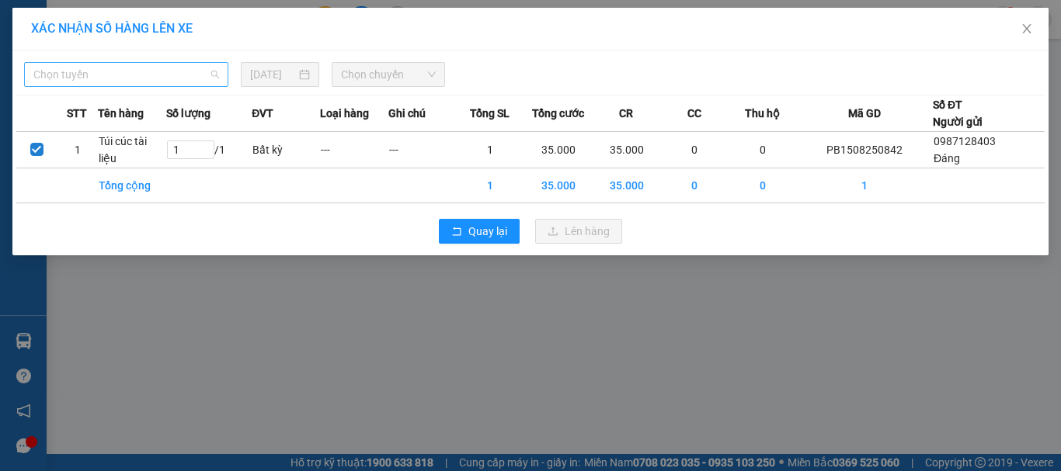
click at [113, 75] on span "Chọn tuyến" at bounding box center [126, 74] width 186 height 23
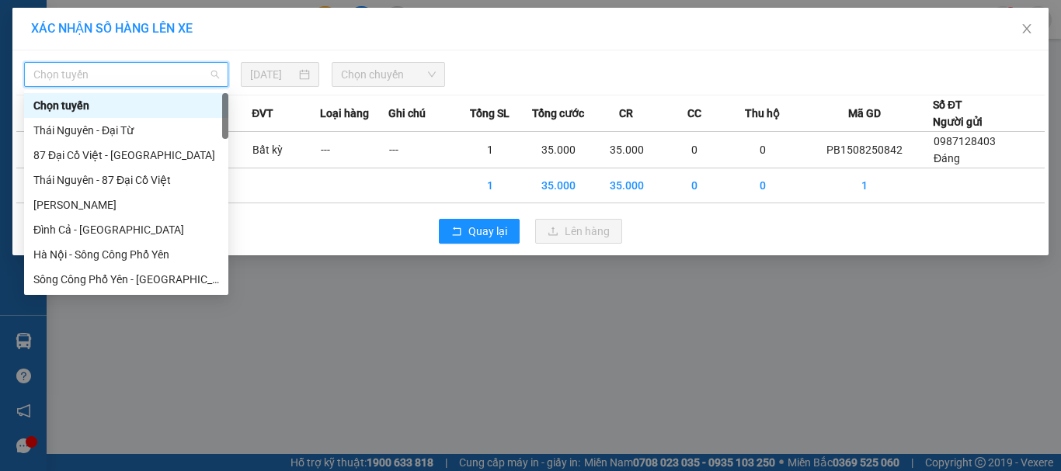
type input "x"
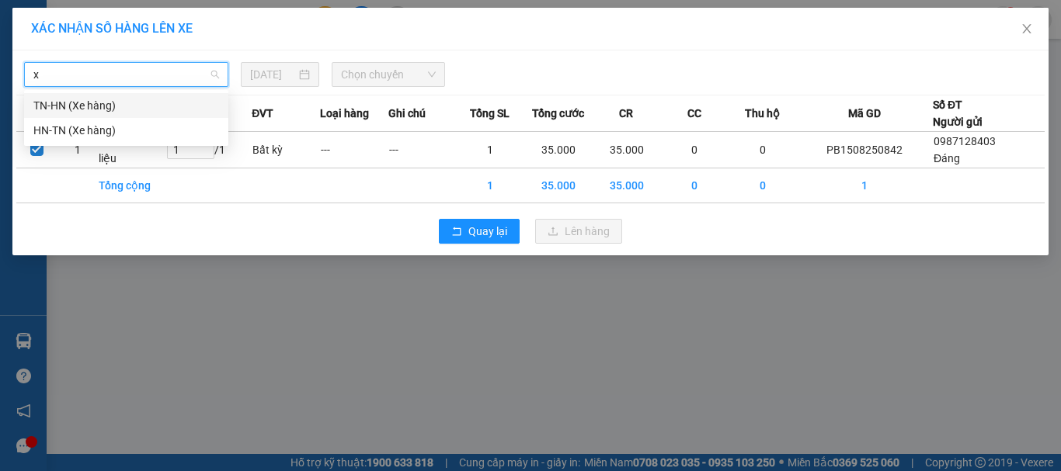
drag, startPoint x: 85, startPoint y: 103, endPoint x: 271, endPoint y: 95, distance: 186.6
click at [90, 104] on div "TN-HN (Xe hàng)" at bounding box center [126, 105] width 186 height 17
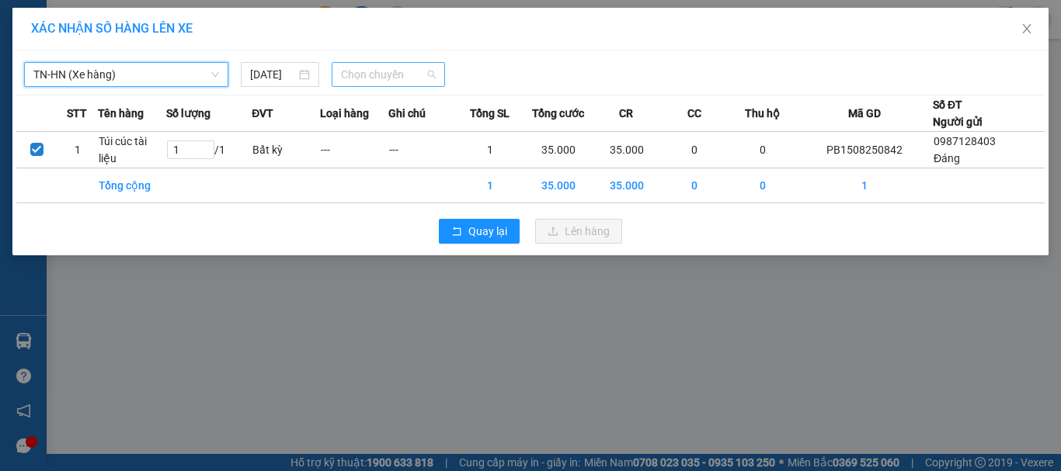
click at [433, 71] on span "Chọn chuyến" at bounding box center [389, 74] width 96 height 23
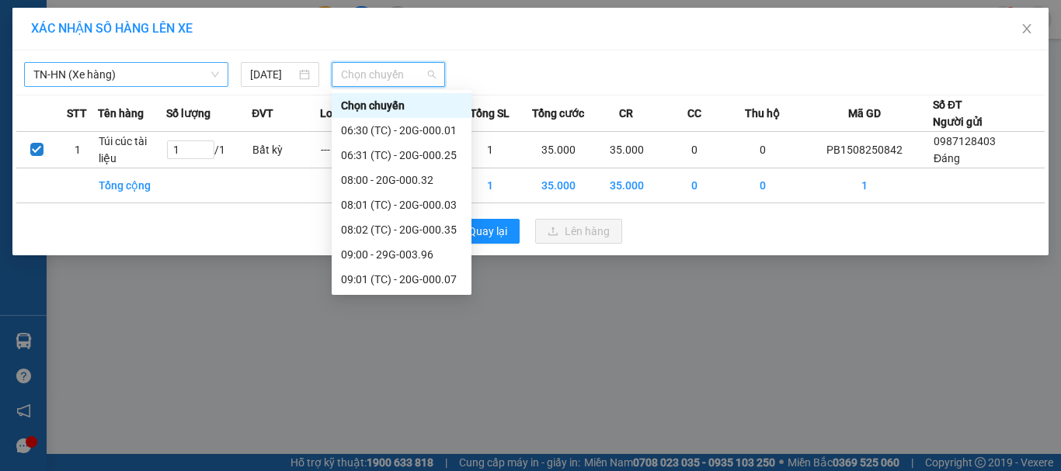
click at [416, 395] on div "11:00 - 20G-000.32" at bounding box center [401, 403] width 121 height 17
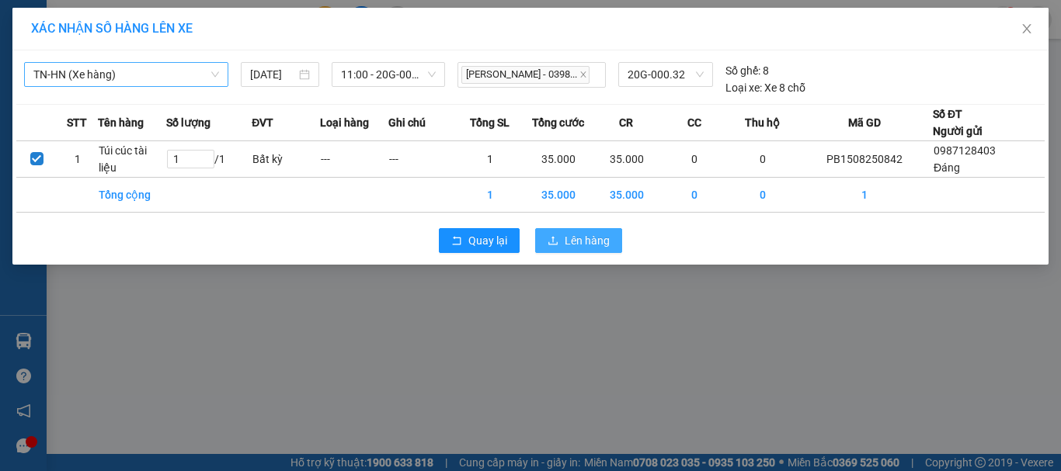
click at [589, 242] on span "Lên hàng" at bounding box center [587, 240] width 45 height 17
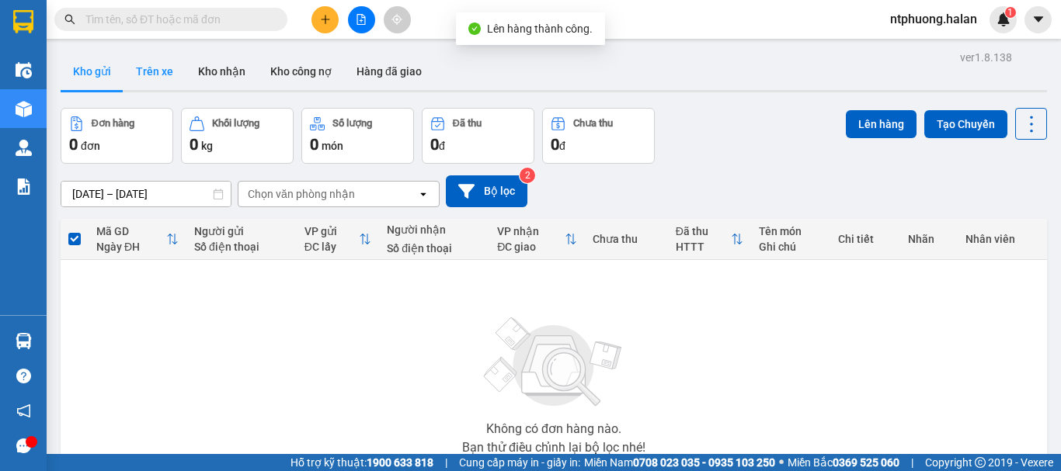
click at [148, 68] on button "Trên xe" at bounding box center [155, 71] width 62 height 37
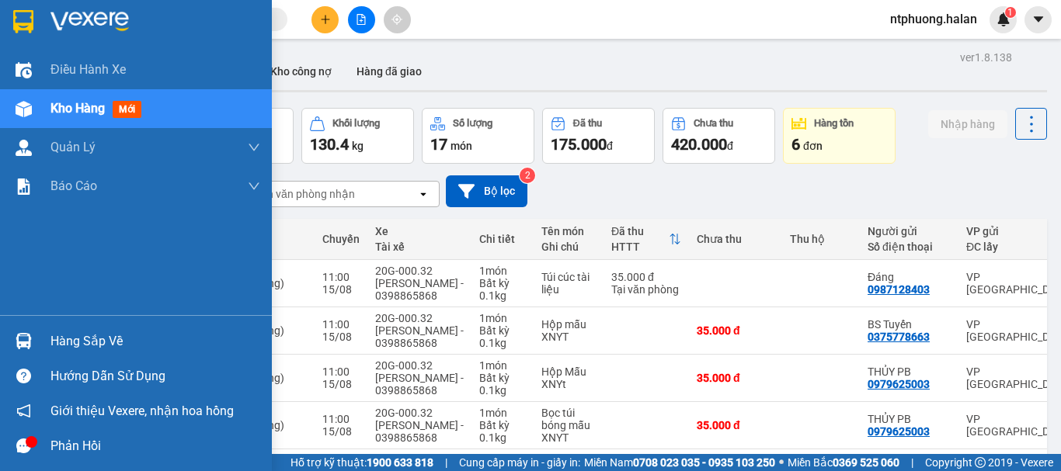
drag, startPoint x: 54, startPoint y: 339, endPoint x: 84, endPoint y: 339, distance: 29.5
click at [56, 339] on div "Hàng sắp về" at bounding box center [155, 341] width 210 height 23
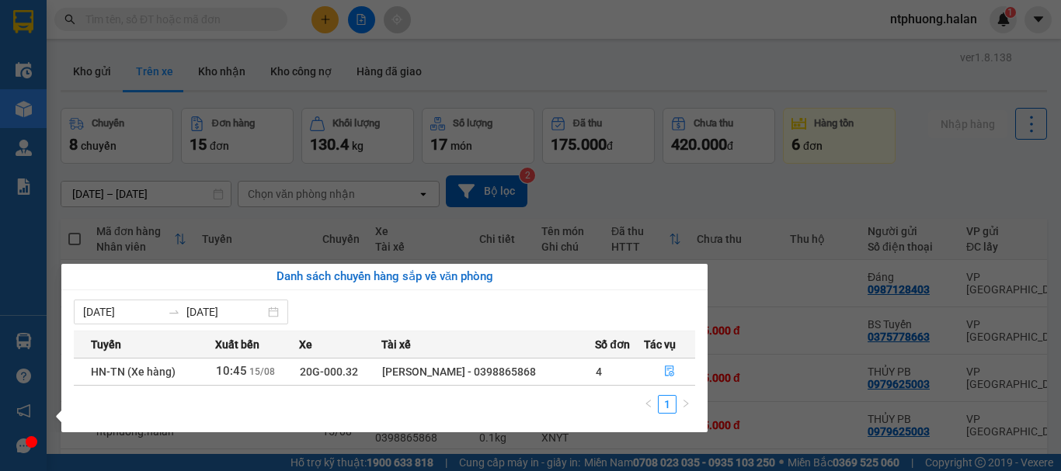
click at [738, 374] on section "Kết quả tìm kiếm ( 84 ) Bộ lọc Mã ĐH Trạng thái Món hàng Thu hộ Tổng cước Chưa …" at bounding box center [530, 235] width 1061 height 471
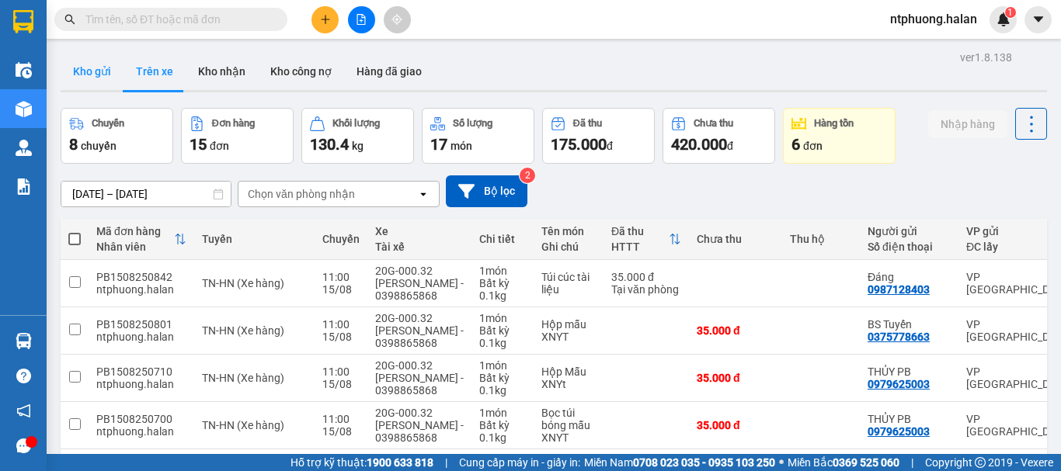
click at [82, 68] on button "Kho gửi" at bounding box center [92, 71] width 63 height 37
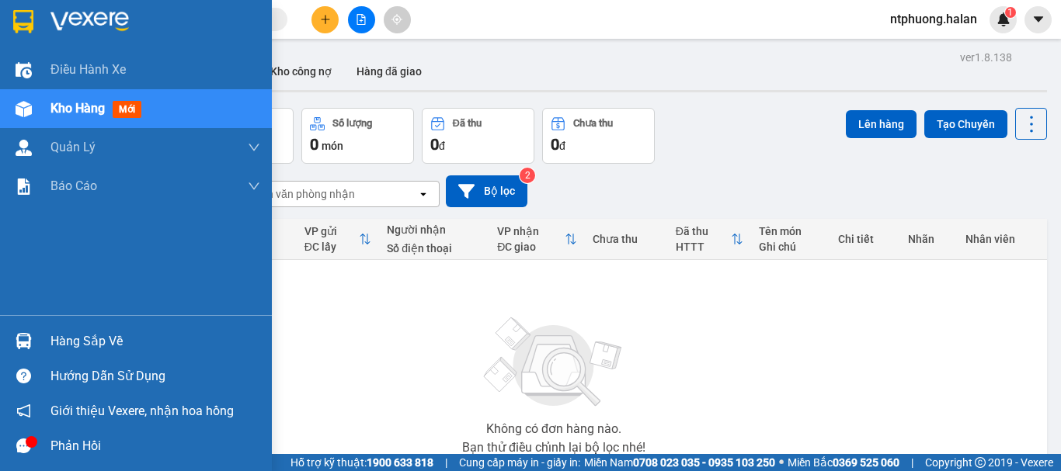
drag, startPoint x: 65, startPoint y: 337, endPoint x: 260, endPoint y: 360, distance: 196.3
click at [81, 341] on div "Hàng sắp về" at bounding box center [155, 341] width 210 height 23
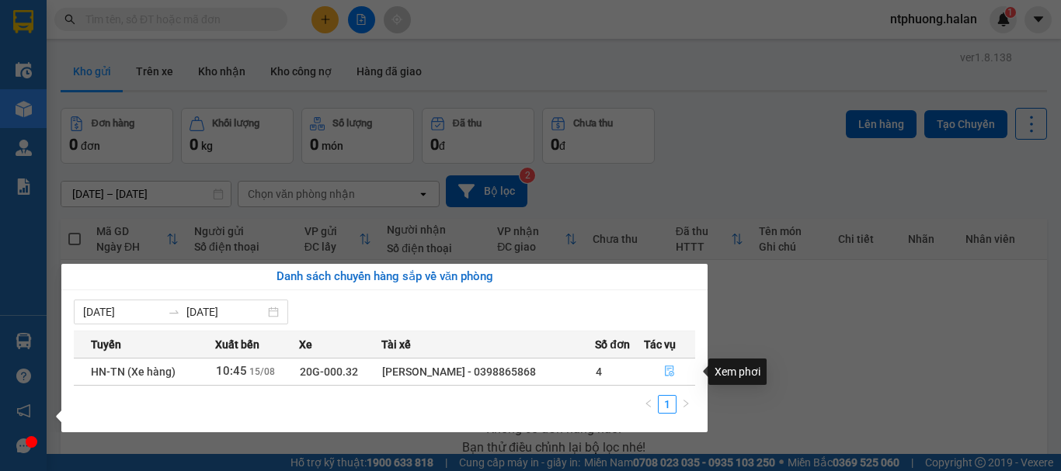
click at [673, 371] on icon "file-done" at bounding box center [669, 371] width 11 height 11
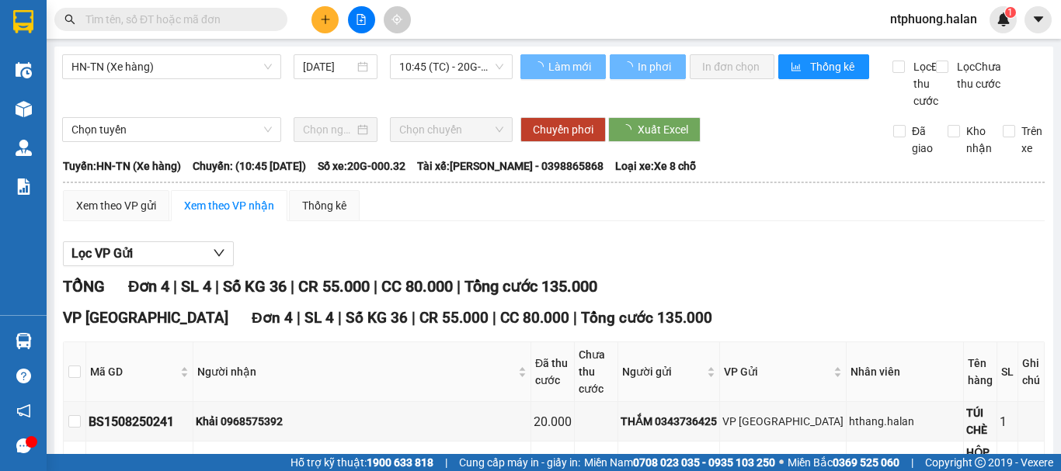
drag, startPoint x: 879, startPoint y: 325, endPoint x: 573, endPoint y: 252, distance: 313.9
click at [858, 322] on div "TỔNG Đơn 4 | SL 4 | Số KG 36 | CR 55.000 | CC 80.000 | Tổng cước 135.000 VP [GE…" at bounding box center [554, 463] width 982 height 376
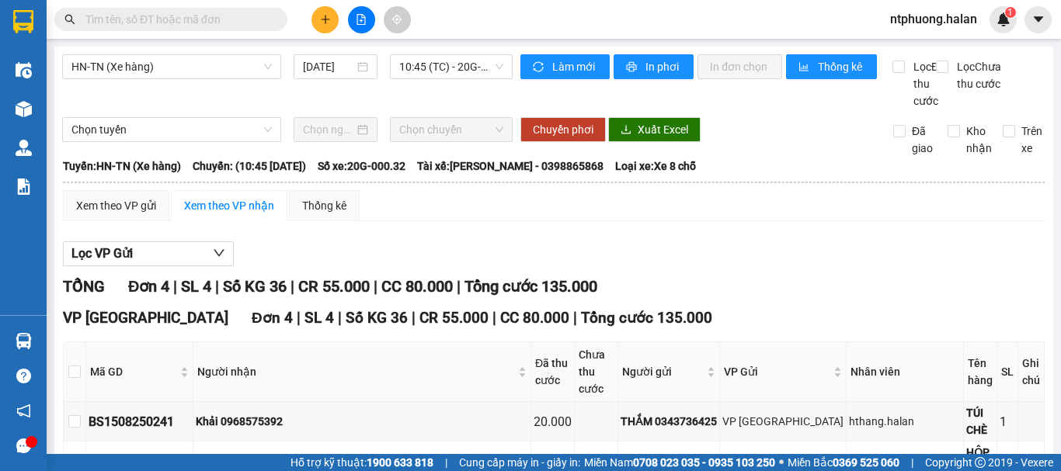
click at [69, 107] on div "HN-TN (Xe hàng) [DATE] 10:45 (TC) - 20G-000.32" at bounding box center [287, 81] width 451 height 55
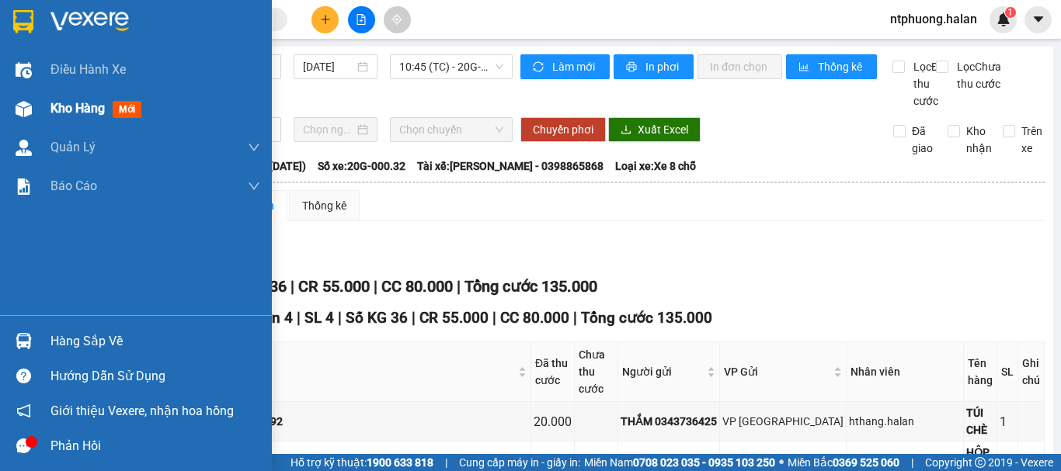
drag, startPoint x: 86, startPoint y: 117, endPoint x: 249, endPoint y: 75, distance: 168.4
click at [86, 115] on div "Kho hàng mới" at bounding box center [98, 108] width 97 height 19
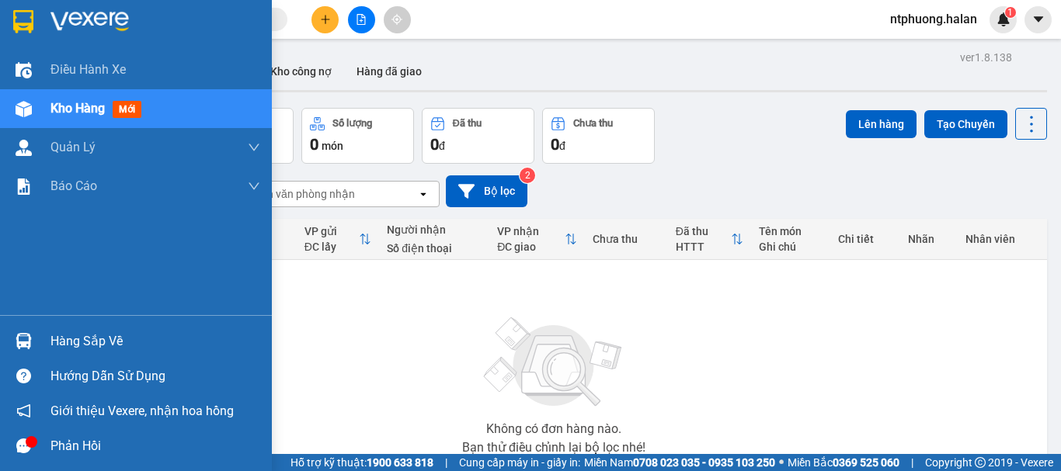
click at [81, 340] on div "Hàng sắp về" at bounding box center [155, 341] width 210 height 23
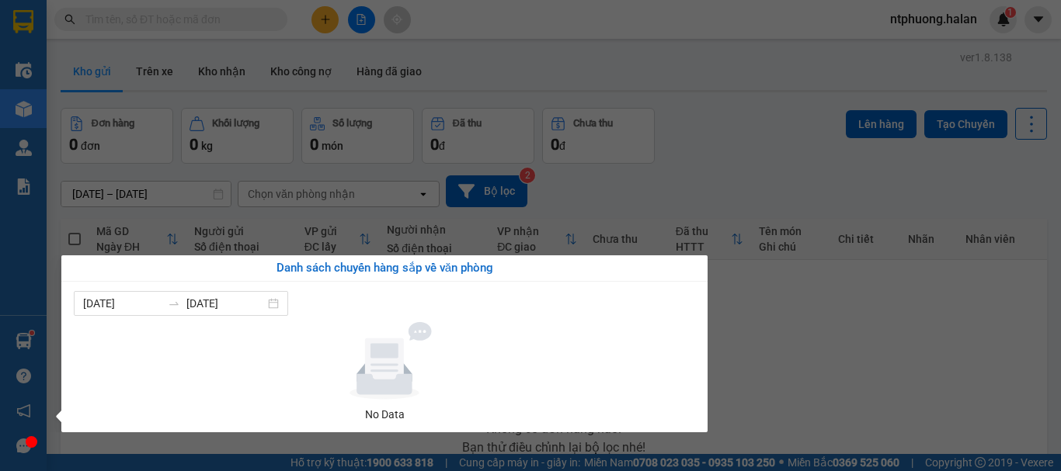
click at [809, 174] on section "Kết quả tìm kiếm ( 84 ) Bộ lọc Mã ĐH Trạng thái Món hàng Thu hộ Tổng cước Chưa …" at bounding box center [530, 235] width 1061 height 471
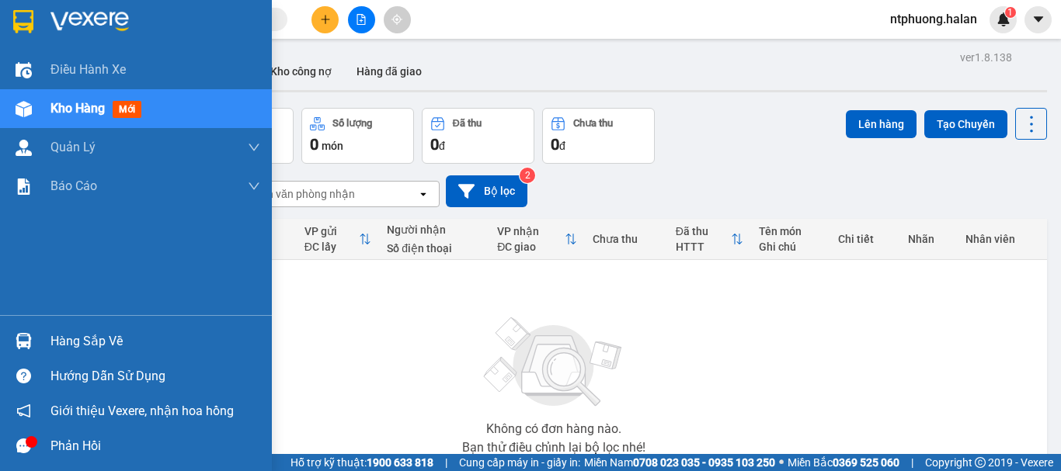
click at [106, 345] on div "Hàng sắp về" at bounding box center [155, 341] width 210 height 23
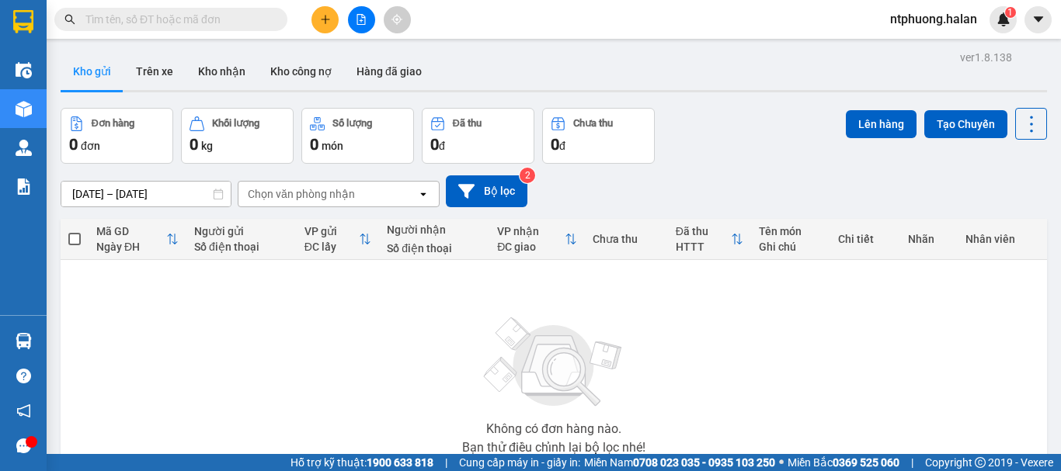
click at [845, 339] on section "Kết quả tìm kiếm ( 84 ) Bộ lọc Mã ĐH Trạng thái Món hàng Thu hộ Tổng cước Chưa …" at bounding box center [530, 235] width 1061 height 471
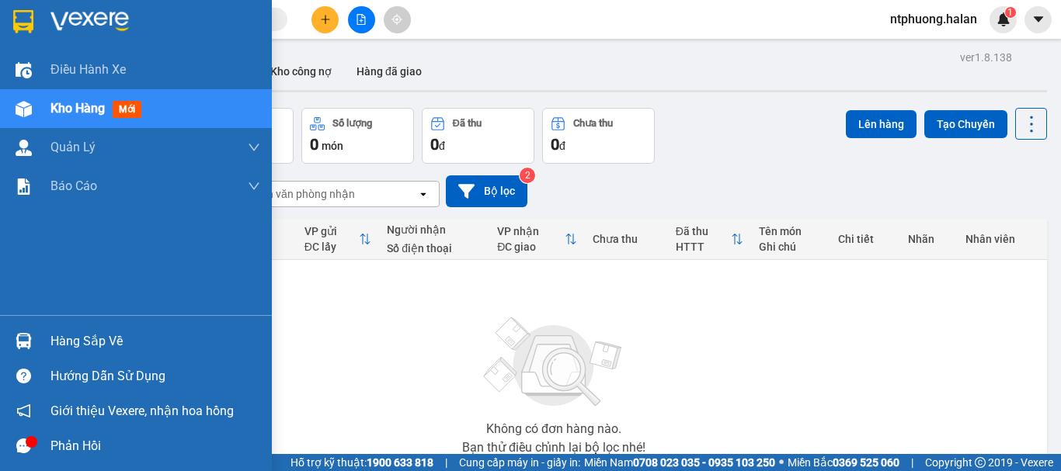
click at [71, 110] on span "Kho hàng" at bounding box center [77, 108] width 54 height 15
click at [101, 348] on div "Hàng sắp về" at bounding box center [155, 341] width 210 height 23
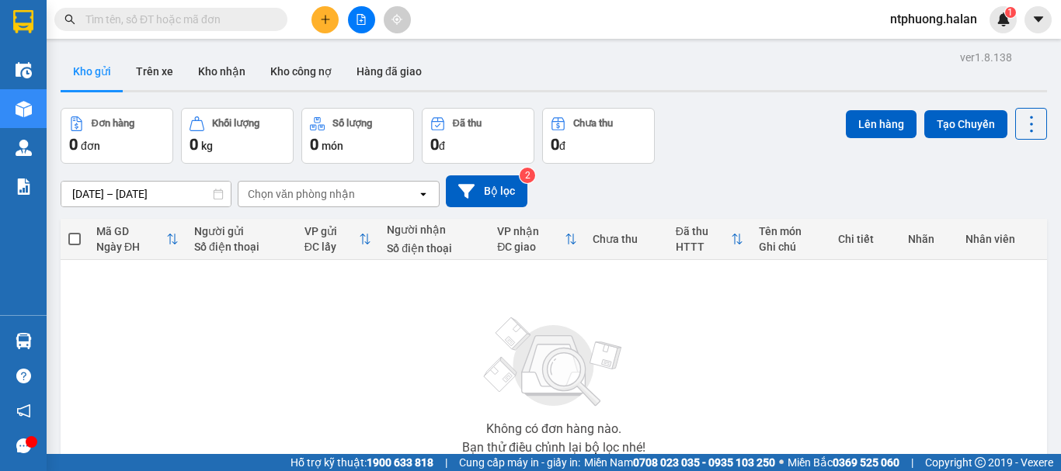
drag, startPoint x: 976, startPoint y: 402, endPoint x: 753, endPoint y: 354, distance: 228.7
click at [976, 398] on section "Kết quả tìm kiếm ( 84 ) Bộ lọc Mã ĐH Trạng thái Món hàng Thu hộ Tổng cước Chưa …" at bounding box center [530, 235] width 1061 height 471
click at [141, 65] on button "Trên xe" at bounding box center [155, 71] width 62 height 37
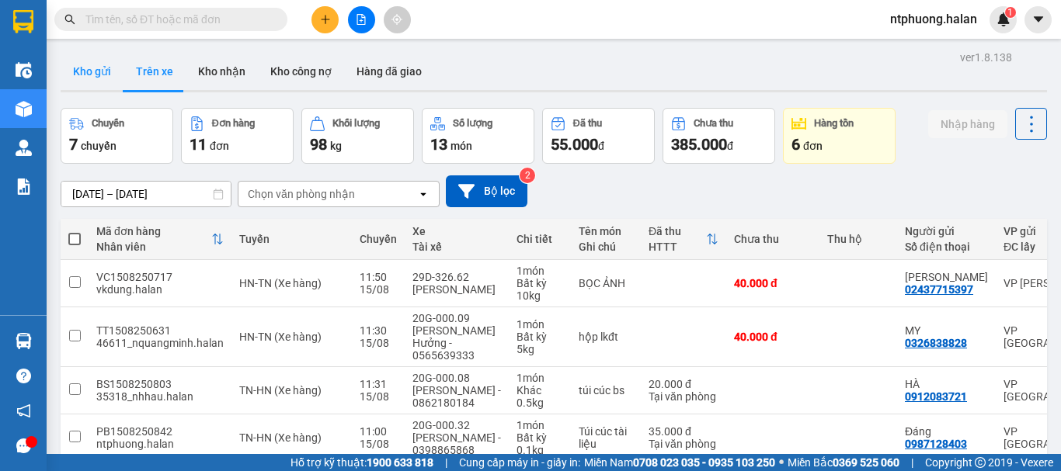
click at [89, 72] on button "Kho gửi" at bounding box center [92, 71] width 63 height 37
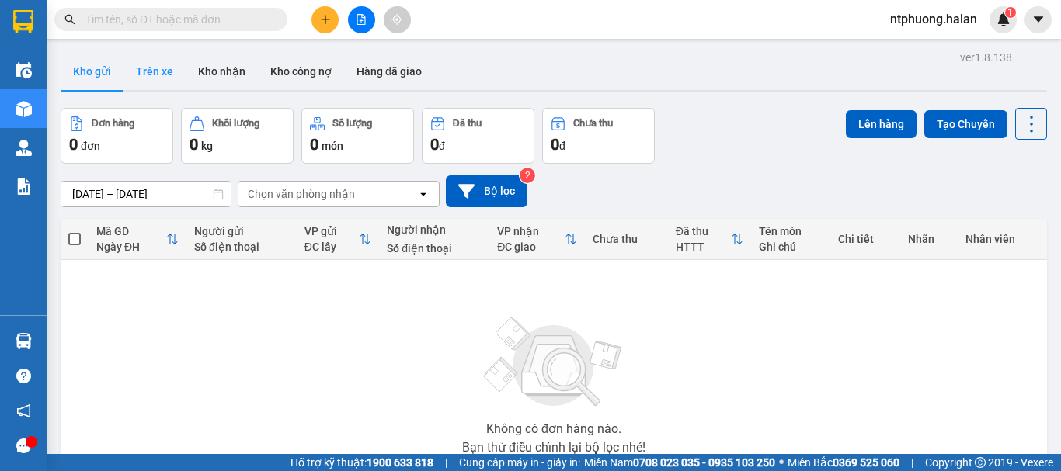
click at [159, 71] on button "Trên xe" at bounding box center [155, 71] width 62 height 37
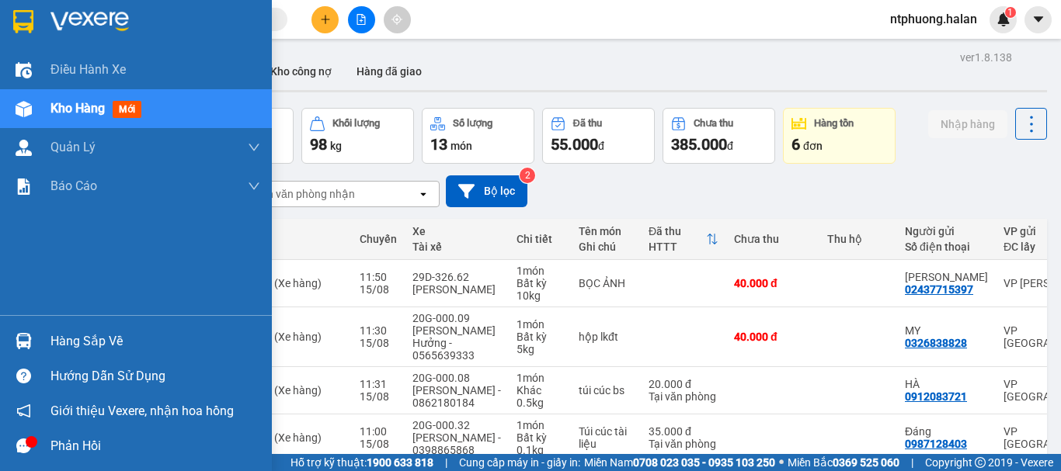
click at [79, 343] on div "Hàng sắp về" at bounding box center [155, 341] width 210 height 23
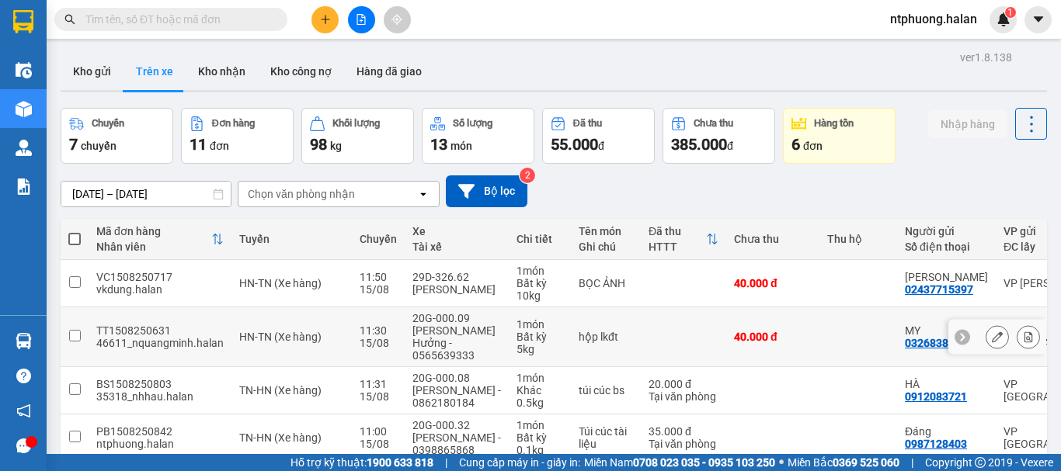
click at [785, 345] on section "Kết quả tìm kiếm ( 84 ) Bộ lọc Mã ĐH Trạng thái Món hàng Thu hộ Tổng cước Chưa …" at bounding box center [530, 235] width 1061 height 471
click at [155, 12] on input "text" at bounding box center [176, 19] width 183 height 17
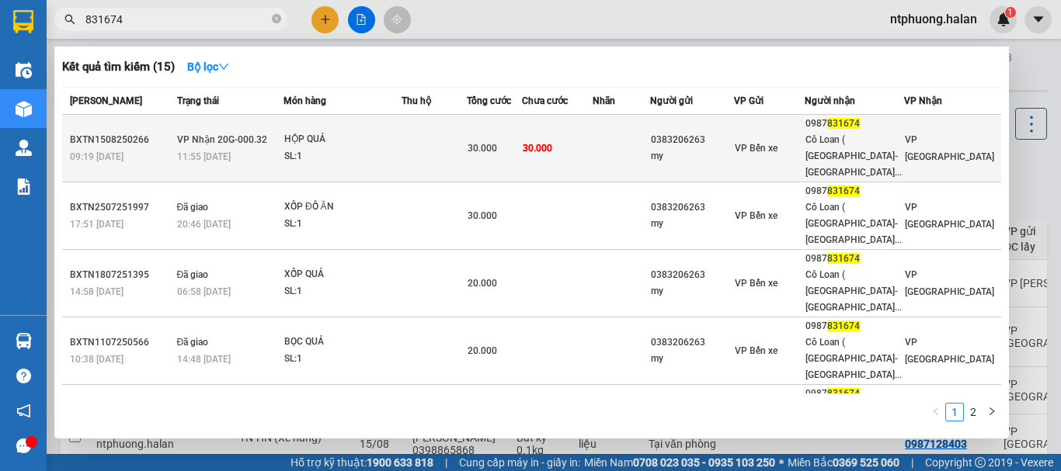
type input "831674"
click at [409, 137] on td at bounding box center [434, 149] width 65 height 68
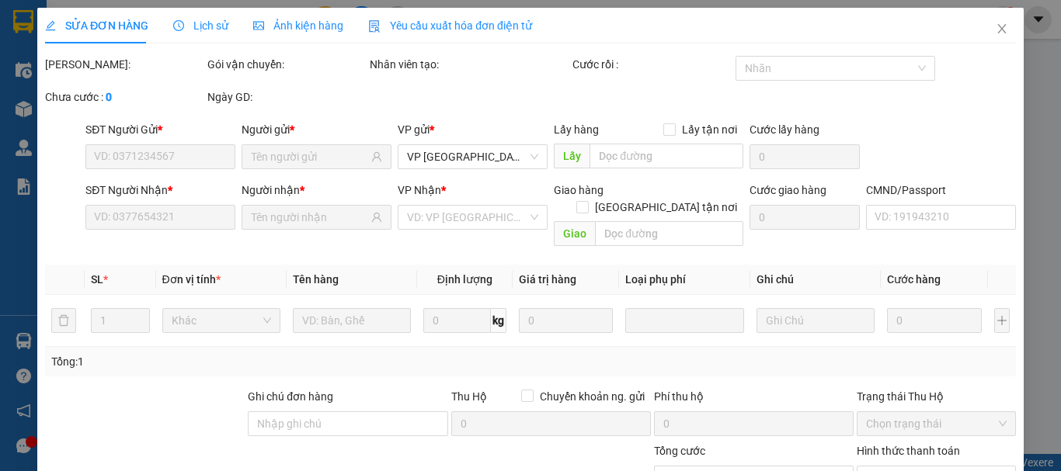
type input "0383206263"
type input "my"
type input "0987831674"
type input "Cô Loan ( [GEOGRAPHIC_DATA]-[GEOGRAPHIC_DATA])"
type input "30.000"
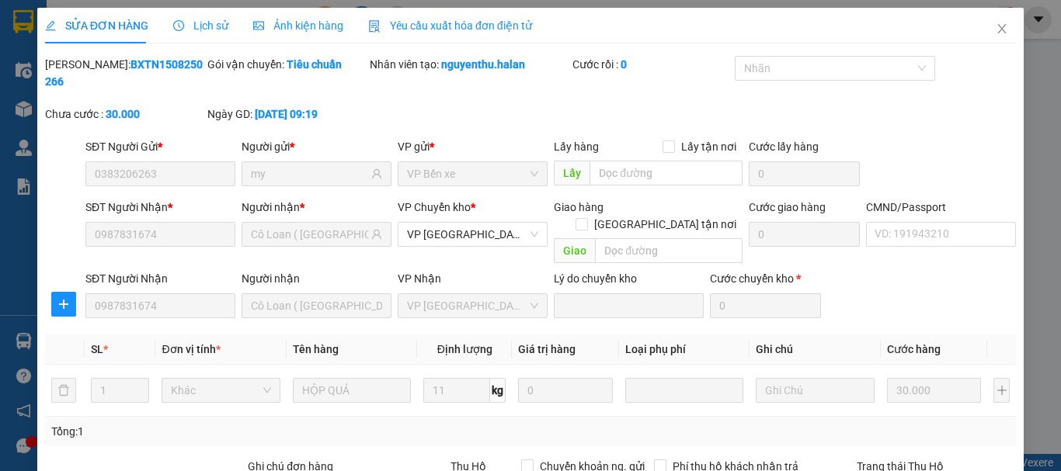
type input "0"
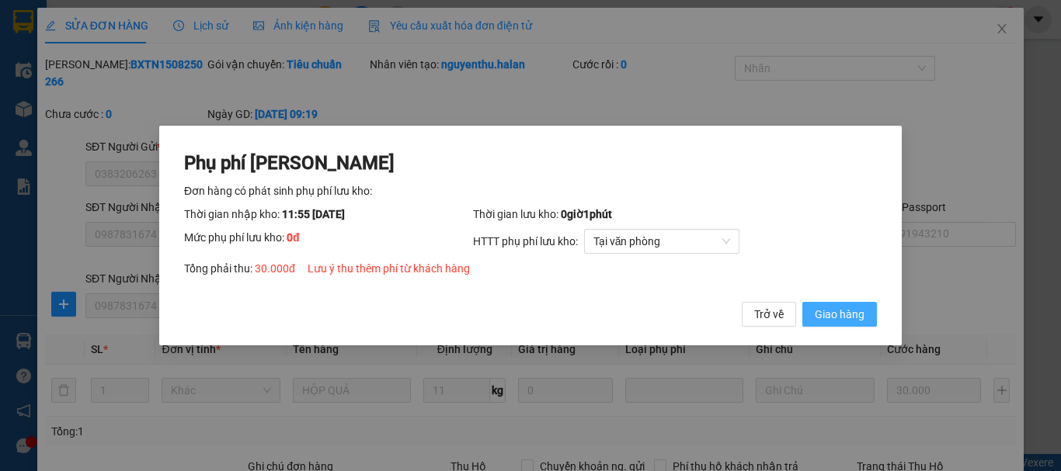
click at [850, 313] on span "Giao hàng" at bounding box center [840, 314] width 50 height 17
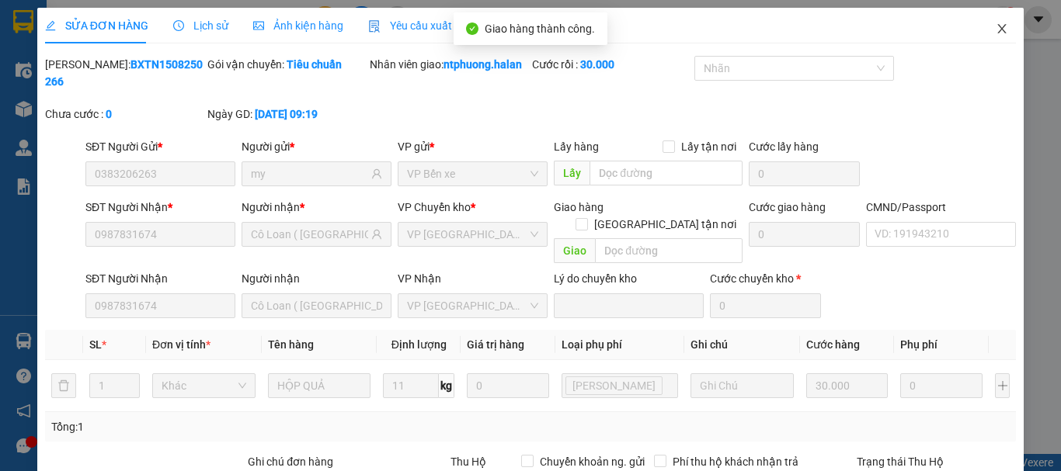
click at [998, 31] on icon "close" at bounding box center [1002, 28] width 9 height 9
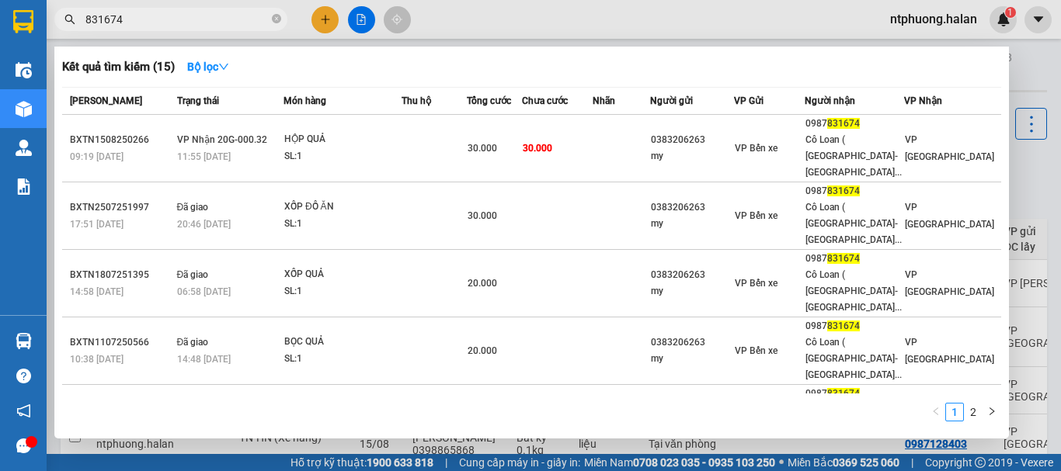
drag, startPoint x: 274, startPoint y: 16, endPoint x: 471, endPoint y: 140, distance: 232.1
click at [274, 17] on icon "close-circle" at bounding box center [276, 18] width 9 height 9
